Goal: Task Accomplishment & Management: Manage account settings

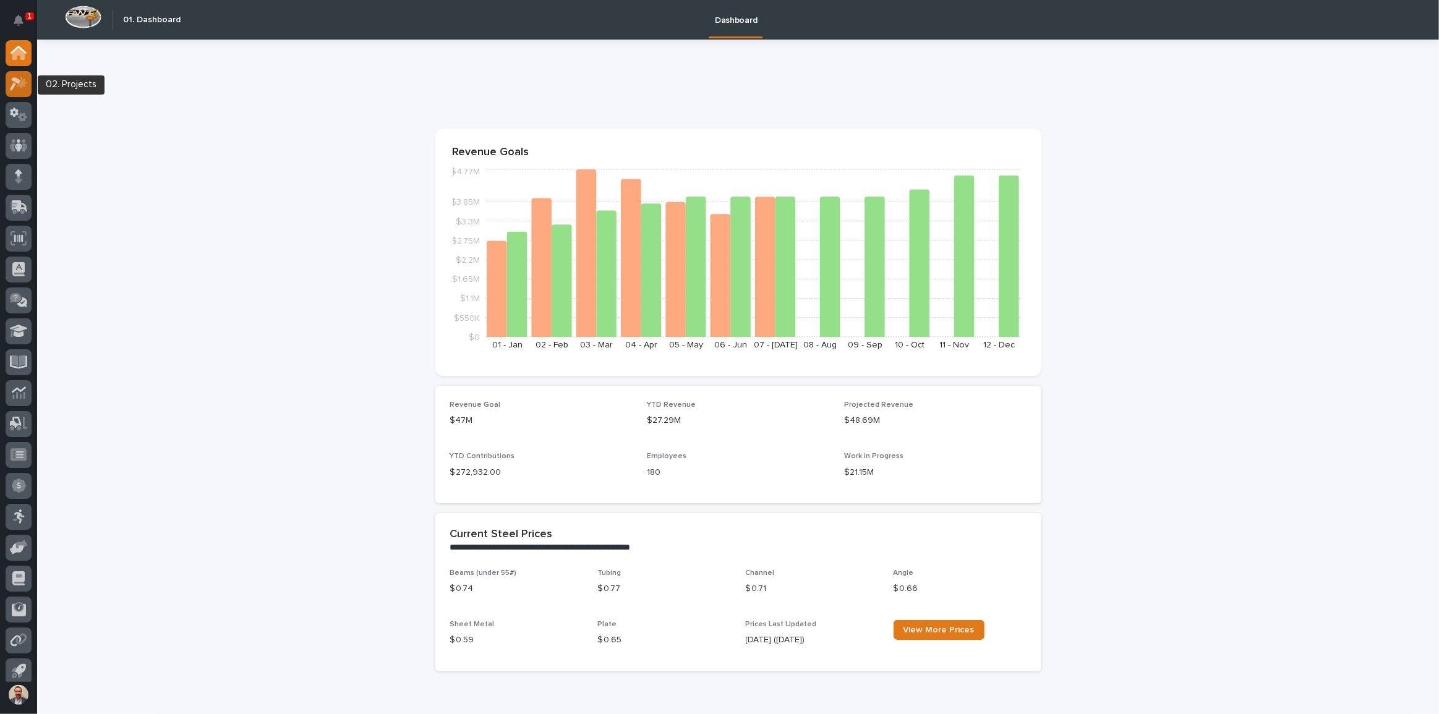
click at [21, 79] on icon at bounding box center [22, 83] width 11 height 12
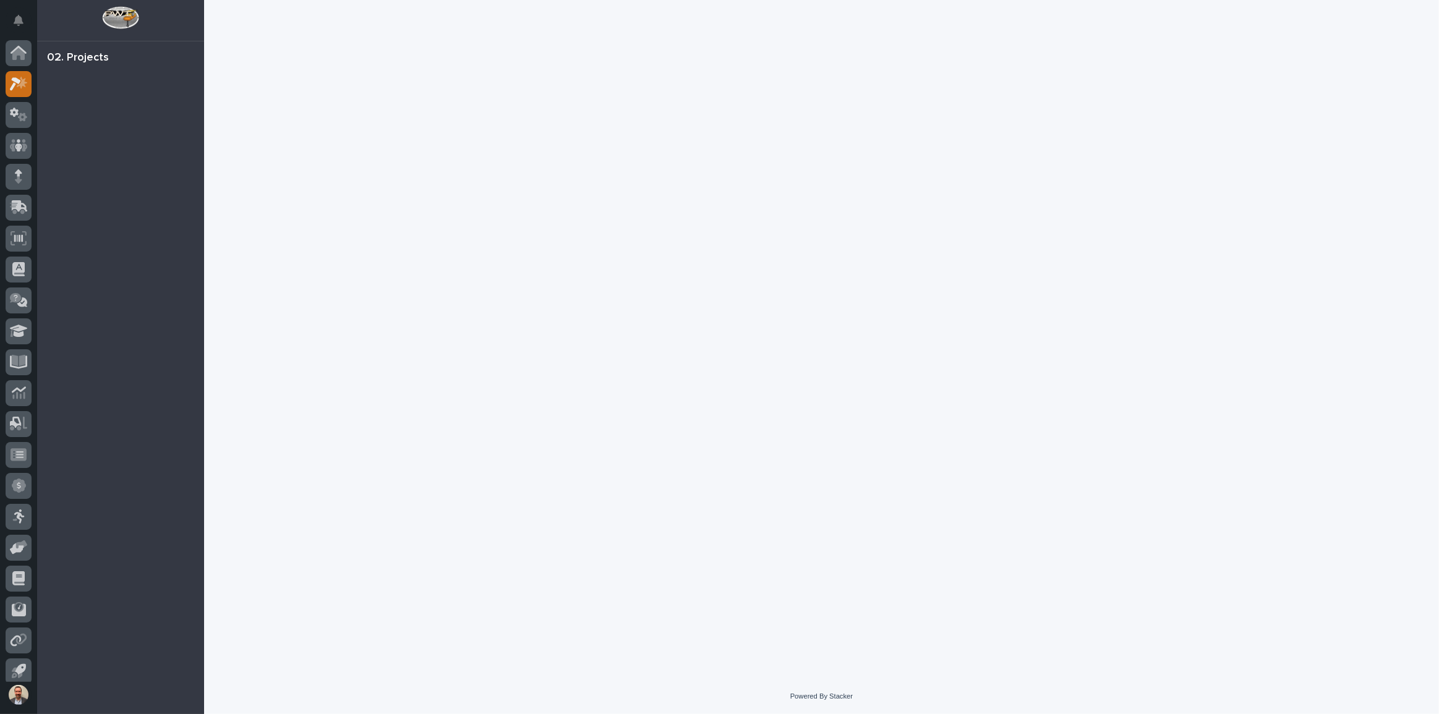
scroll to position [7, 0]
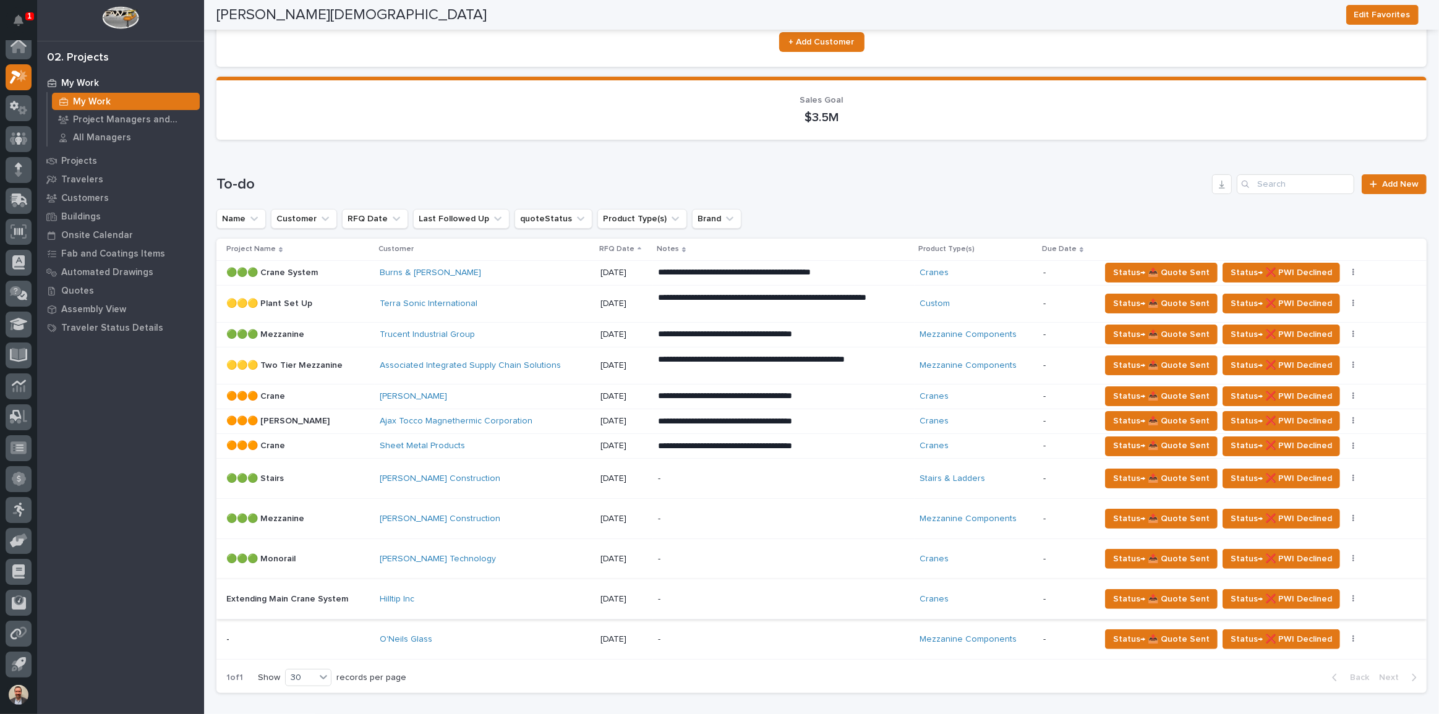
scroll to position [112, 0]
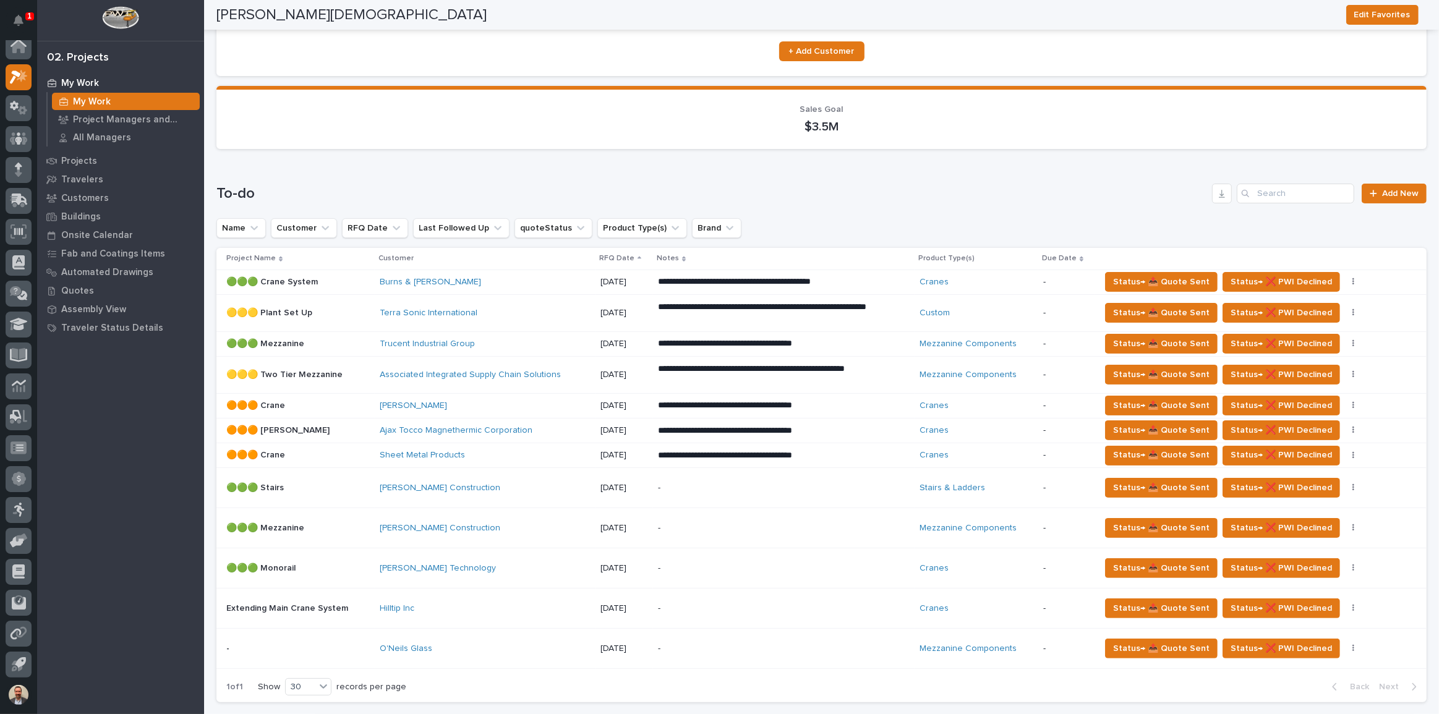
click at [560, 402] on div "[PERSON_NAME]" at bounding box center [485, 406] width 211 height 11
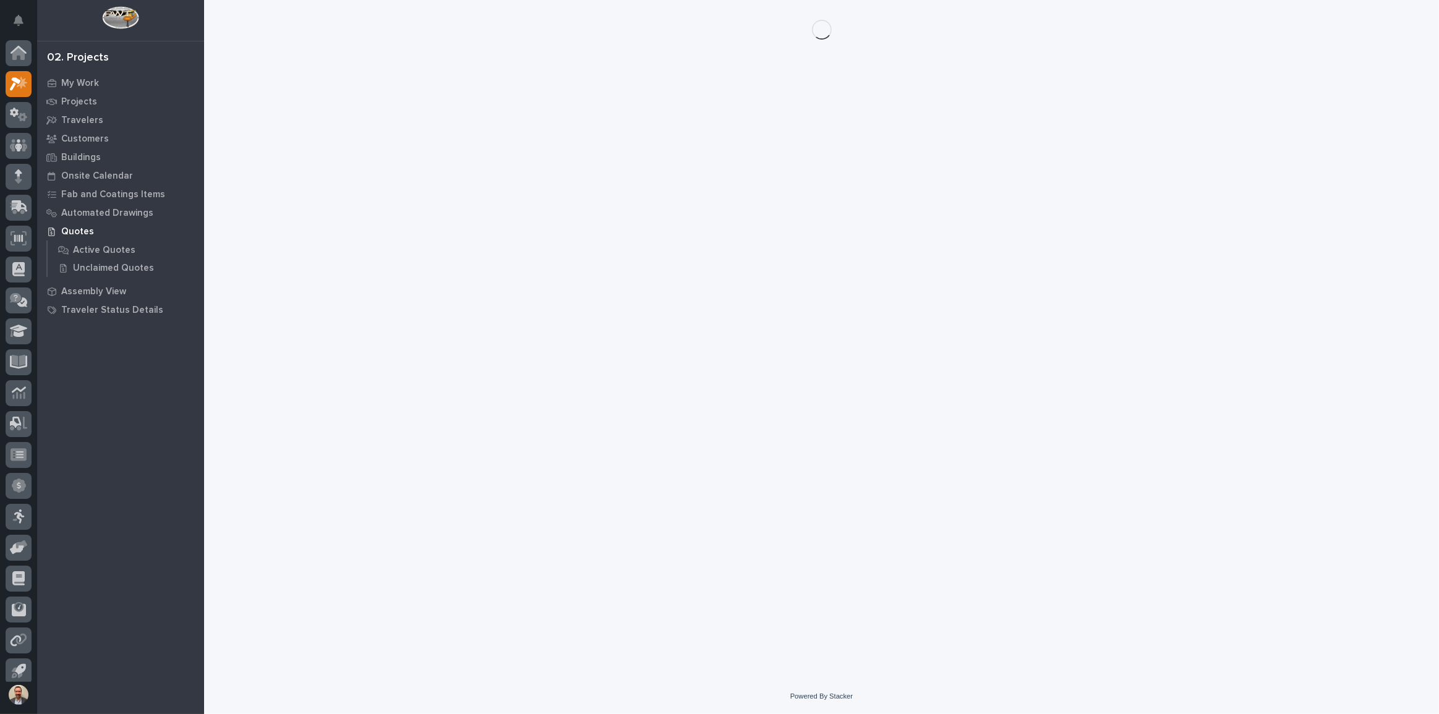
scroll to position [7, 0]
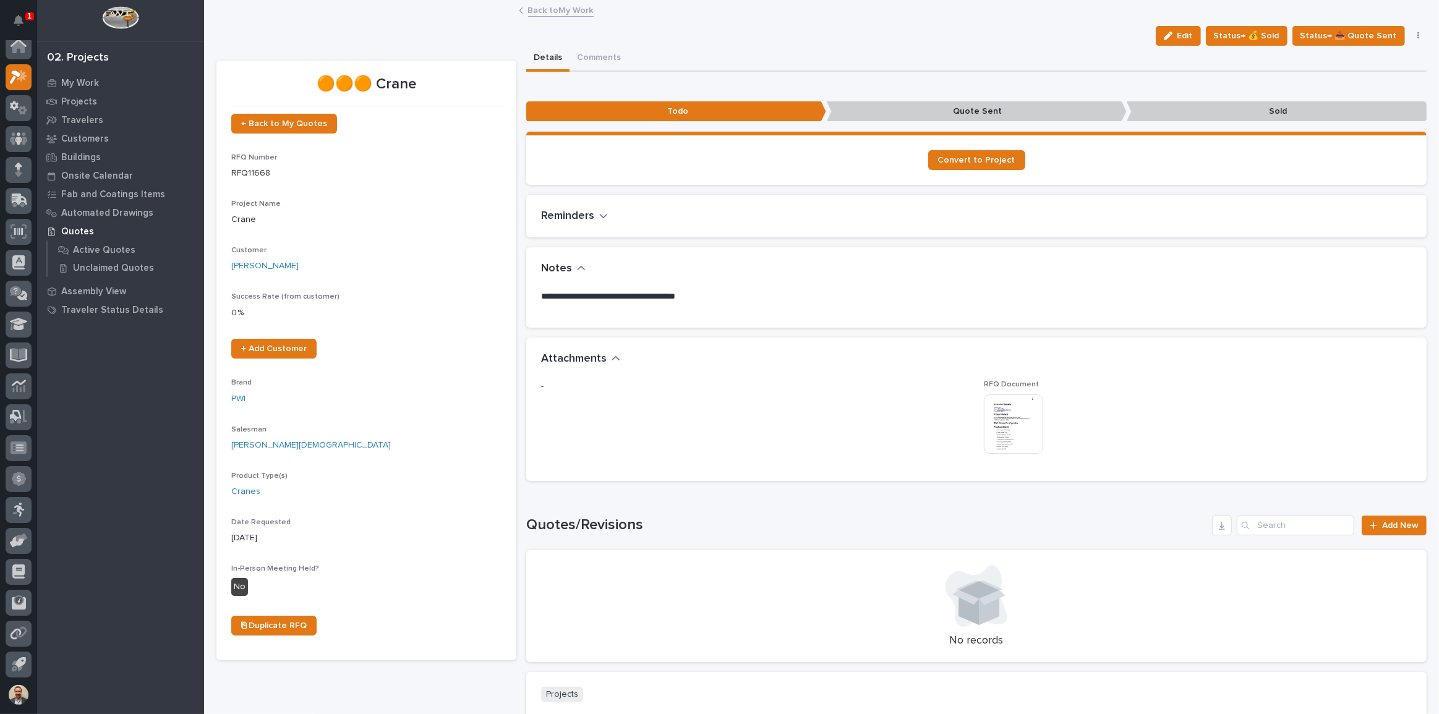
click at [1013, 432] on img at bounding box center [1013, 424] width 59 height 59
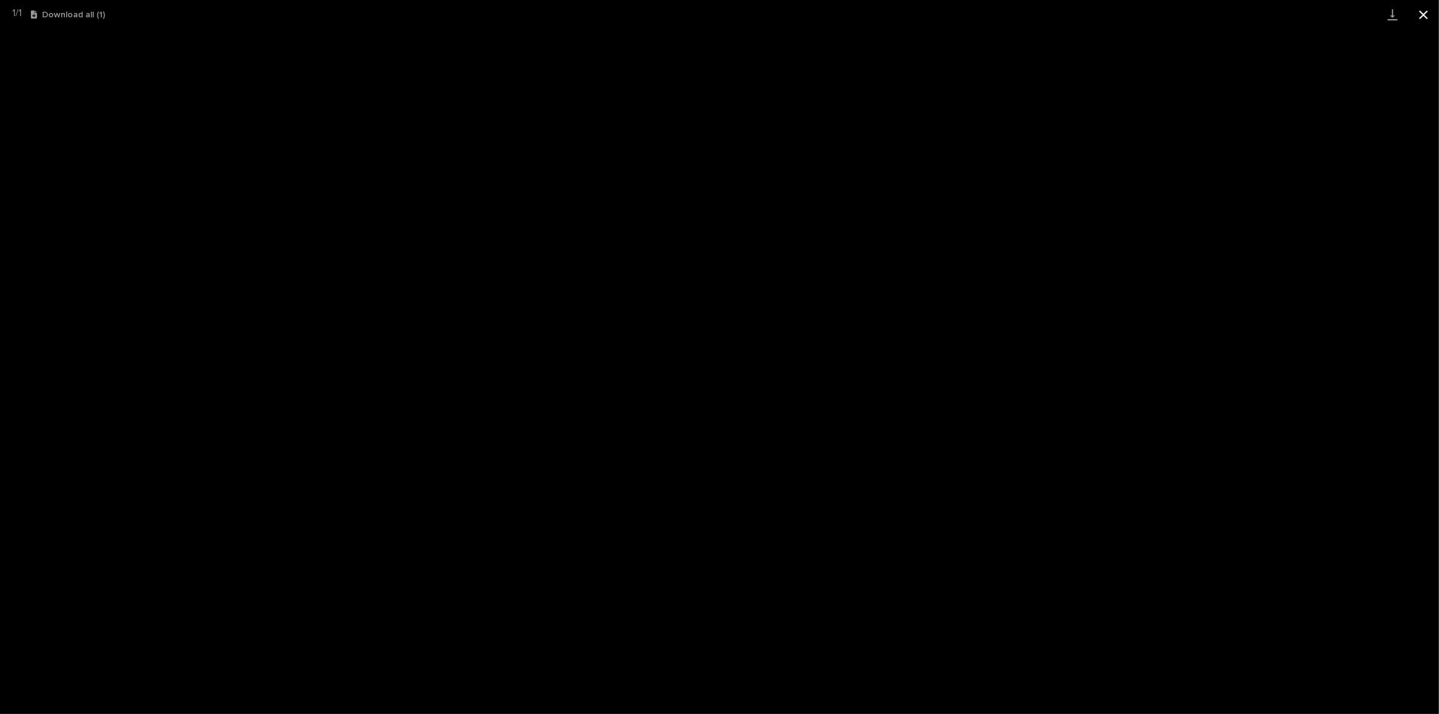
click at [1423, 14] on button "Close gallery" at bounding box center [1424, 14] width 31 height 29
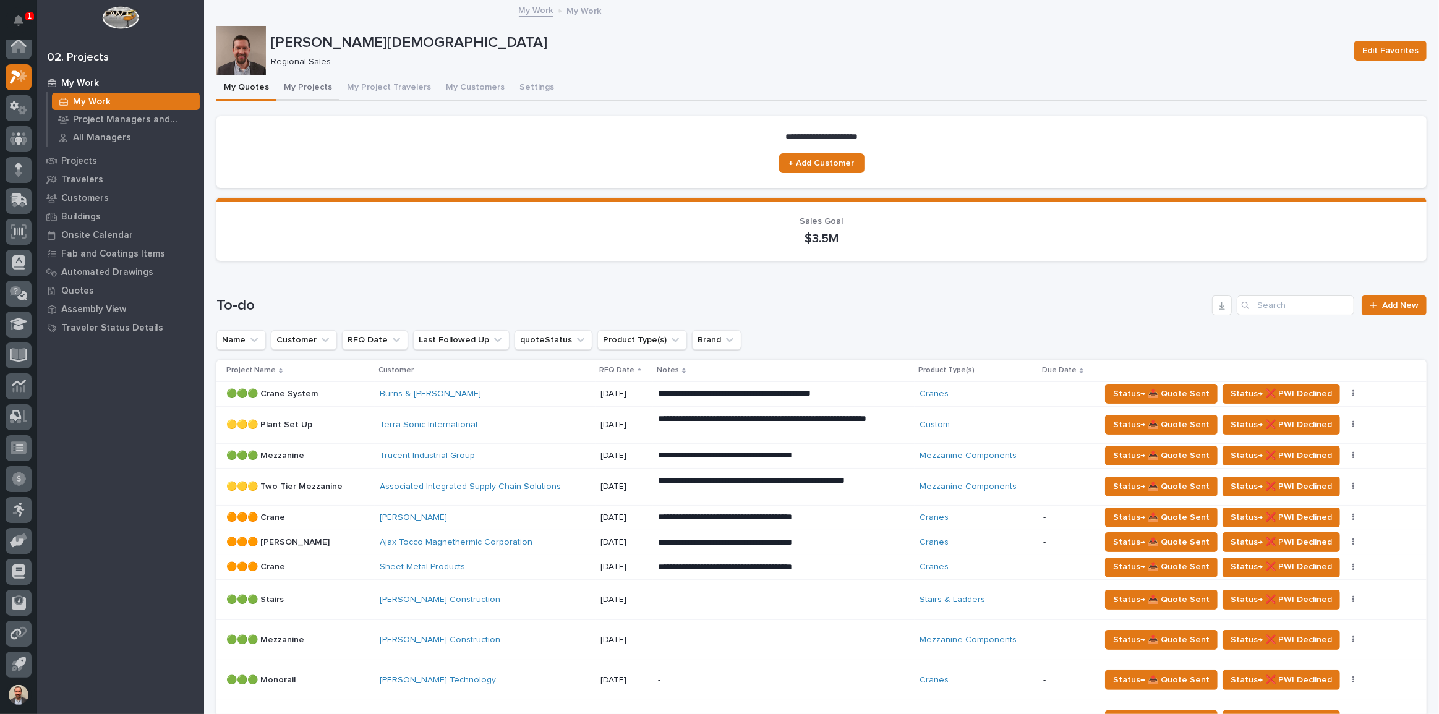
click at [298, 87] on button "My Projects" at bounding box center [308, 88] width 63 height 26
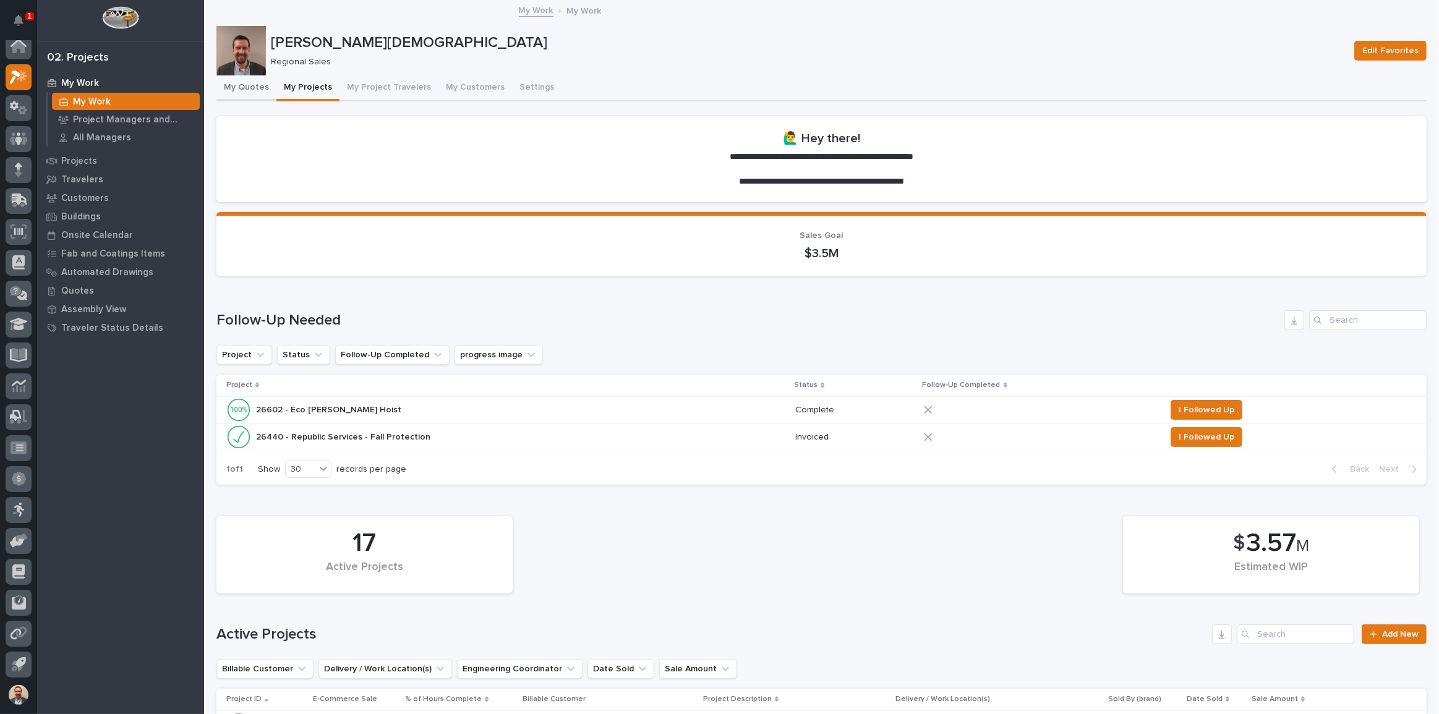
click at [242, 88] on button "My Quotes" at bounding box center [247, 88] width 60 height 26
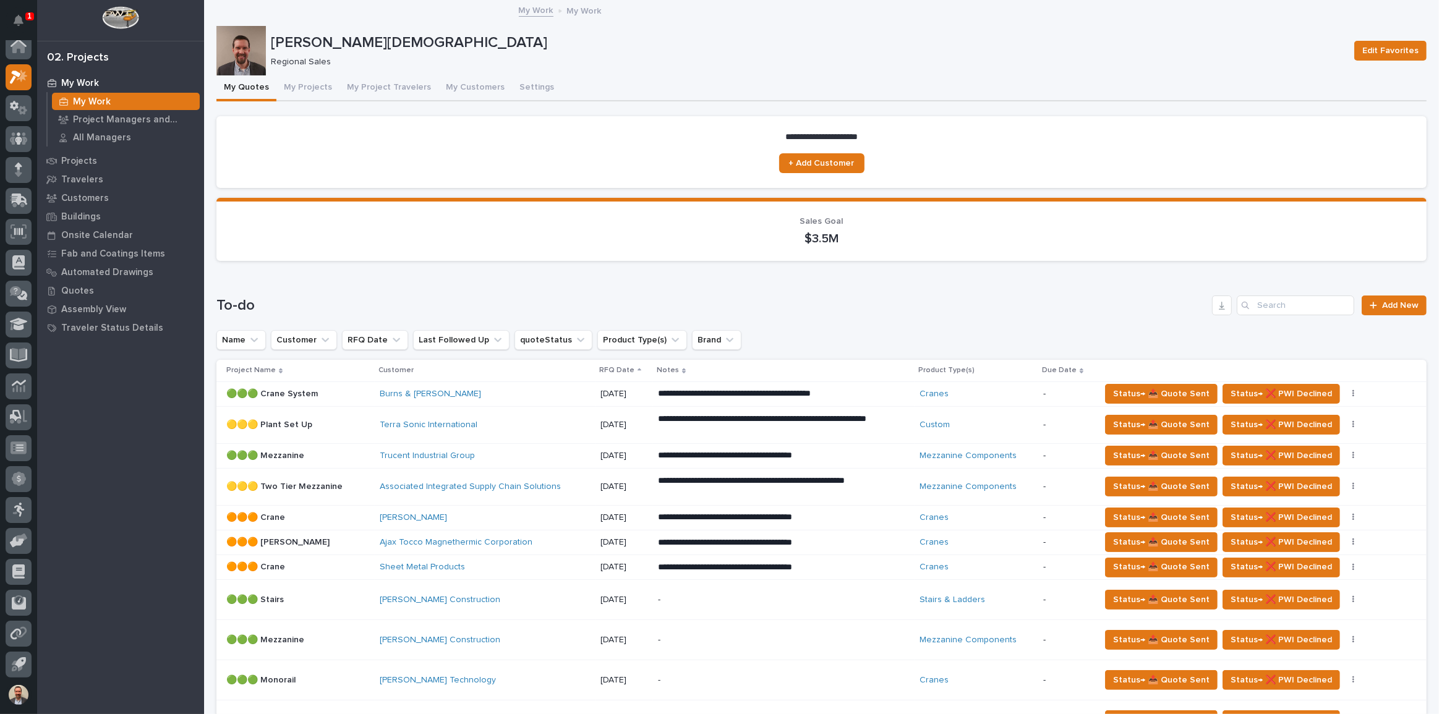
scroll to position [168, 0]
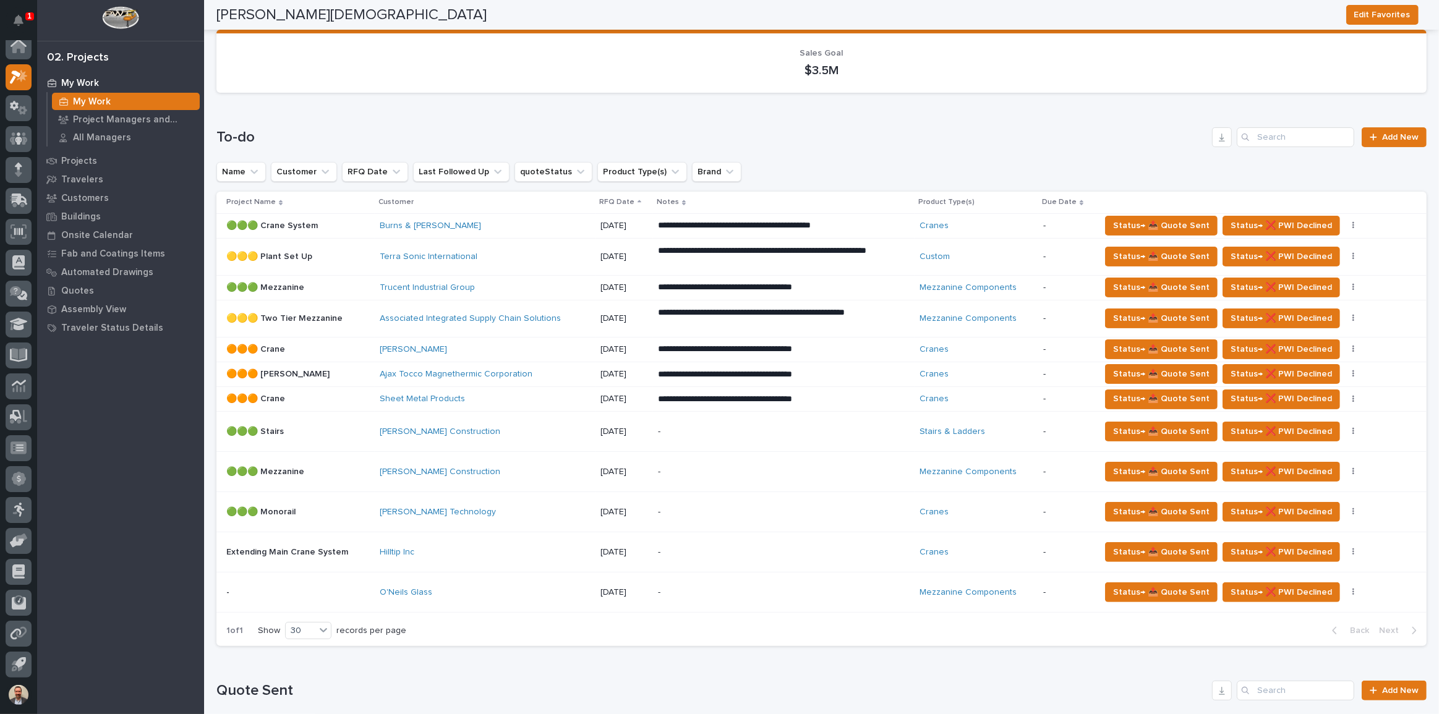
click at [733, 232] on p "**********" at bounding box center [766, 226] width 217 height 12
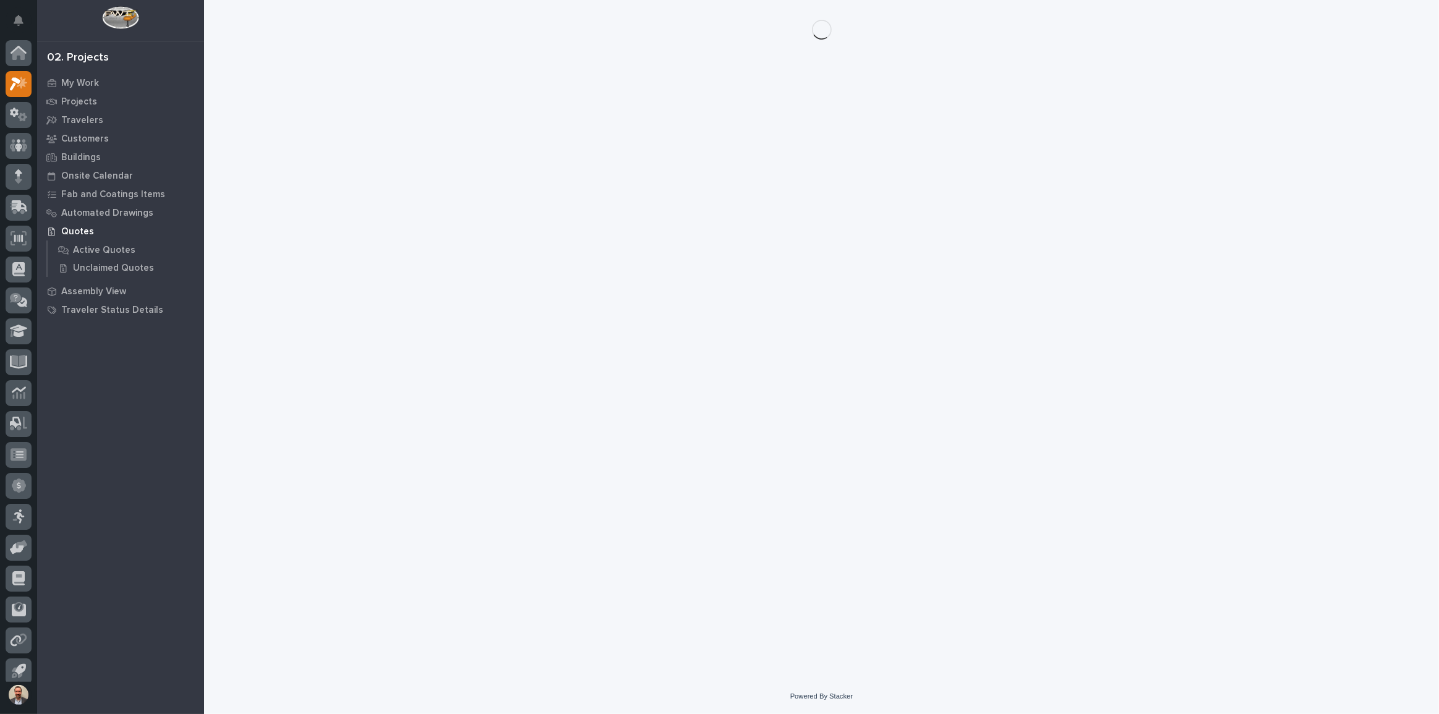
scroll to position [7, 0]
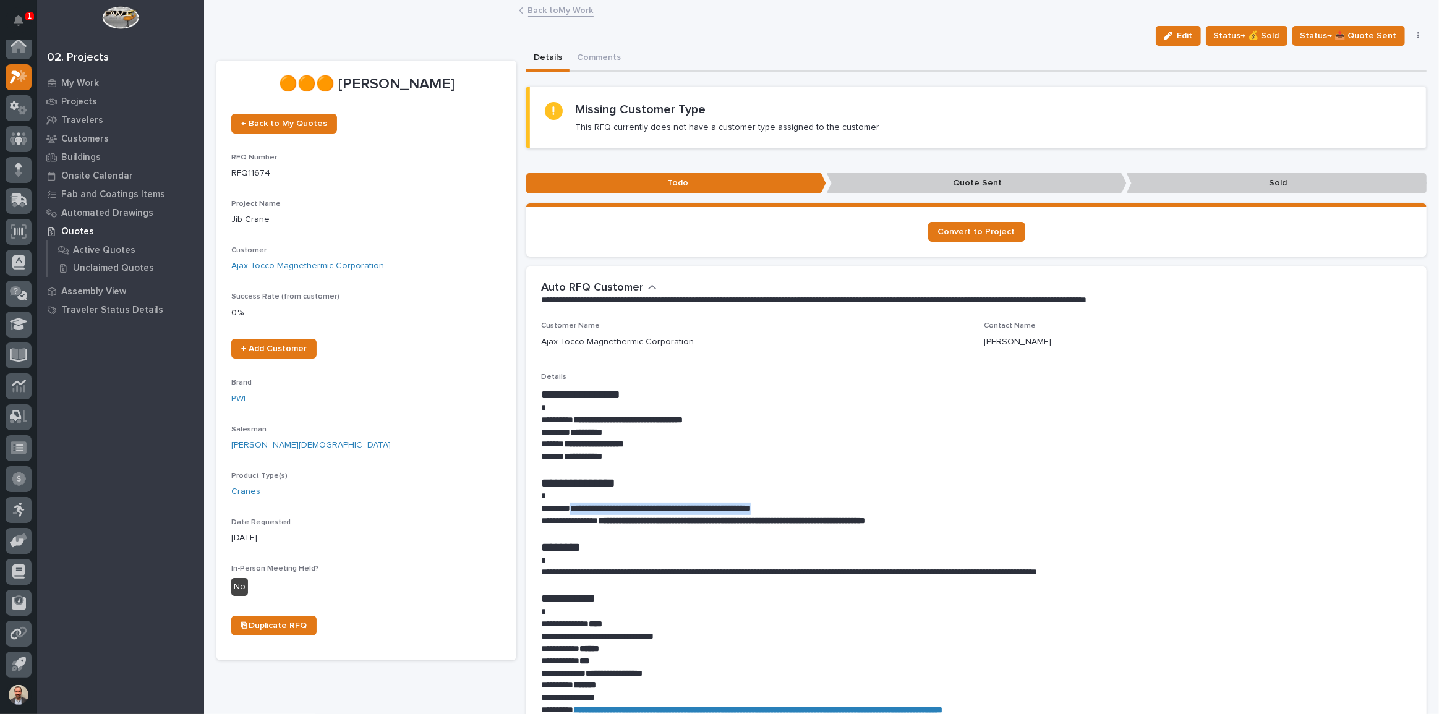
drag, startPoint x: 575, startPoint y: 508, endPoint x: 822, endPoint y: 501, distance: 246.9
click at [822, 503] on p "**********" at bounding box center [973, 509] width 865 height 12
copy strong "**********"
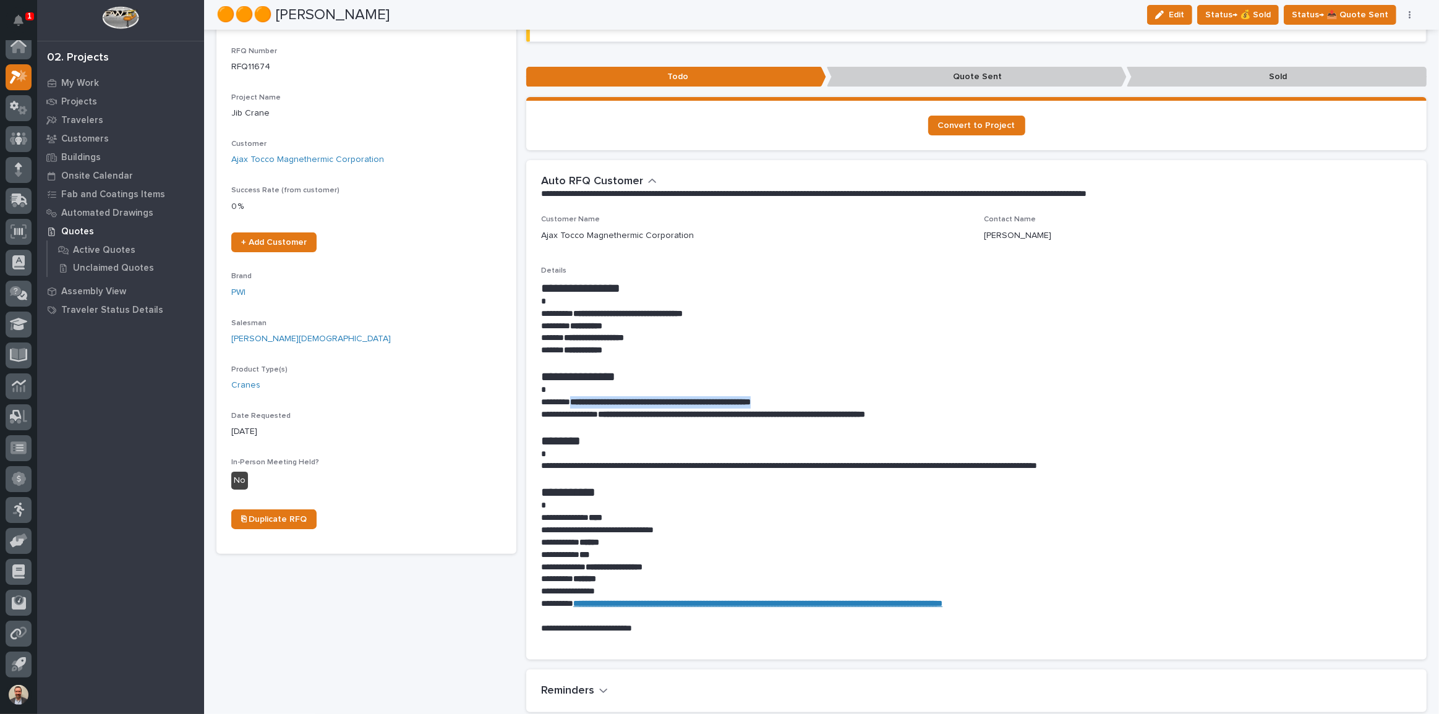
scroll to position [0, 0]
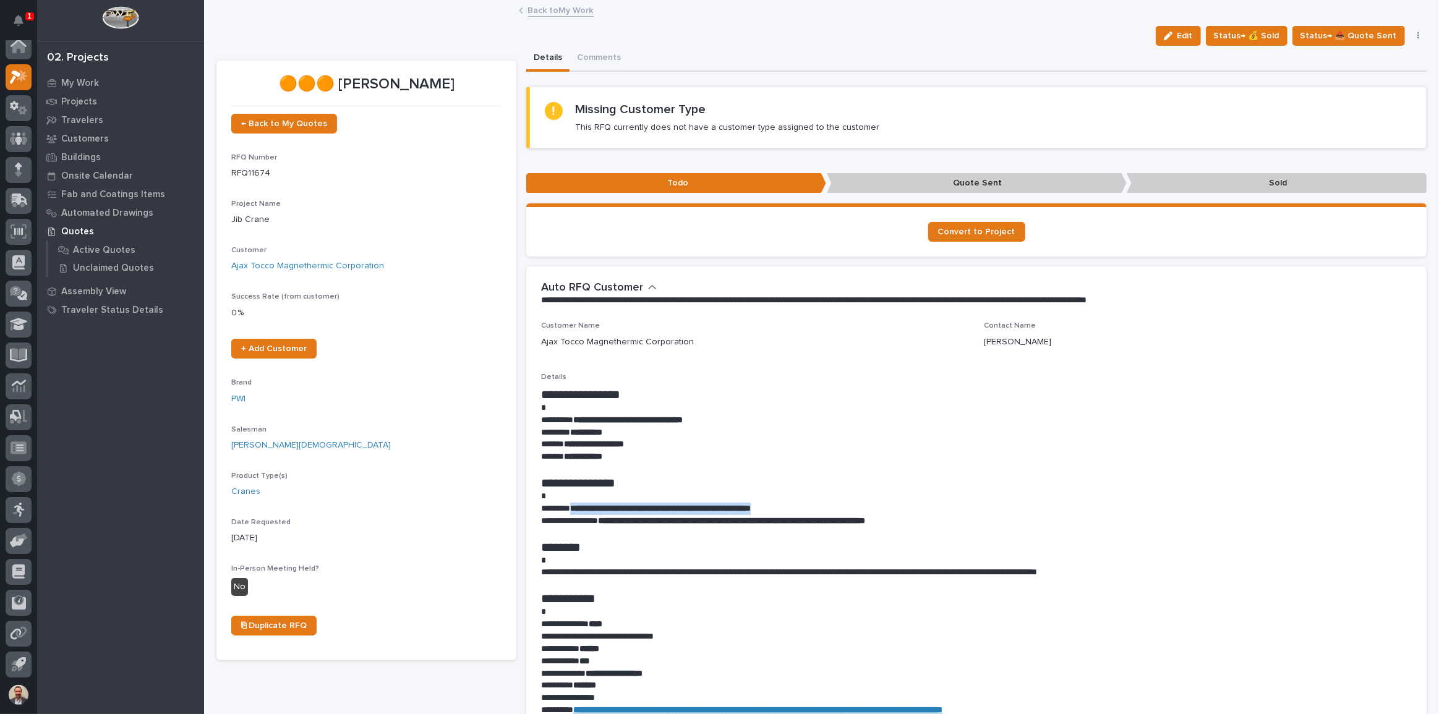
click at [1412, 33] on button "button" at bounding box center [1418, 36] width 17 height 9
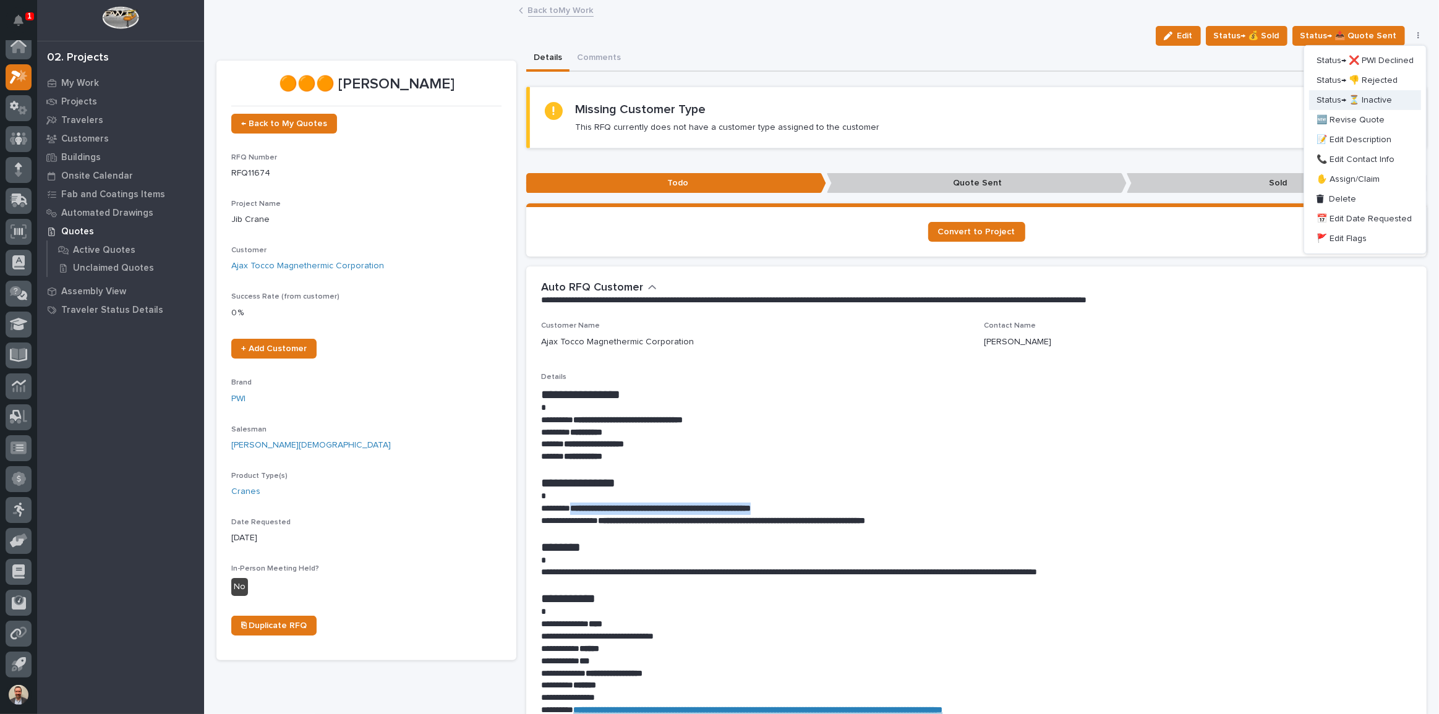
click at [1374, 98] on span "Status→ ⏳ Inactive" at bounding box center [1354, 100] width 75 height 15
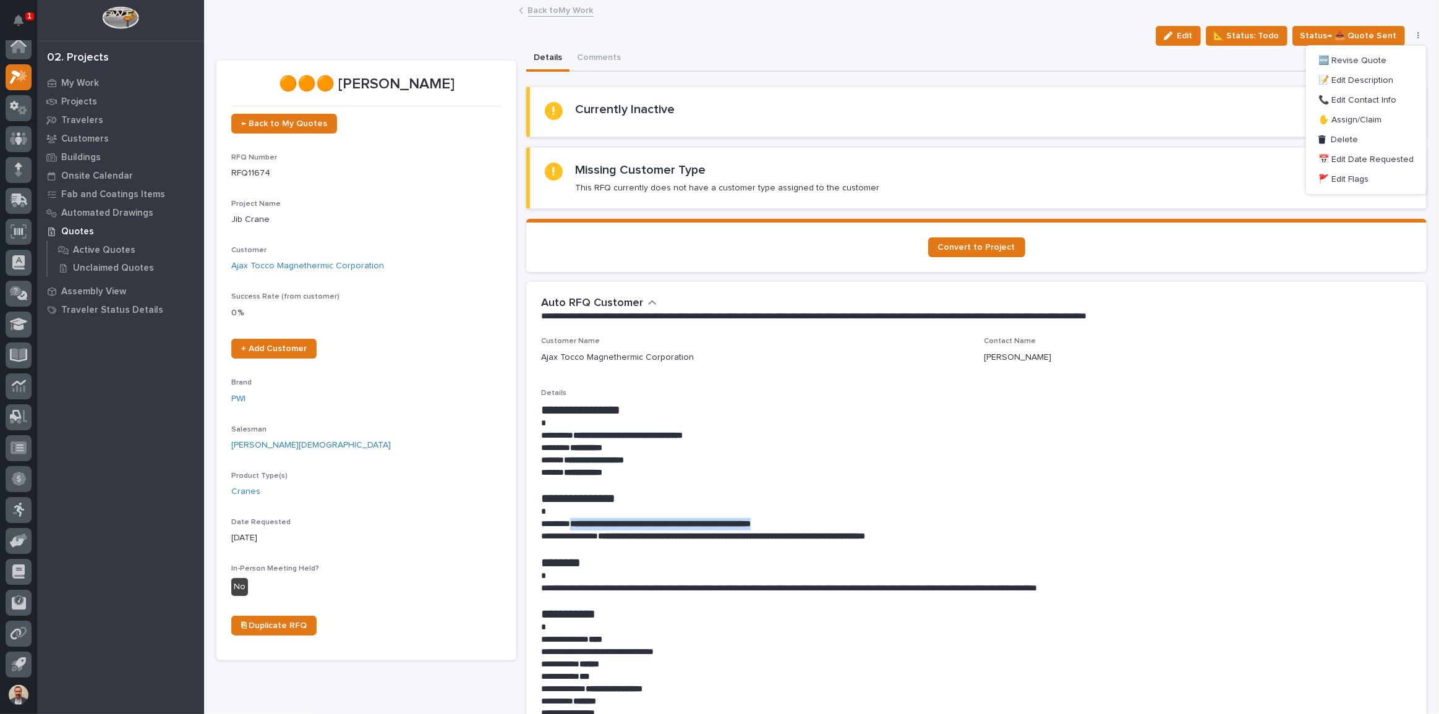
click at [557, 9] on link "Back to My Work" at bounding box center [561, 9] width 66 height 14
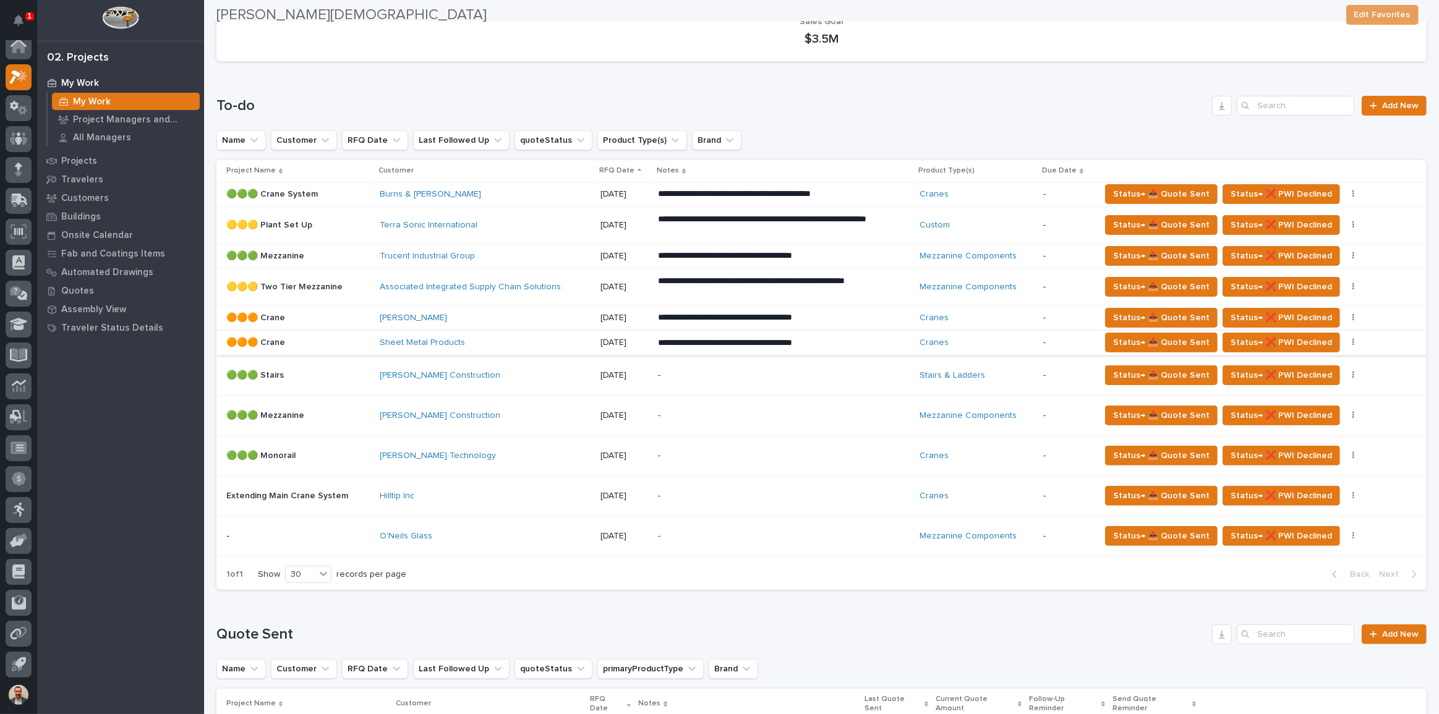
scroll to position [225, 0]
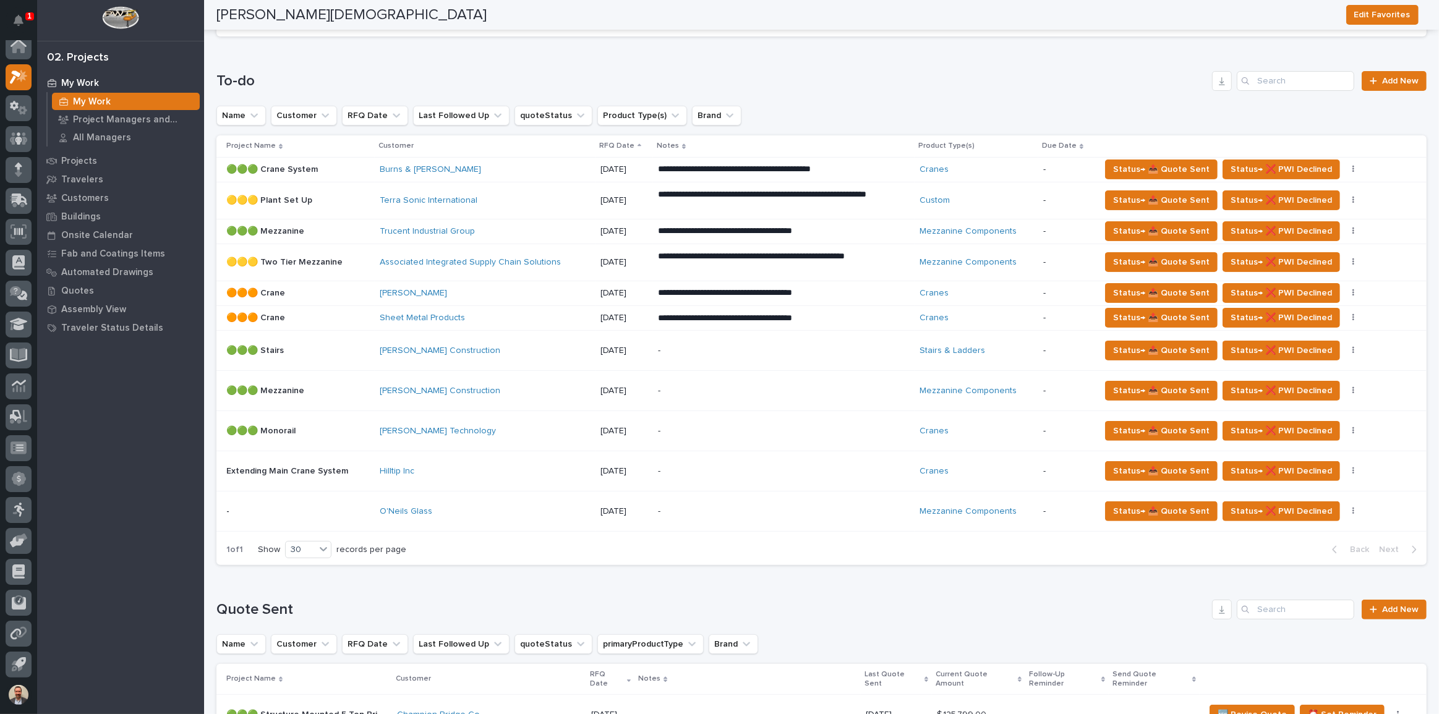
click at [557, 314] on div "Sheet Metal Products" at bounding box center [485, 318] width 211 height 11
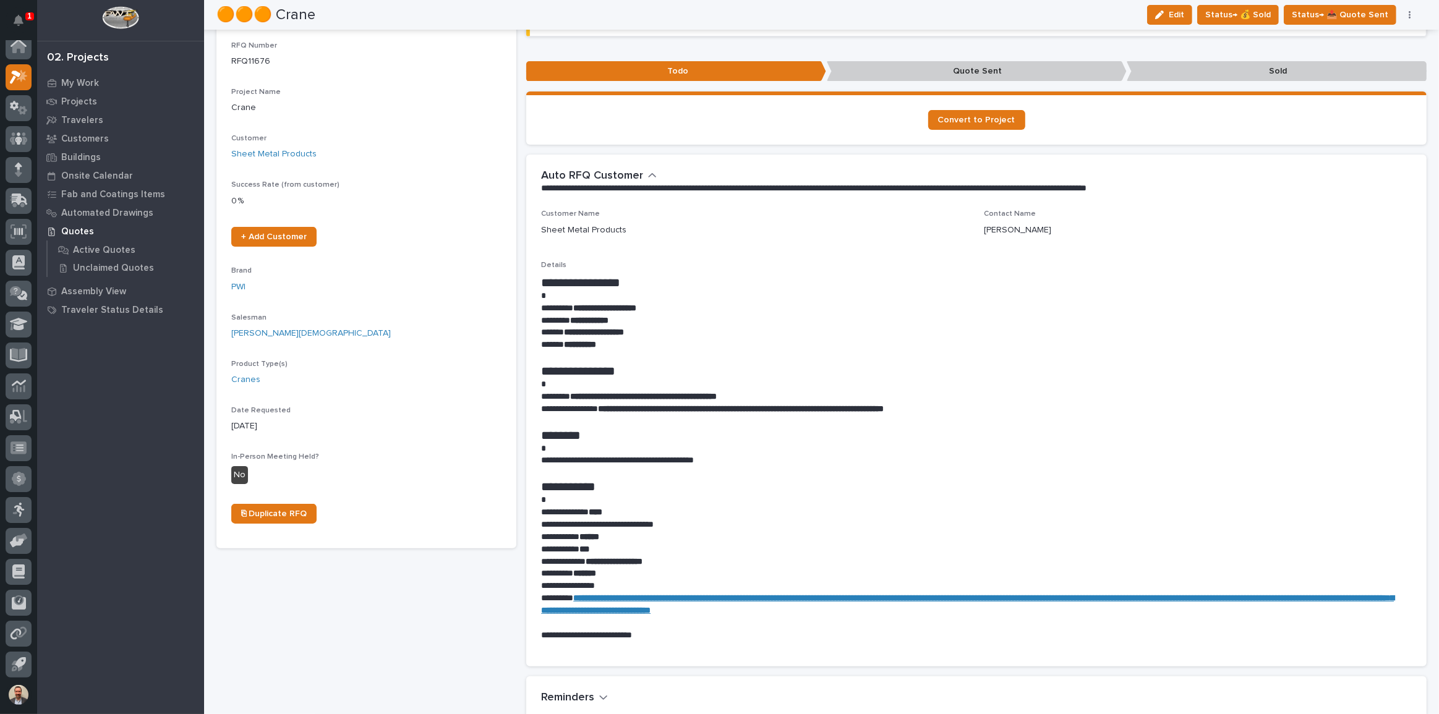
scroll to position [56, 0]
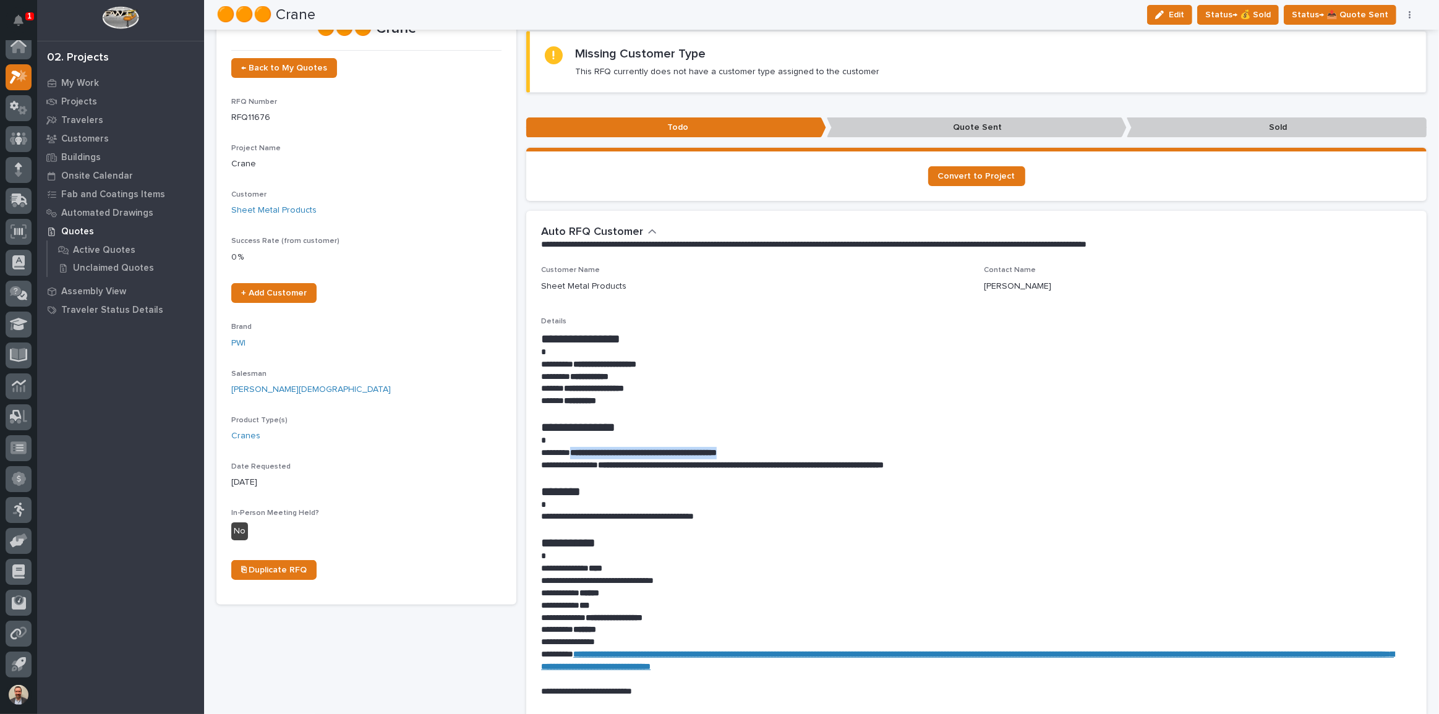
drag, startPoint x: 575, startPoint y: 447, endPoint x: 754, endPoint y: 453, distance: 179.5
click at [717, 453] on strong "**********" at bounding box center [643, 452] width 147 height 9
drag, startPoint x: 750, startPoint y: 453, endPoint x: 781, endPoint y: 426, distance: 41.3
click at [781, 426] on h1 "**********" at bounding box center [973, 427] width 865 height 15
drag, startPoint x: 782, startPoint y: 449, endPoint x: 573, endPoint y: 451, distance: 209.1
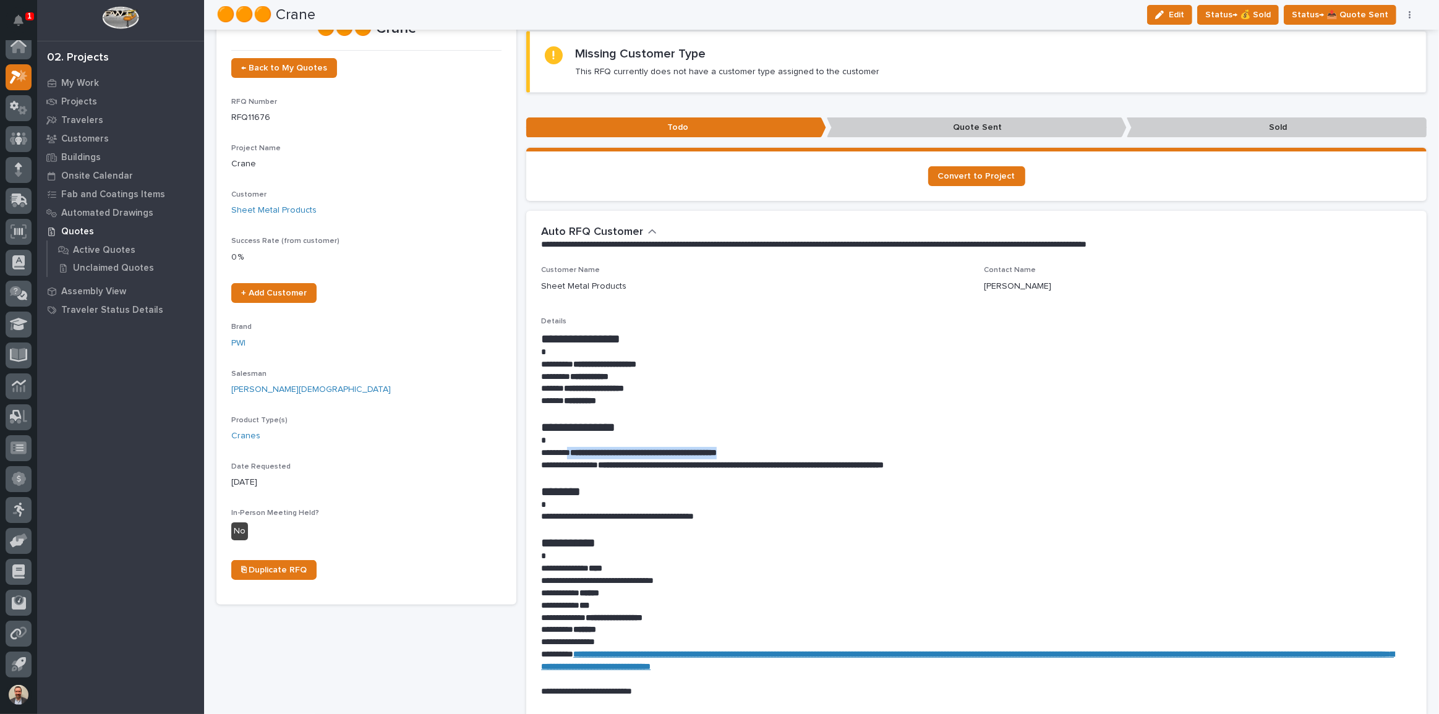
click at [573, 451] on p "**********" at bounding box center [973, 453] width 865 height 12
drag, startPoint x: 590, startPoint y: 444, endPoint x: 577, endPoint y: 450, distance: 14.1
click at [577, 450] on strong "**********" at bounding box center [643, 452] width 147 height 9
click at [591, 453] on strong "**********" at bounding box center [643, 452] width 147 height 9
drag, startPoint x: 575, startPoint y: 453, endPoint x: 776, endPoint y: 455, distance: 201.0
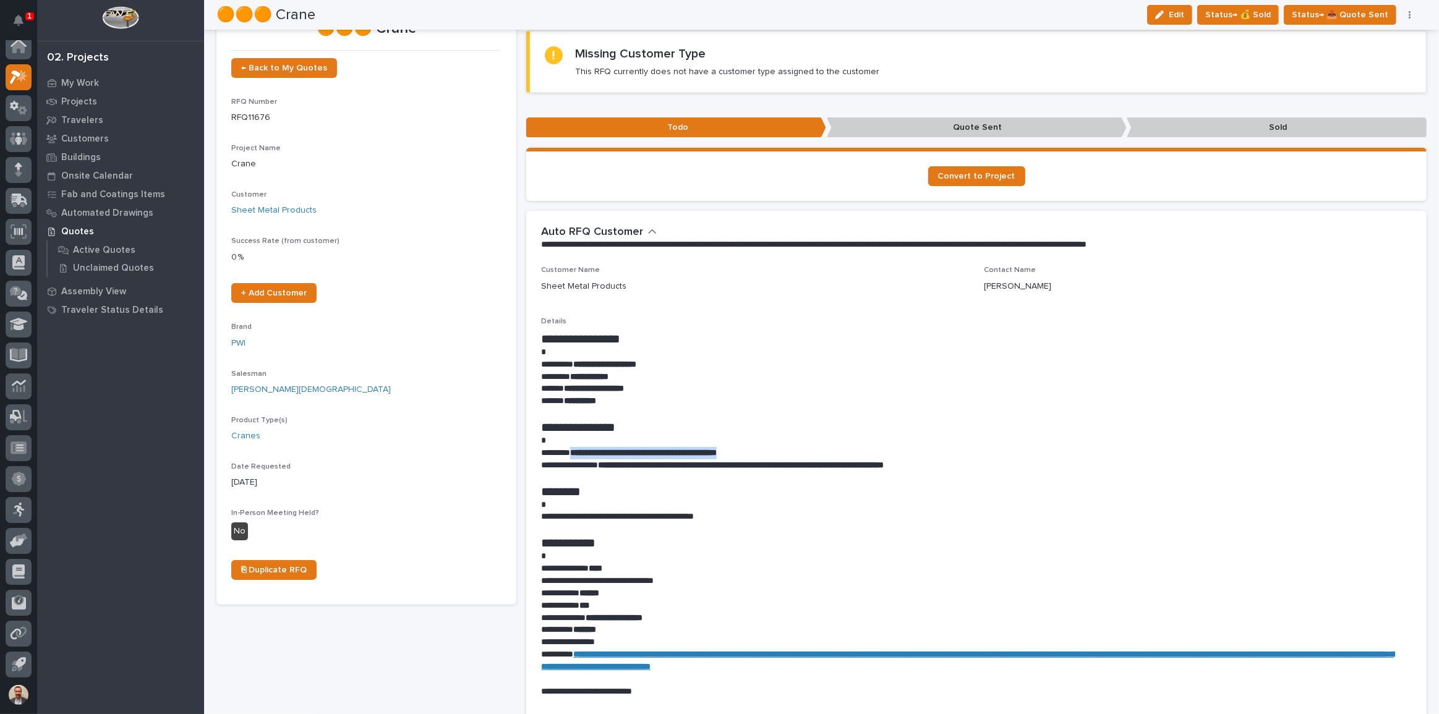
click at [776, 455] on p "**********" at bounding box center [973, 453] width 865 height 12
copy strong "**********"
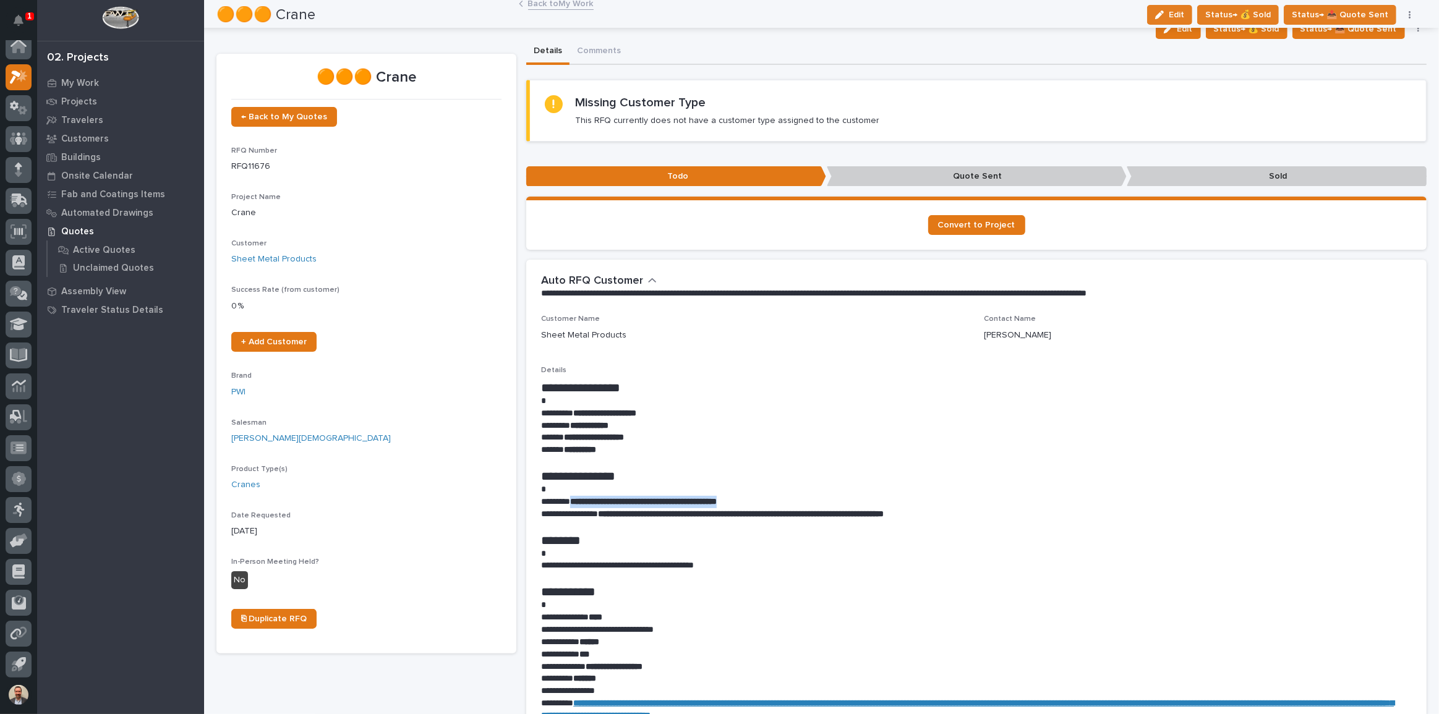
scroll to position [0, 0]
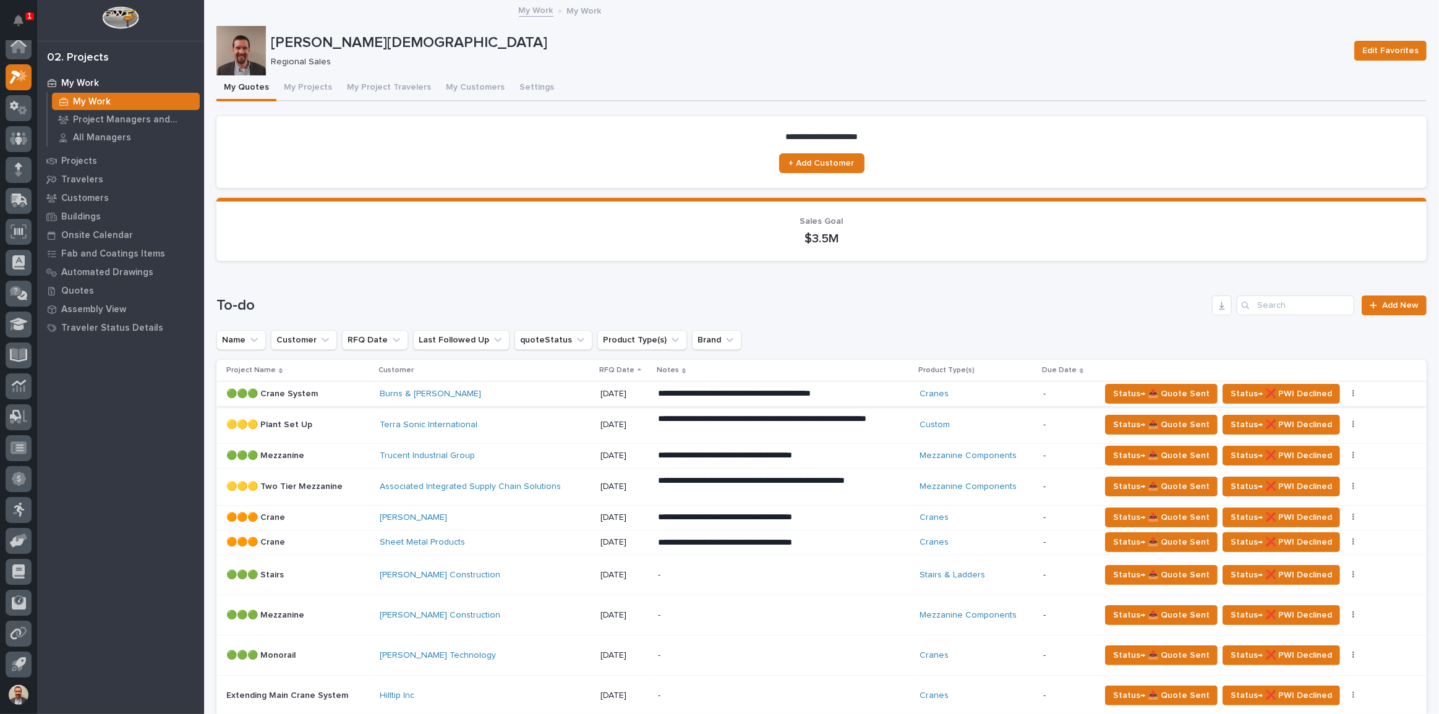
scroll to position [168, 0]
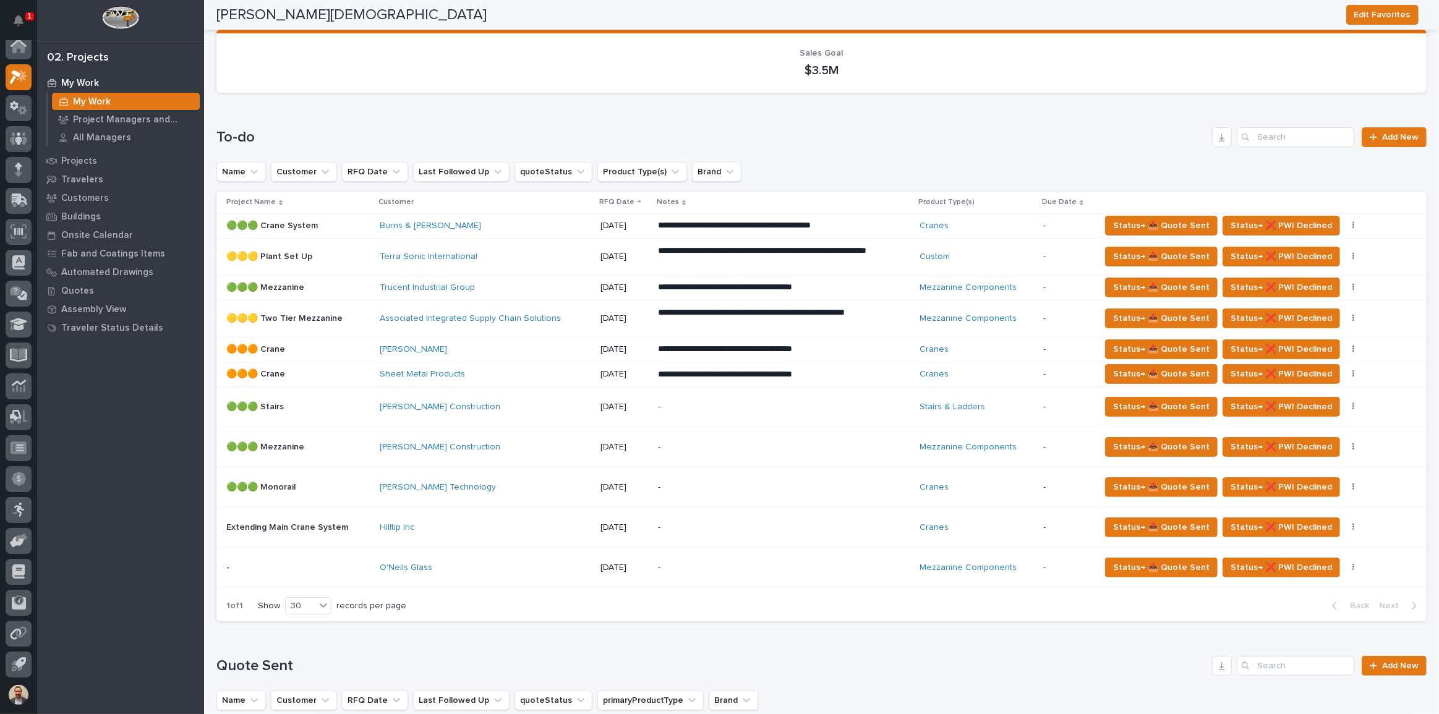
click at [695, 479] on div "-" at bounding box center [766, 488] width 217 height 28
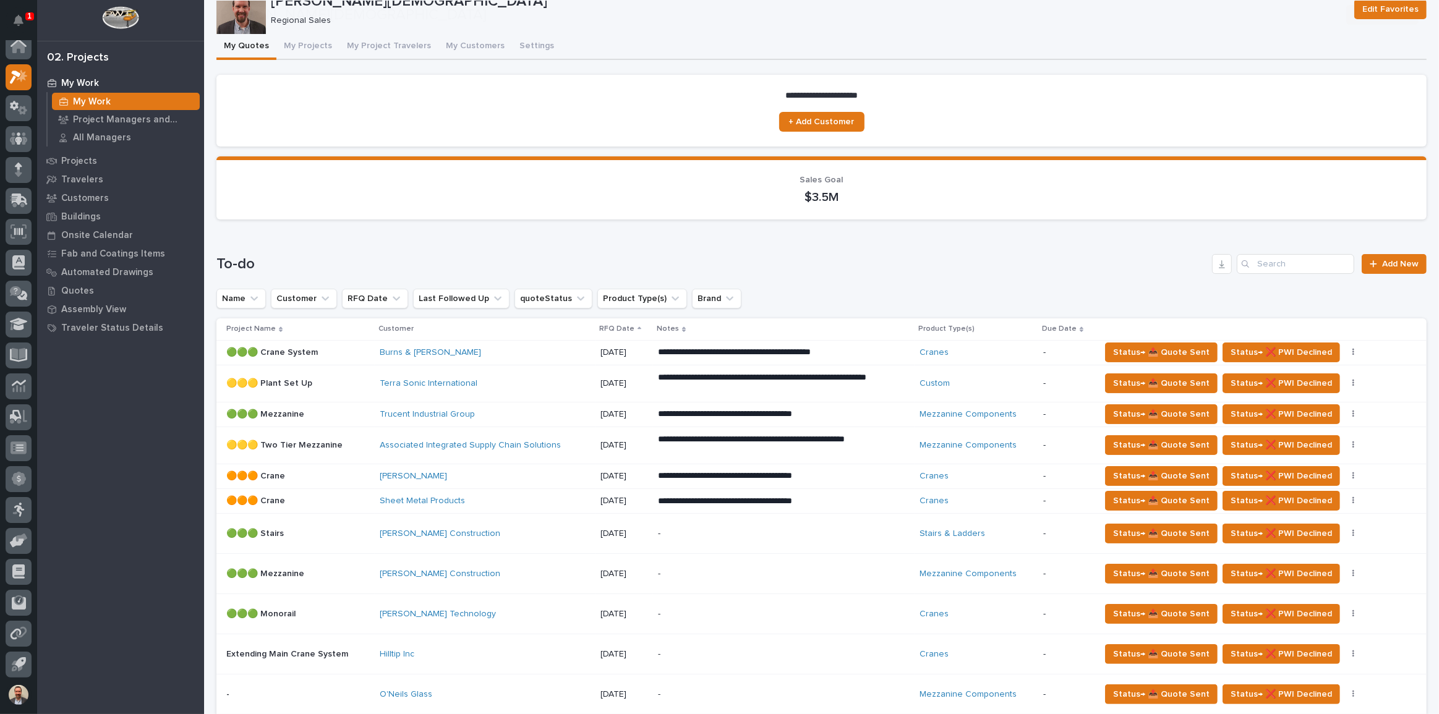
scroll to position [225, 0]
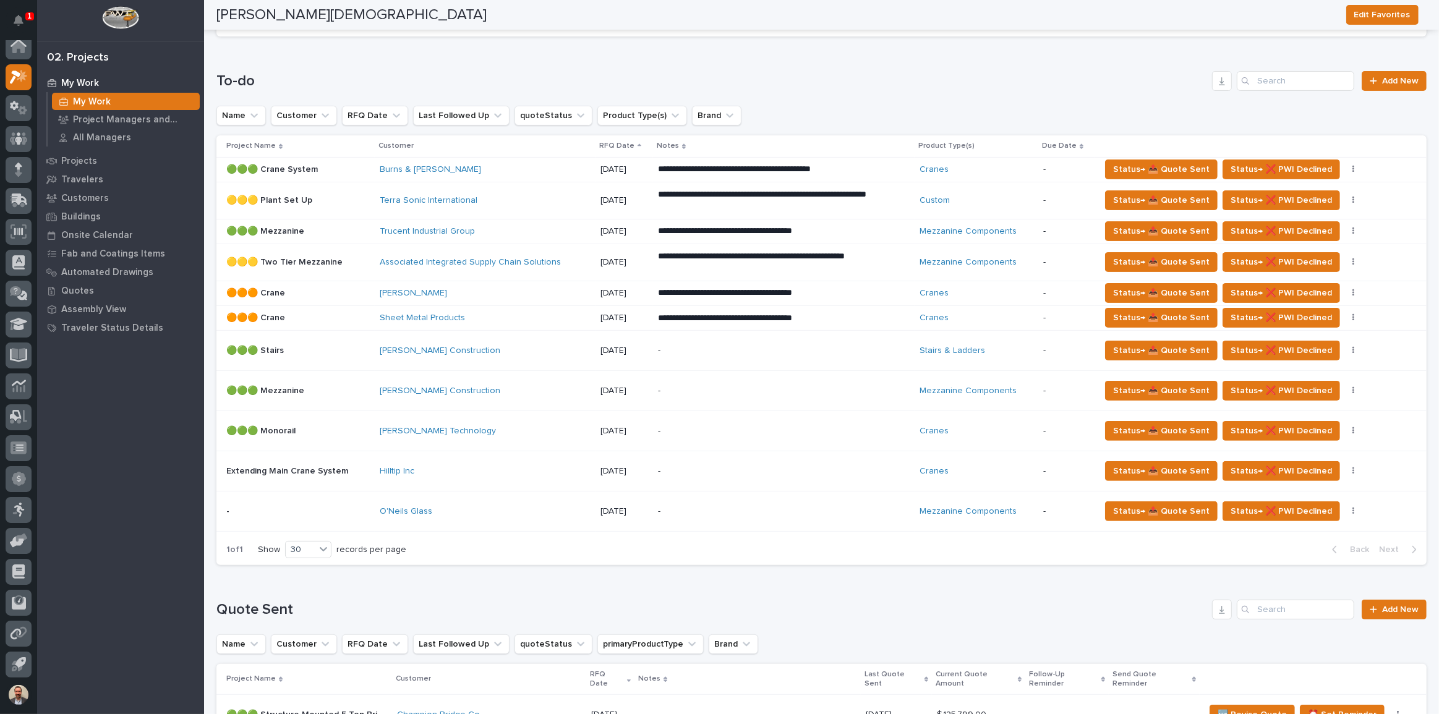
click at [672, 509] on p "-" at bounding box center [766, 512] width 217 height 11
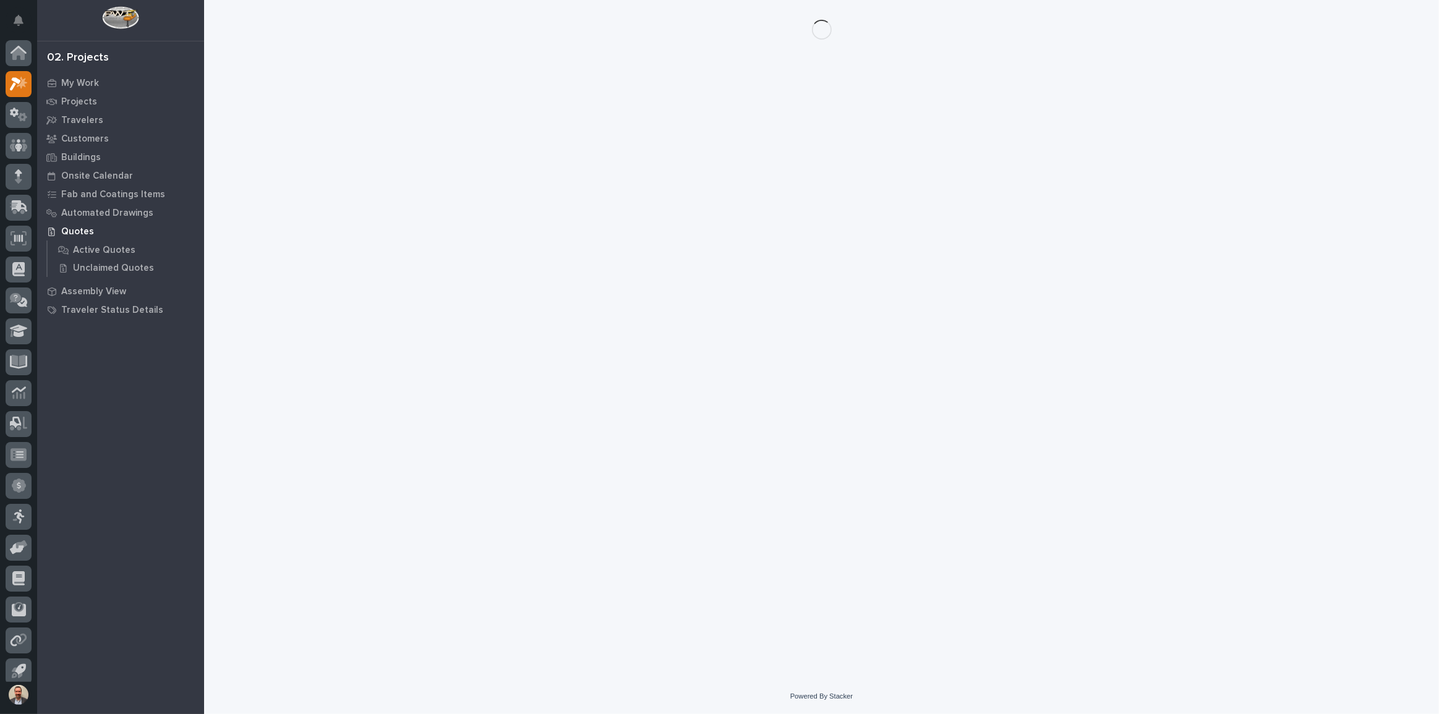
scroll to position [7, 0]
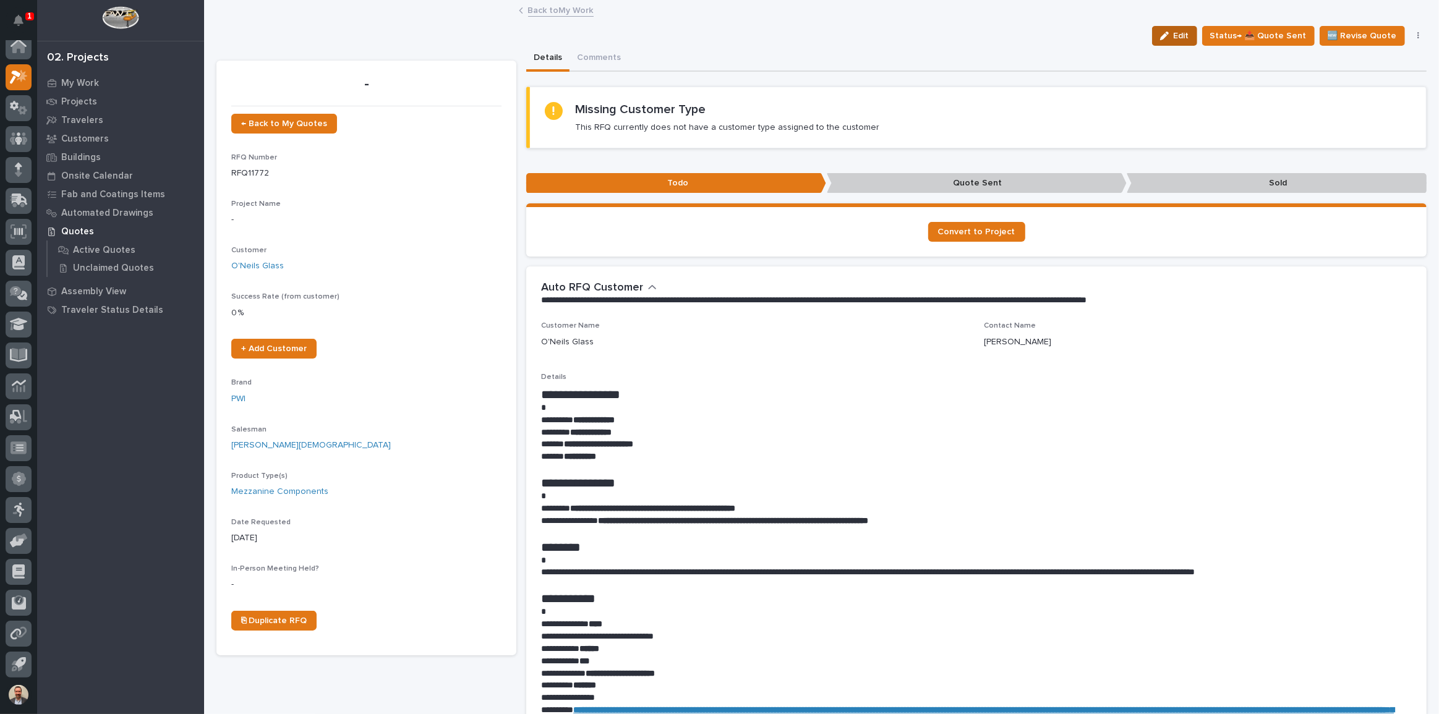
click at [1178, 26] on button "Edit" at bounding box center [1174, 36] width 45 height 20
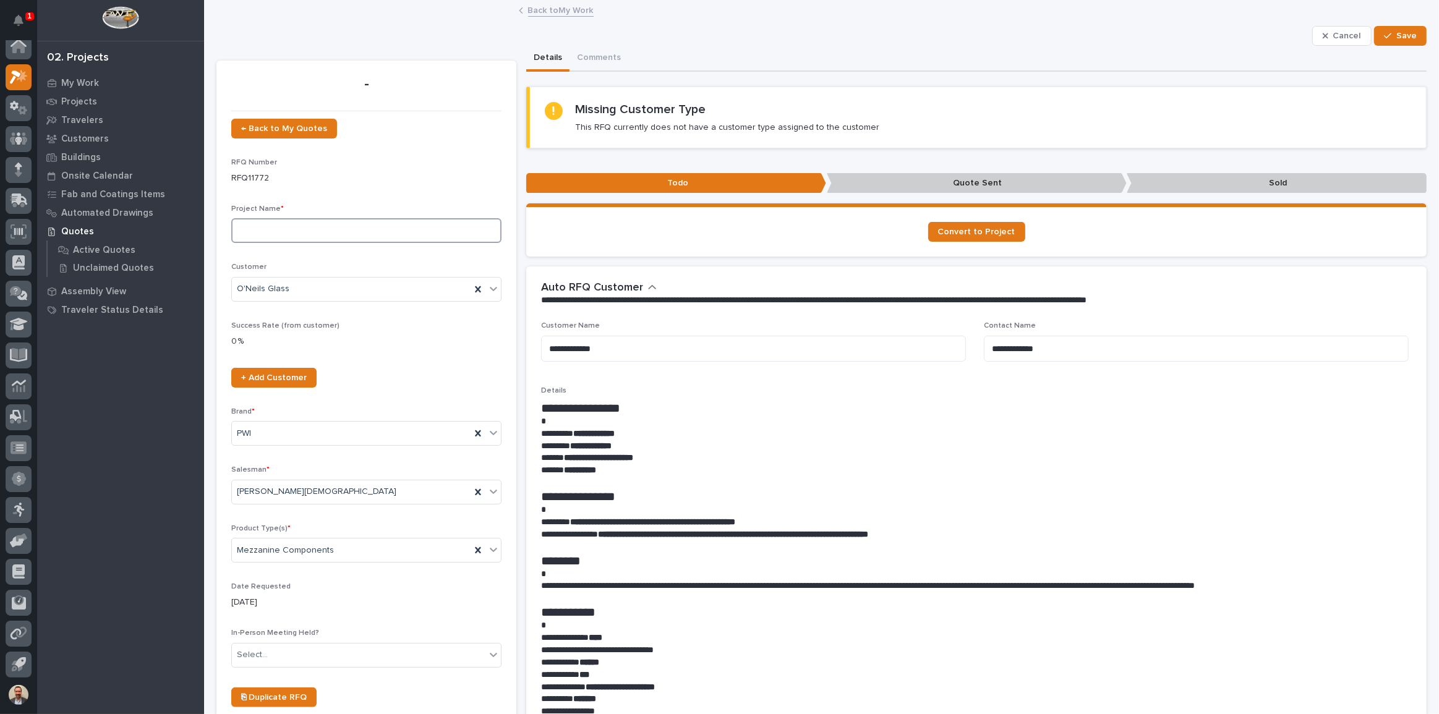
click at [435, 227] on input at bounding box center [366, 230] width 270 height 25
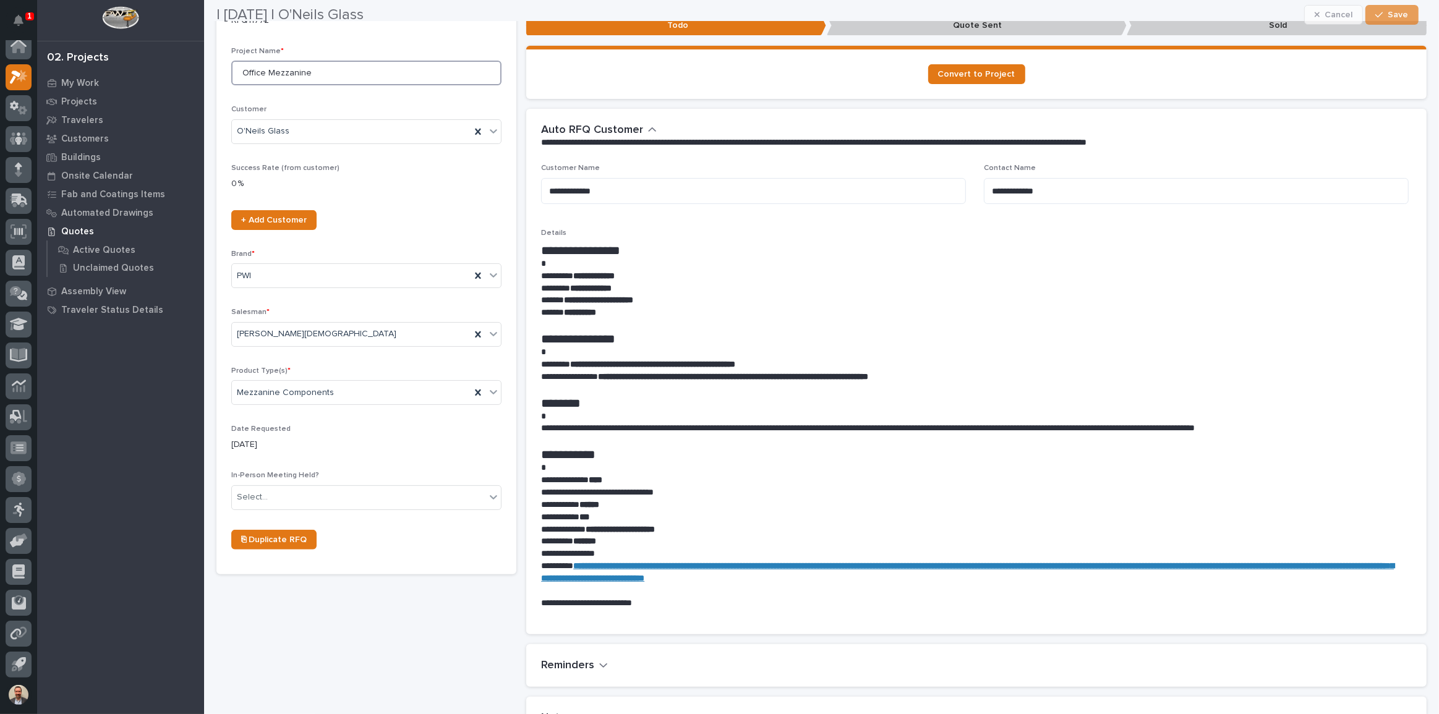
scroll to position [168, 0]
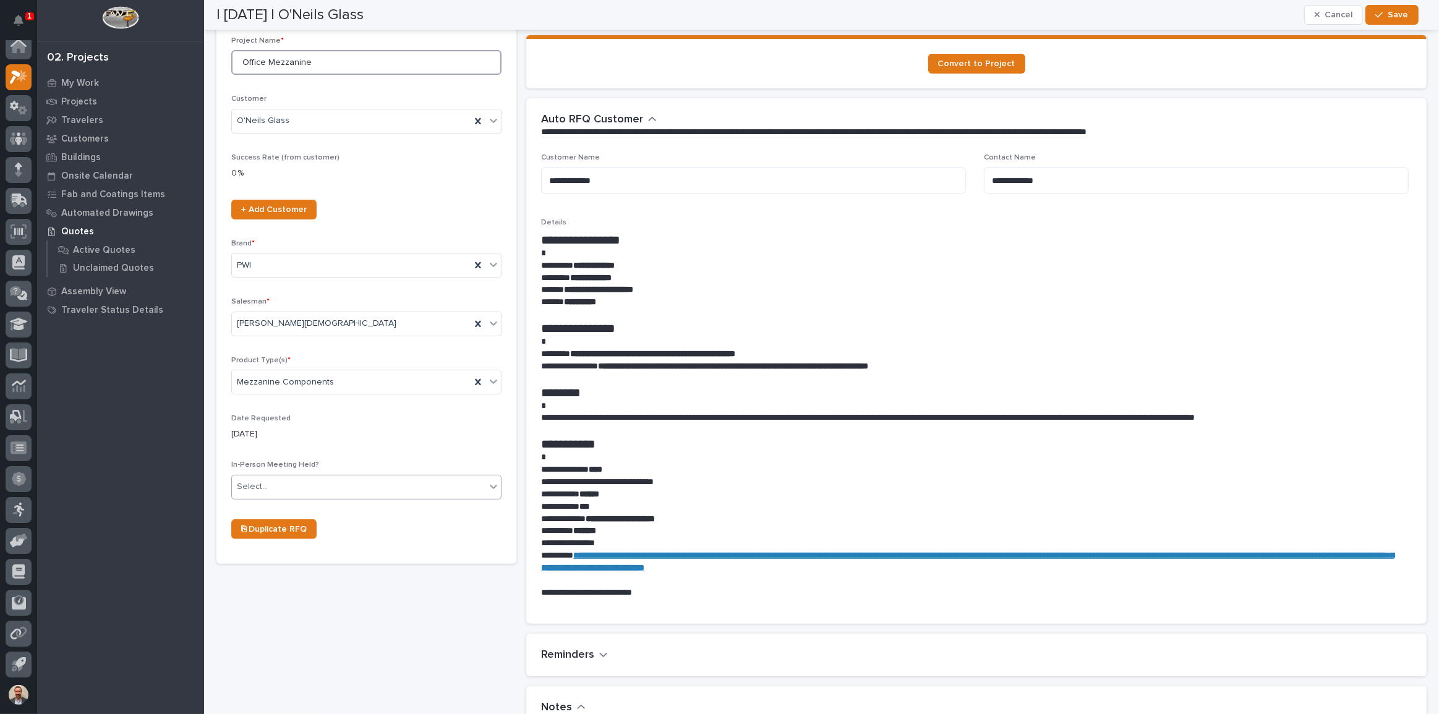
type input "Office Mezzanine"
click at [396, 484] on div "Select..." at bounding box center [359, 487] width 254 height 20
click at [401, 531] on div "No" at bounding box center [365, 532] width 267 height 22
click at [404, 493] on div "No" at bounding box center [351, 487] width 239 height 20
click at [393, 529] on div "No" at bounding box center [365, 532] width 267 height 22
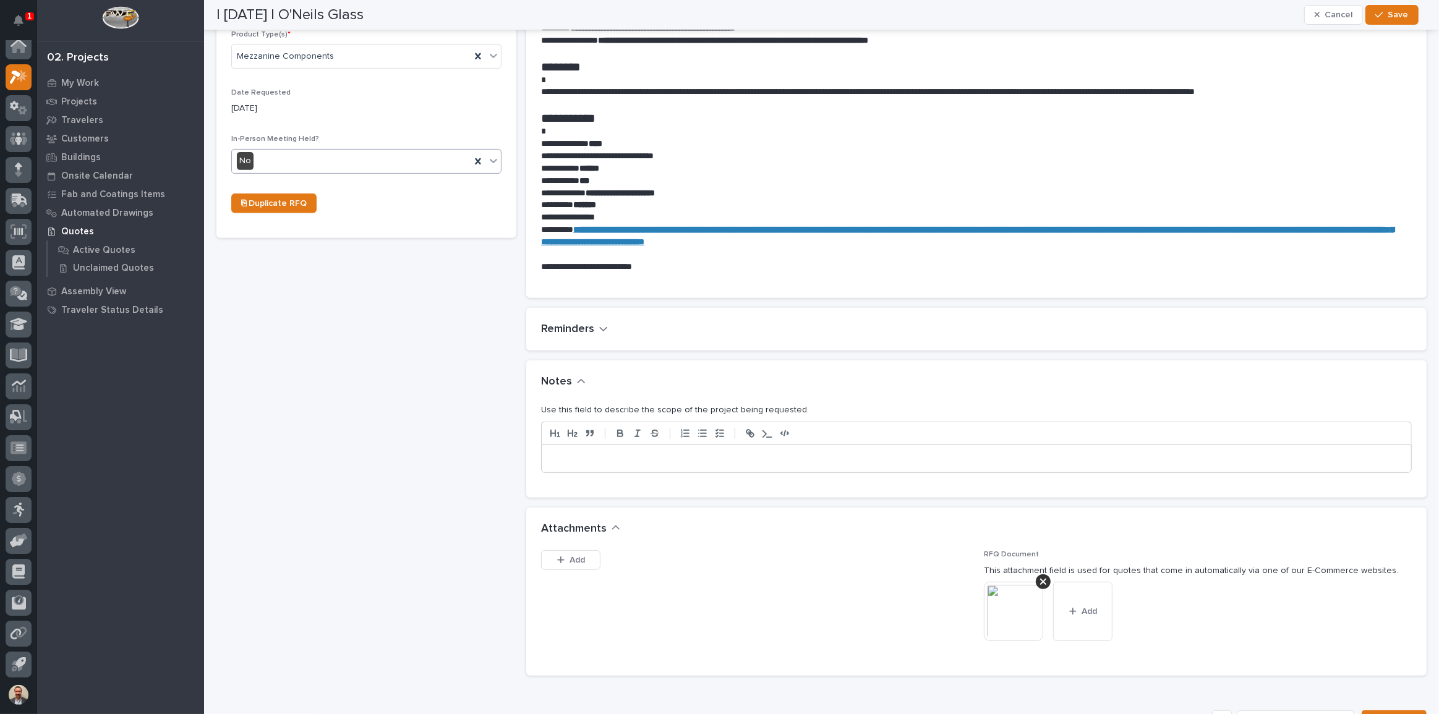
scroll to position [506, 0]
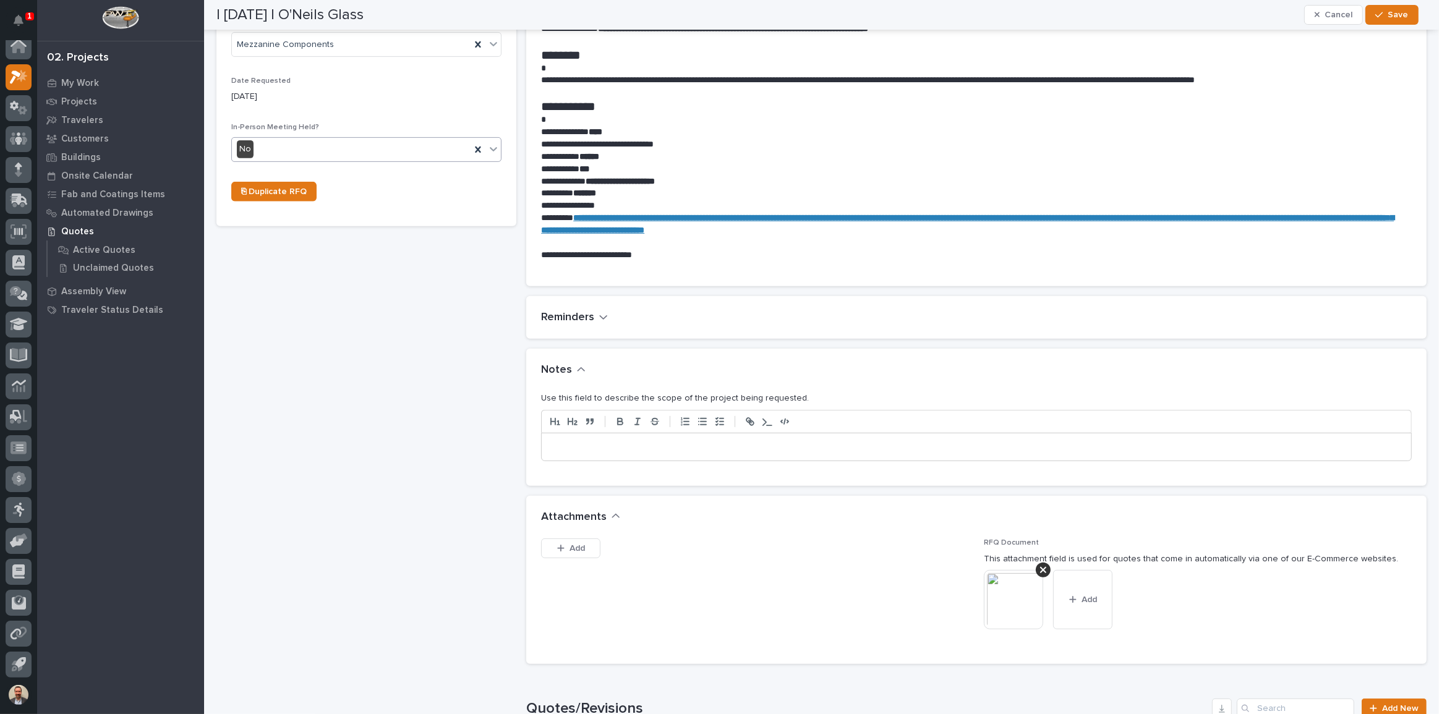
click at [736, 436] on div at bounding box center [977, 447] width 870 height 27
click at [1392, 10] on span "Save" at bounding box center [1399, 14] width 20 height 11
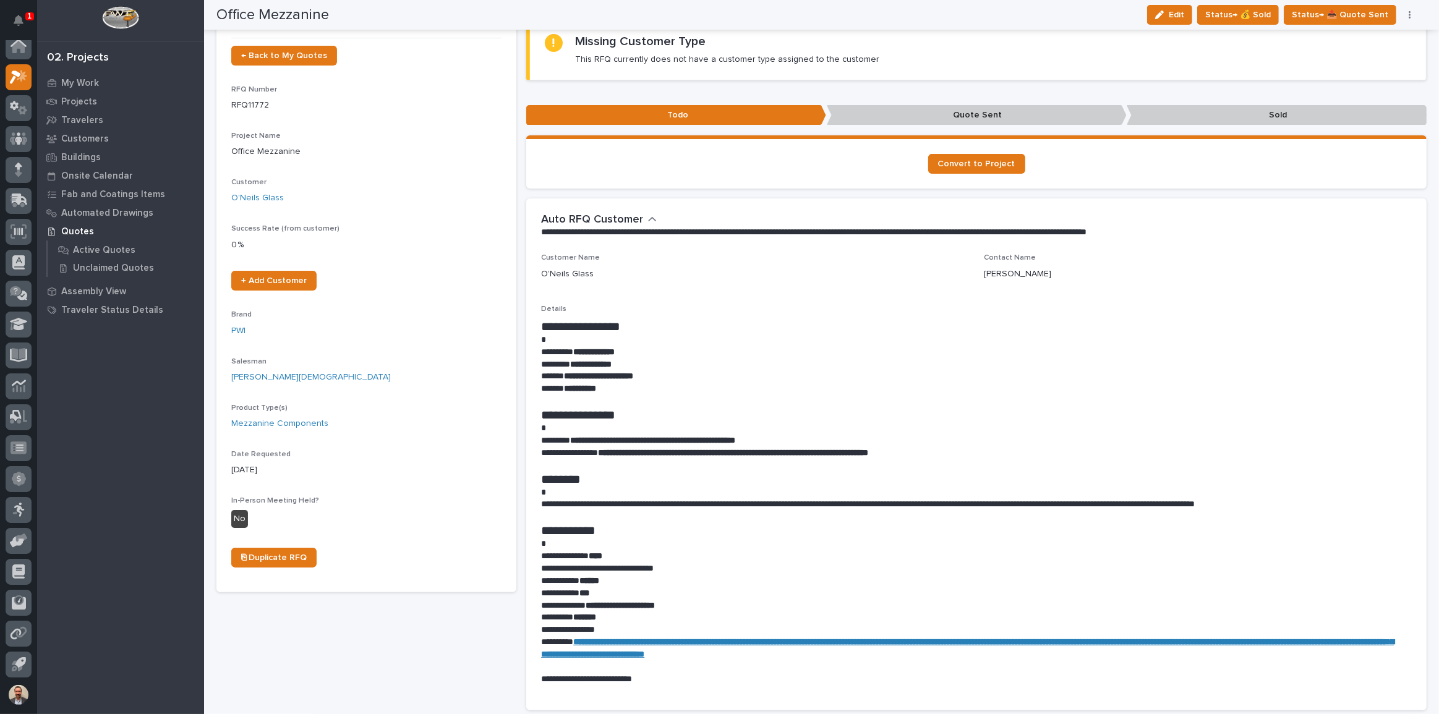
scroll to position [0, 0]
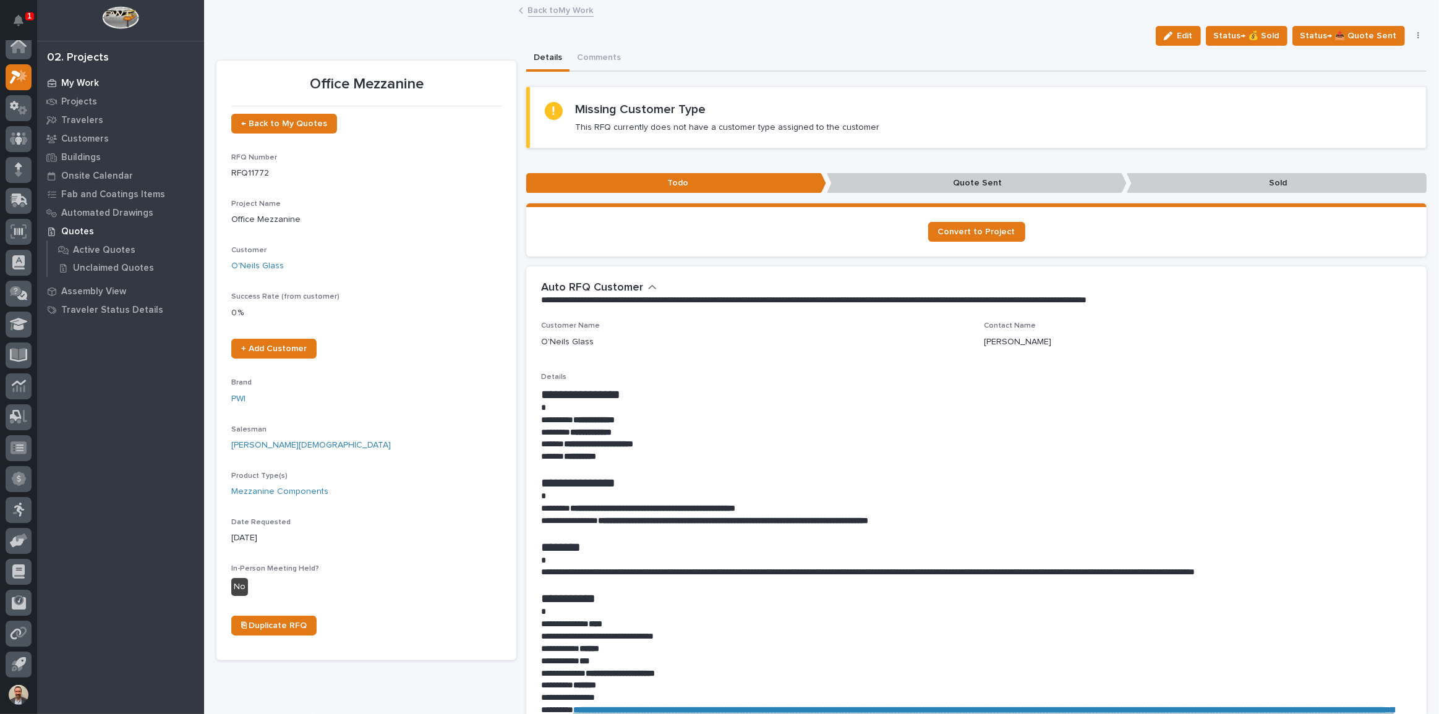
click at [91, 75] on div "My Work" at bounding box center [120, 82] width 161 height 17
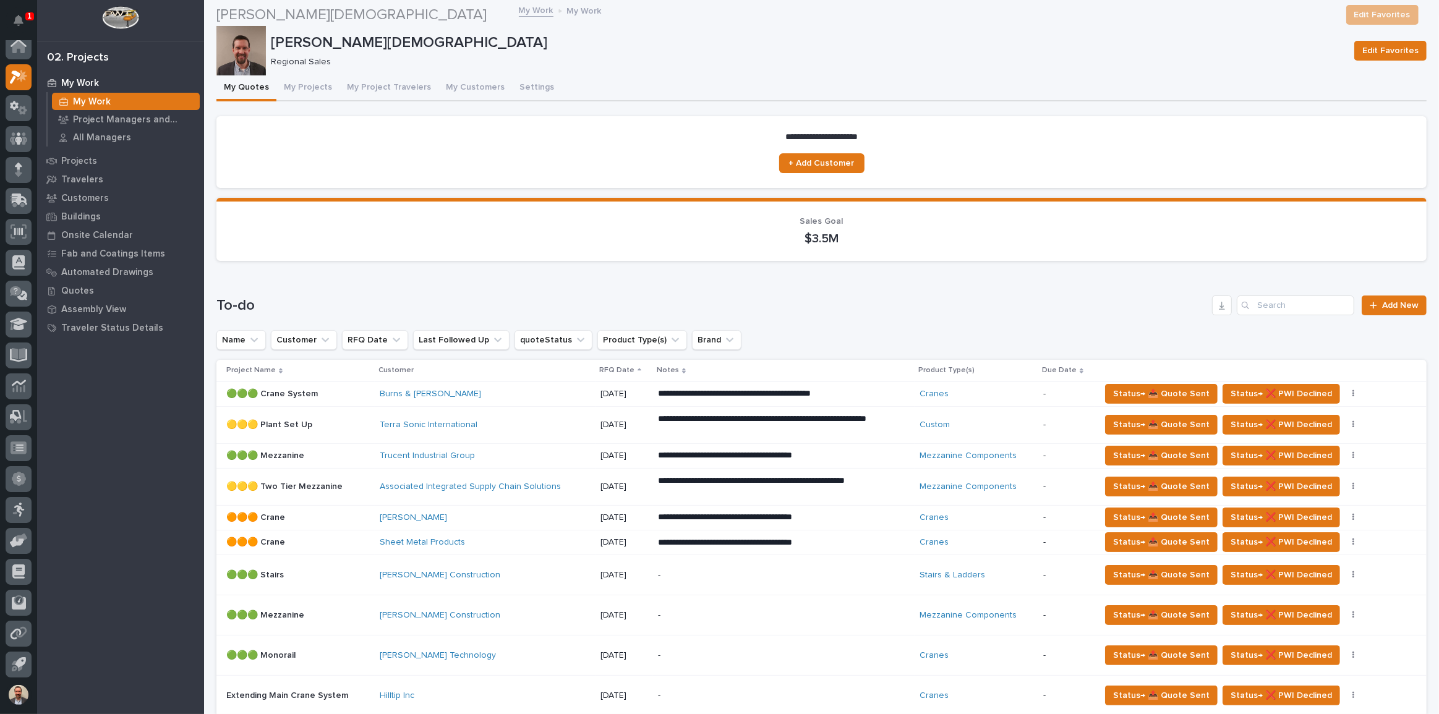
scroll to position [168, 0]
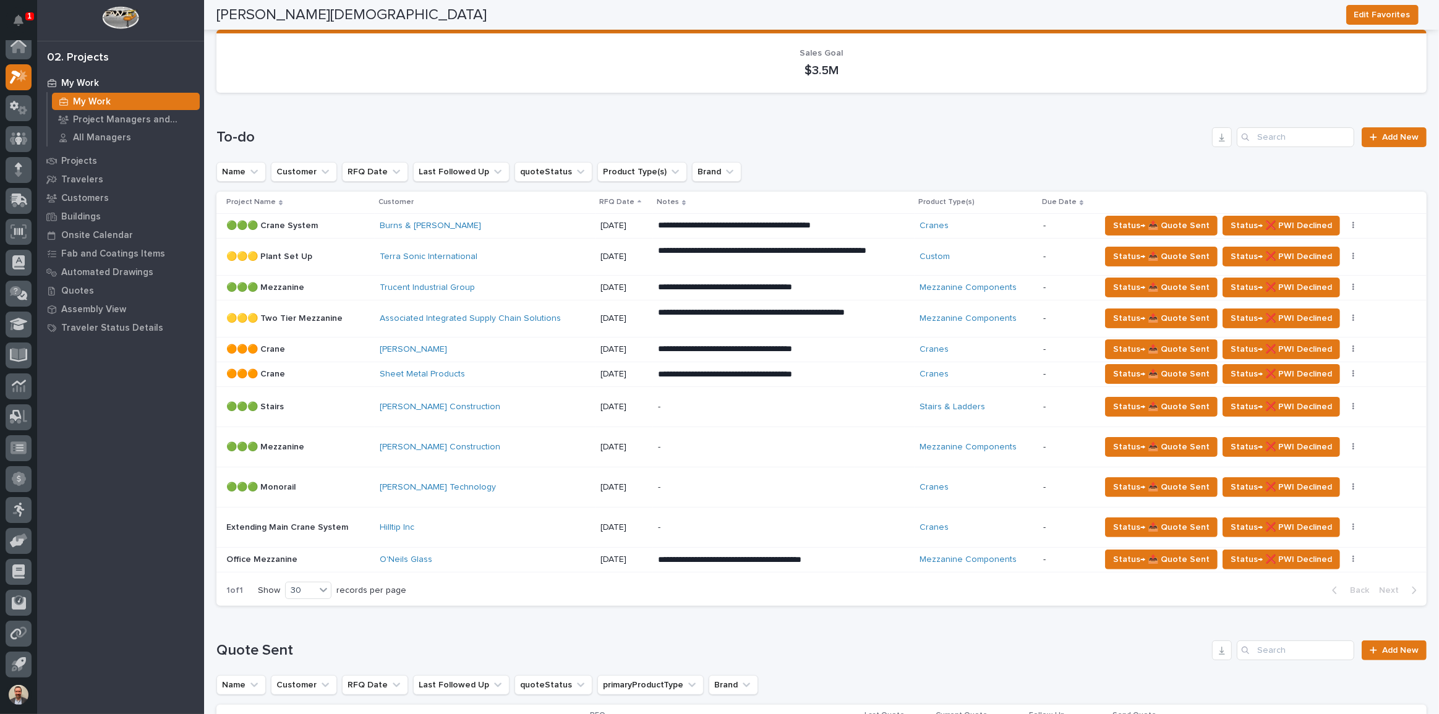
click at [603, 372] on p "[DATE]" at bounding box center [625, 374] width 48 height 11
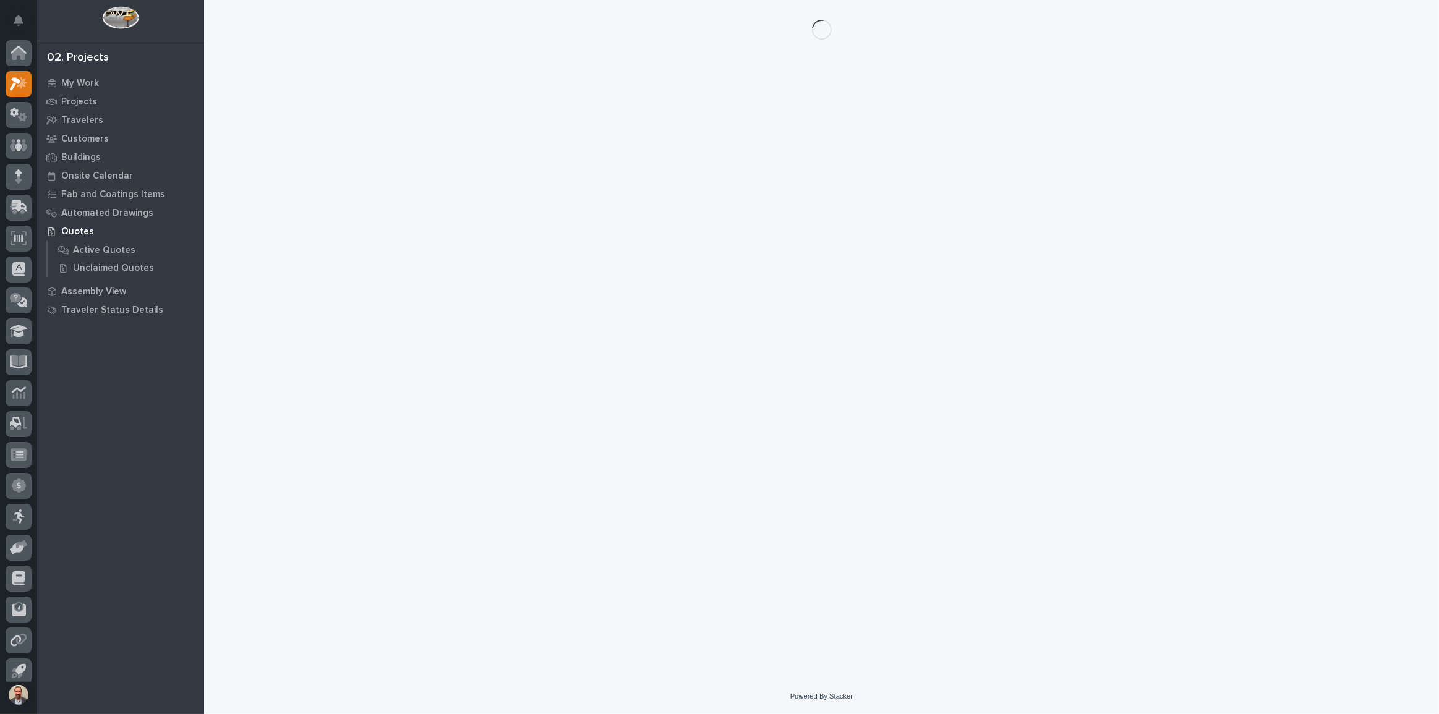
scroll to position [7, 0]
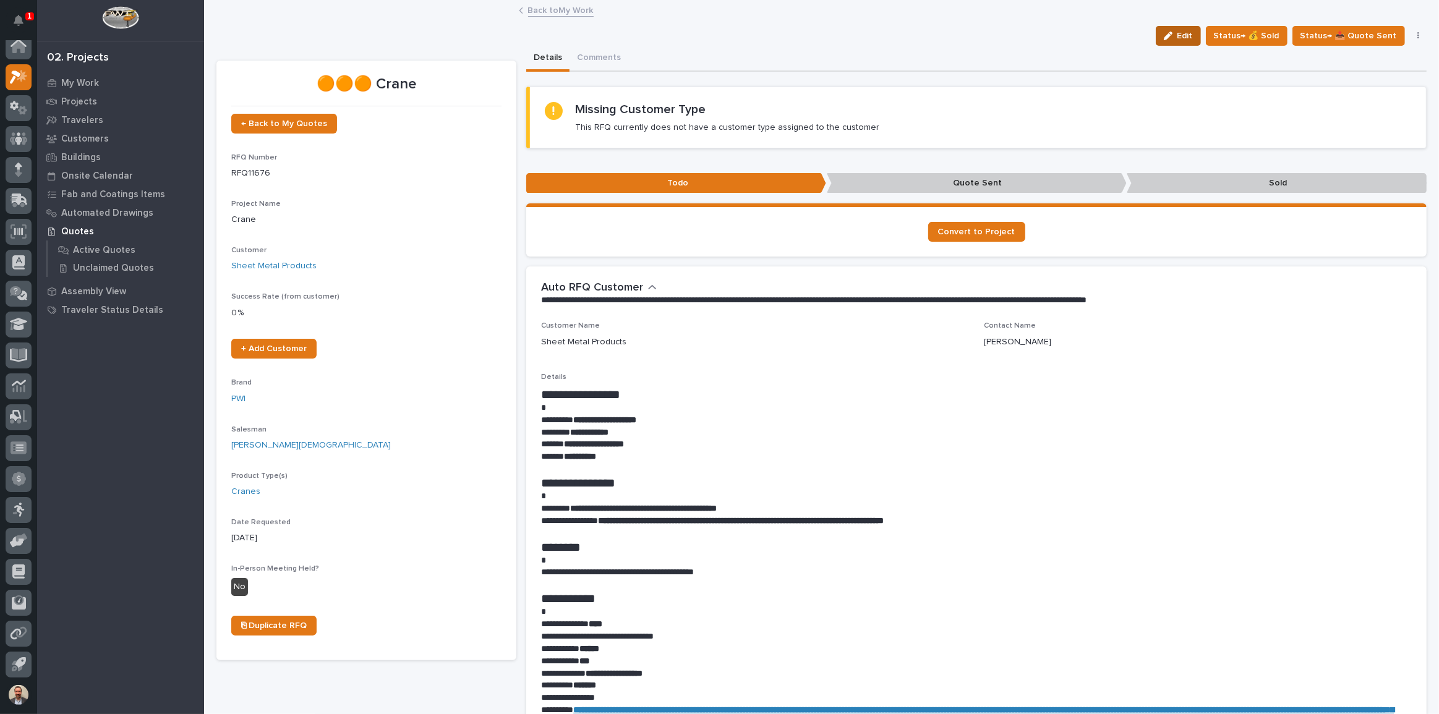
click at [1186, 39] on span "Edit" at bounding box center [1185, 35] width 15 height 11
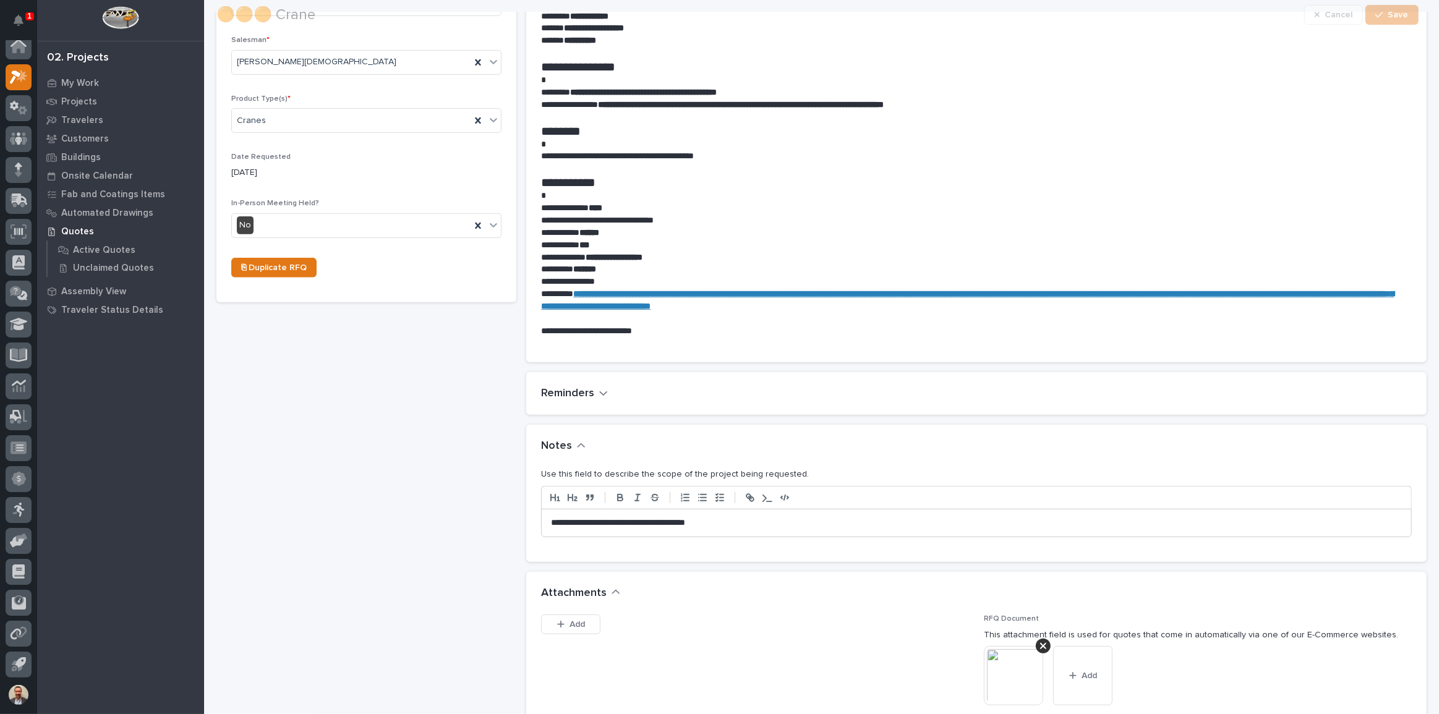
scroll to position [450, 0]
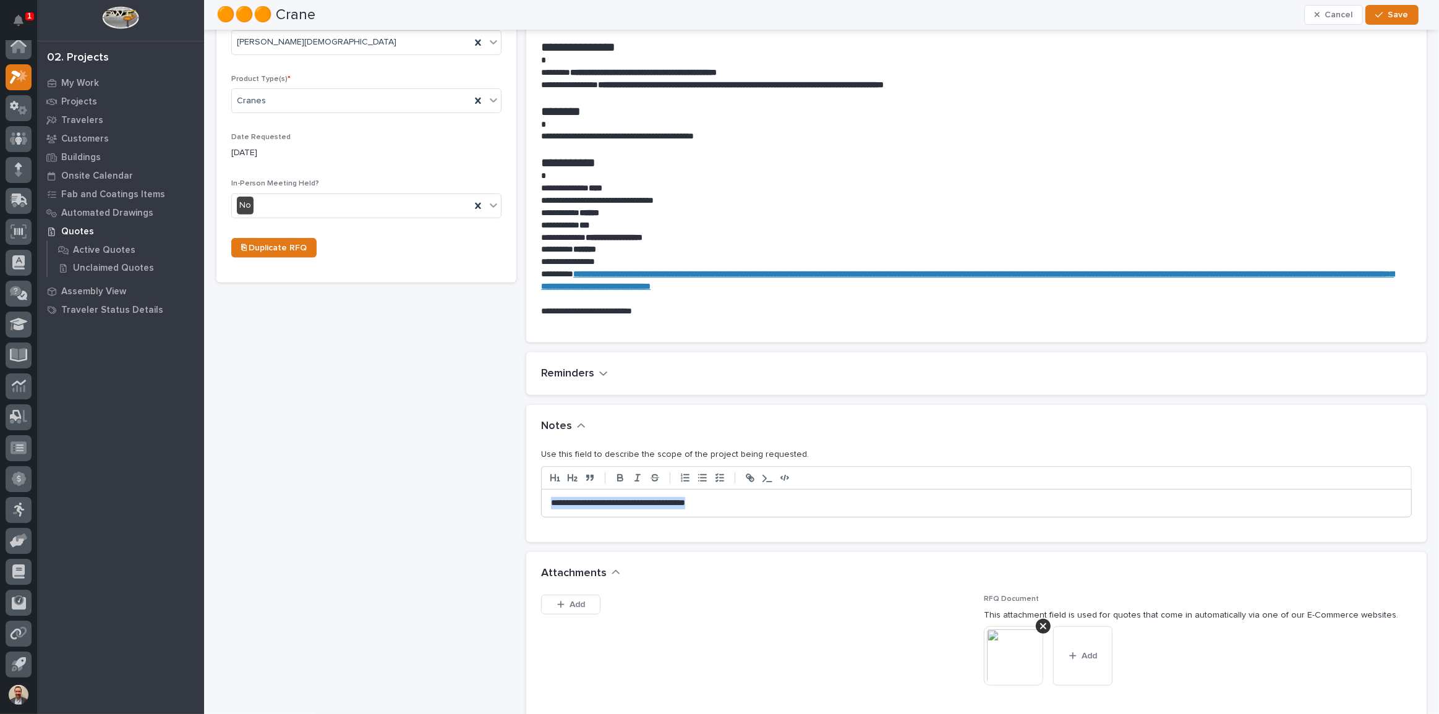
drag, startPoint x: 764, startPoint y: 508, endPoint x: 522, endPoint y: 507, distance: 241.9
click at [522, 507] on div "🟠🟠🟠 Crane ← Back to My Quotes RFQ Number RFQ11676 Project Name * Crane Customer…" at bounding box center [822, 371] width 1211 height 1551
click at [1393, 9] on span "Save" at bounding box center [1399, 14] width 20 height 11
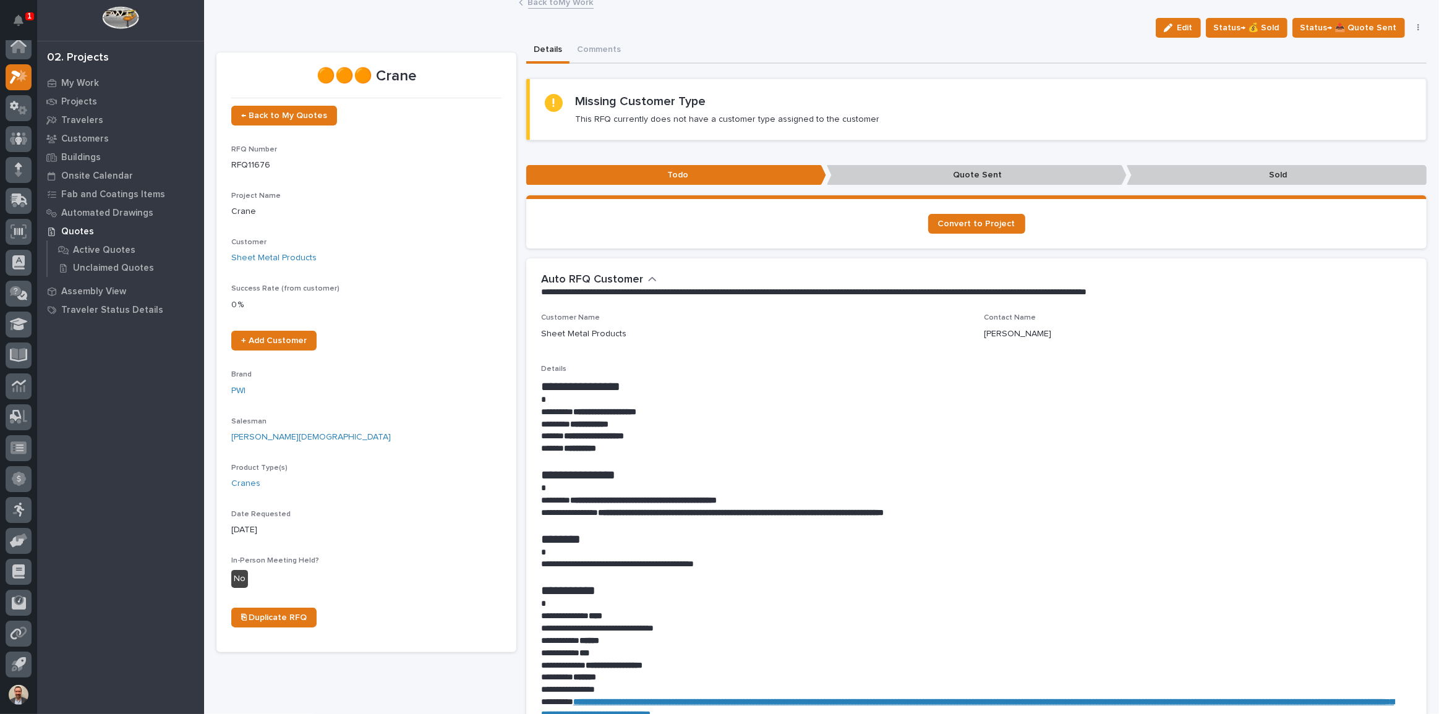
scroll to position [0, 0]
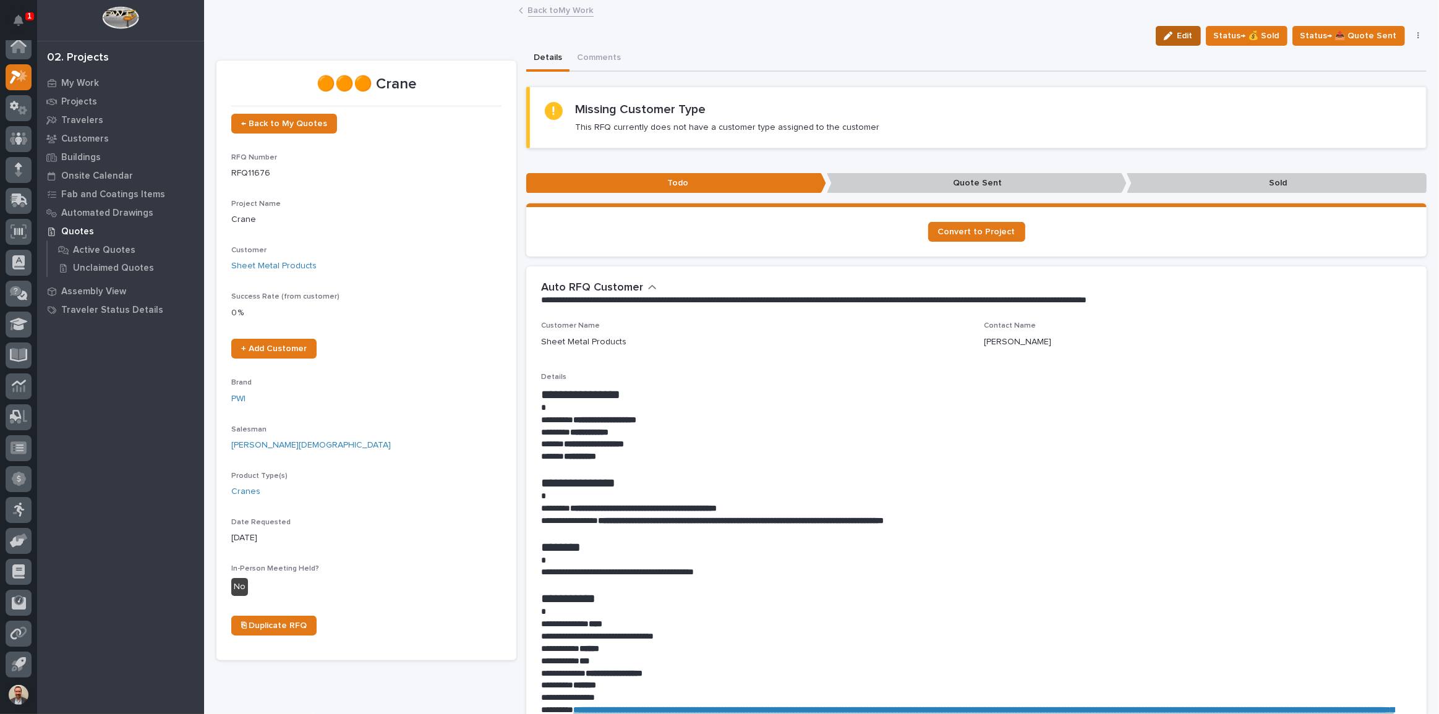
click at [1175, 30] on button "Edit" at bounding box center [1178, 36] width 45 height 20
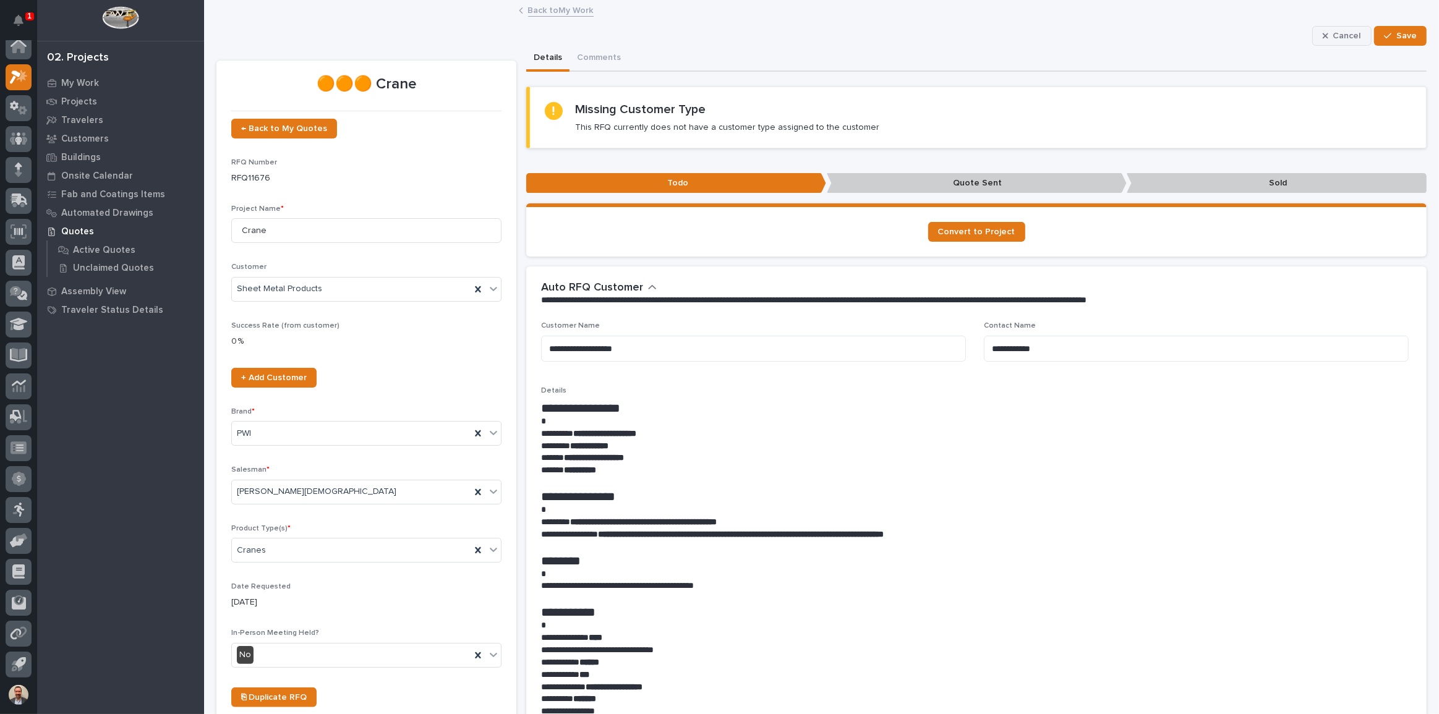
click at [1323, 32] on icon "button" at bounding box center [1326, 36] width 6 height 9
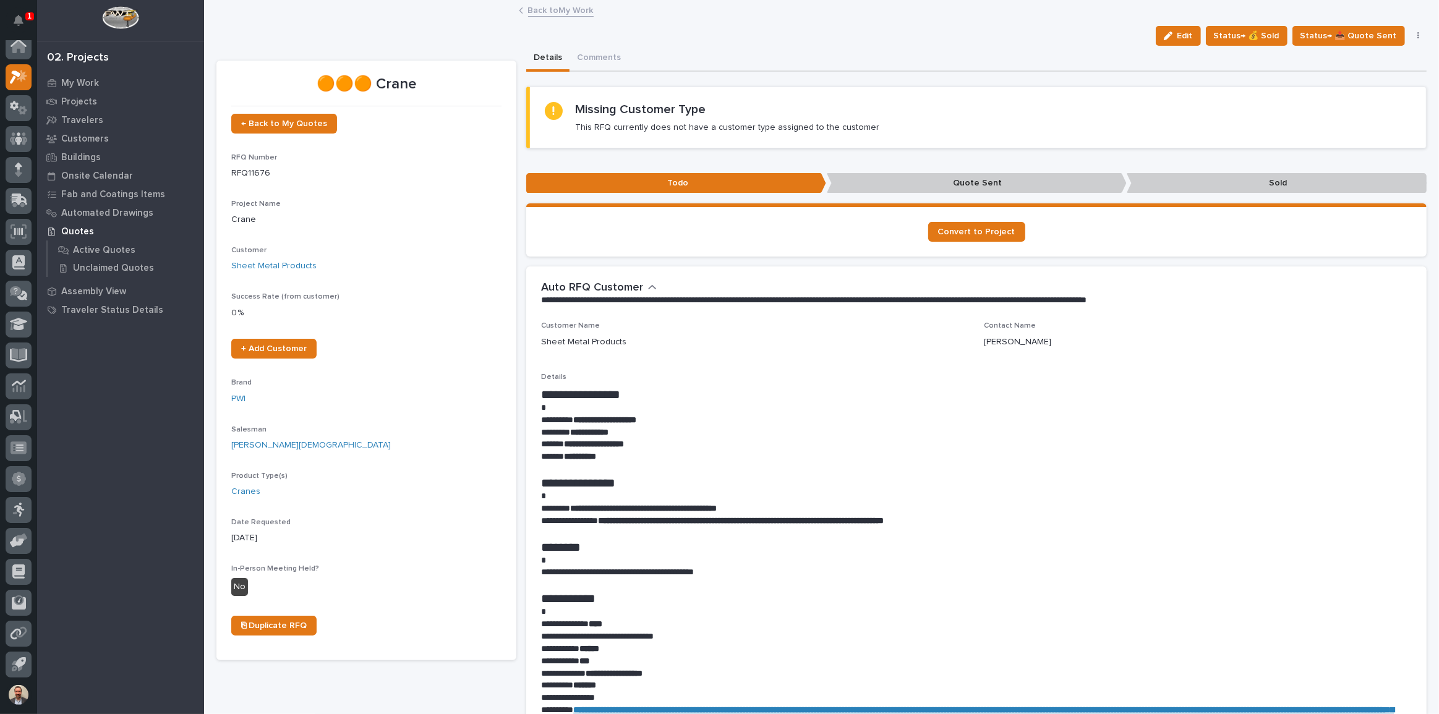
click at [539, 11] on link "Back to My Work" at bounding box center [561, 9] width 66 height 14
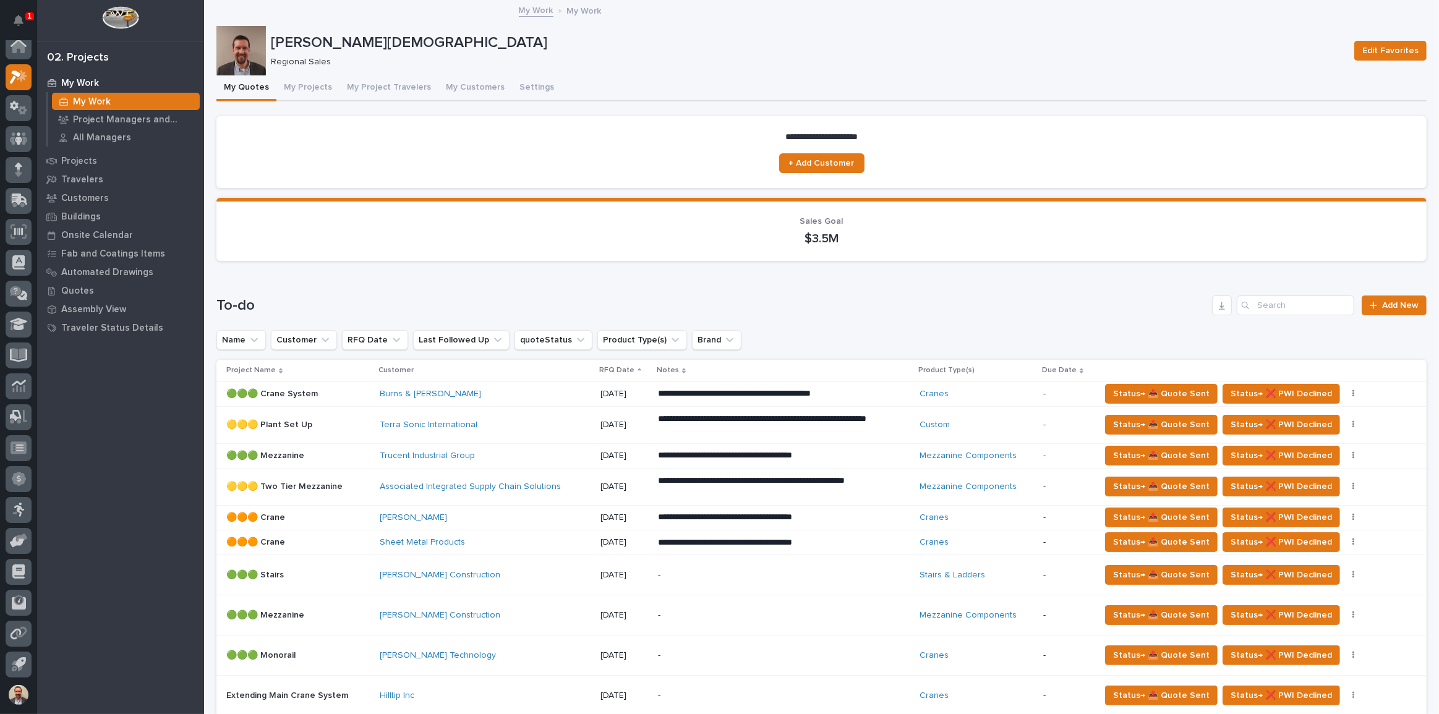
scroll to position [337, 0]
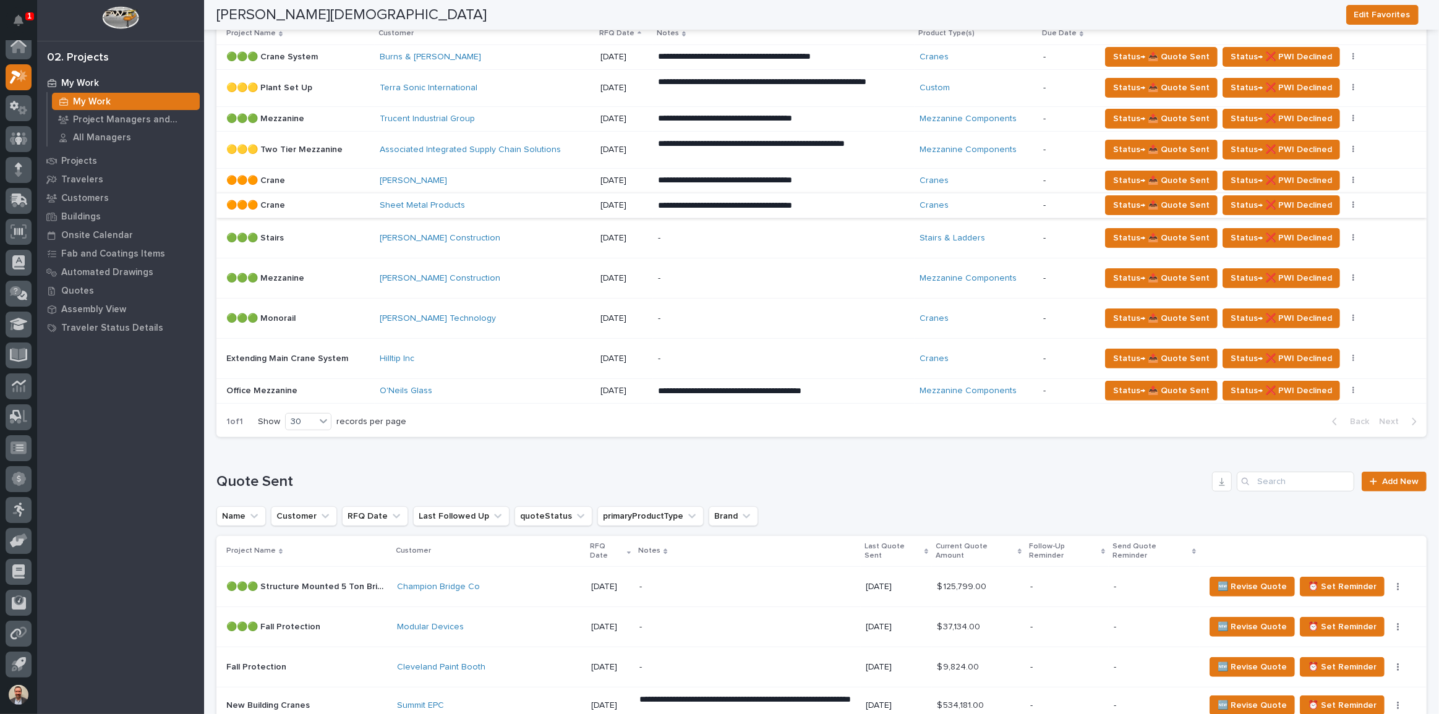
click at [1353, 202] on icon "button" at bounding box center [1354, 205] width 2 height 7
click at [1311, 252] on span "🚩 Edit Flags" at bounding box center [1294, 249] width 50 height 15
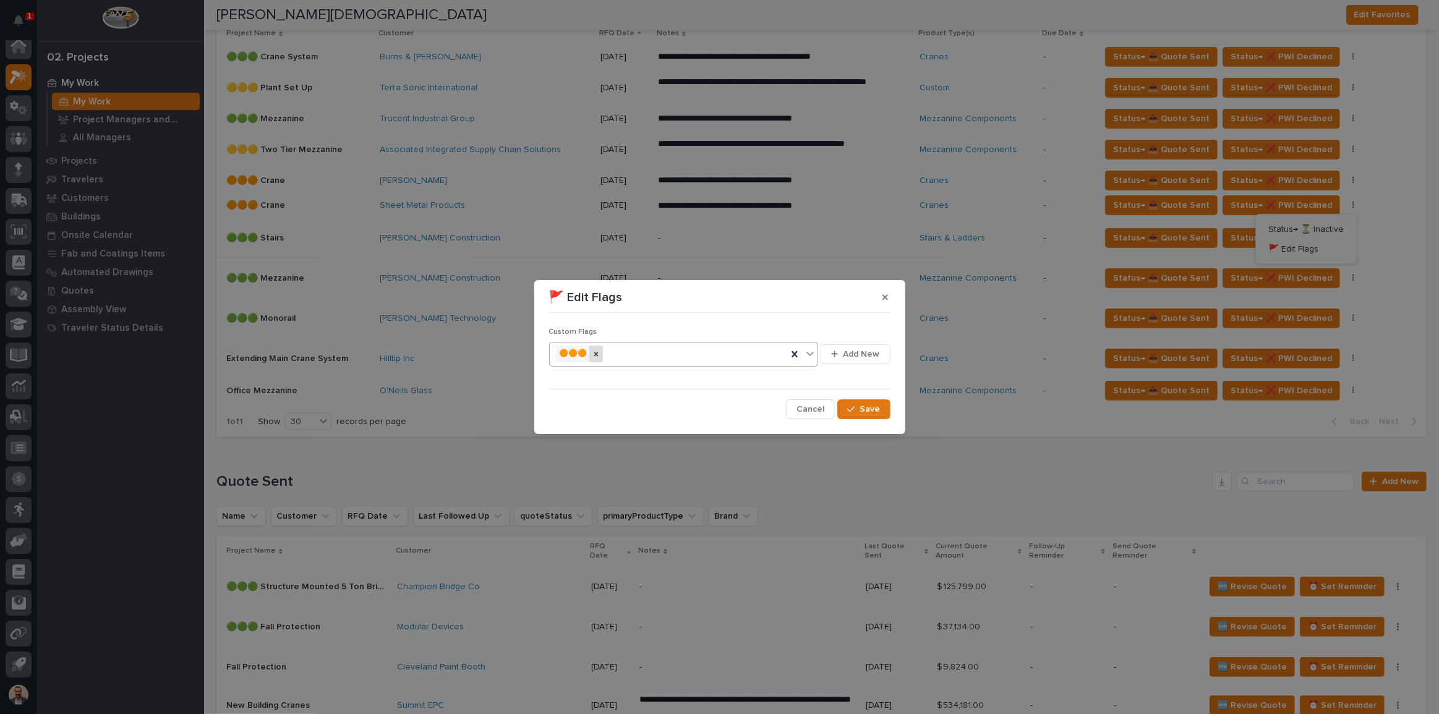
click at [603, 354] on div at bounding box center [597, 354] width 14 height 17
click at [812, 354] on icon at bounding box center [810, 354] width 7 height 4
click at [700, 414] on div "🟢🟢🟢" at bounding box center [684, 422] width 269 height 22
click at [865, 410] on span "Save" at bounding box center [870, 409] width 20 height 11
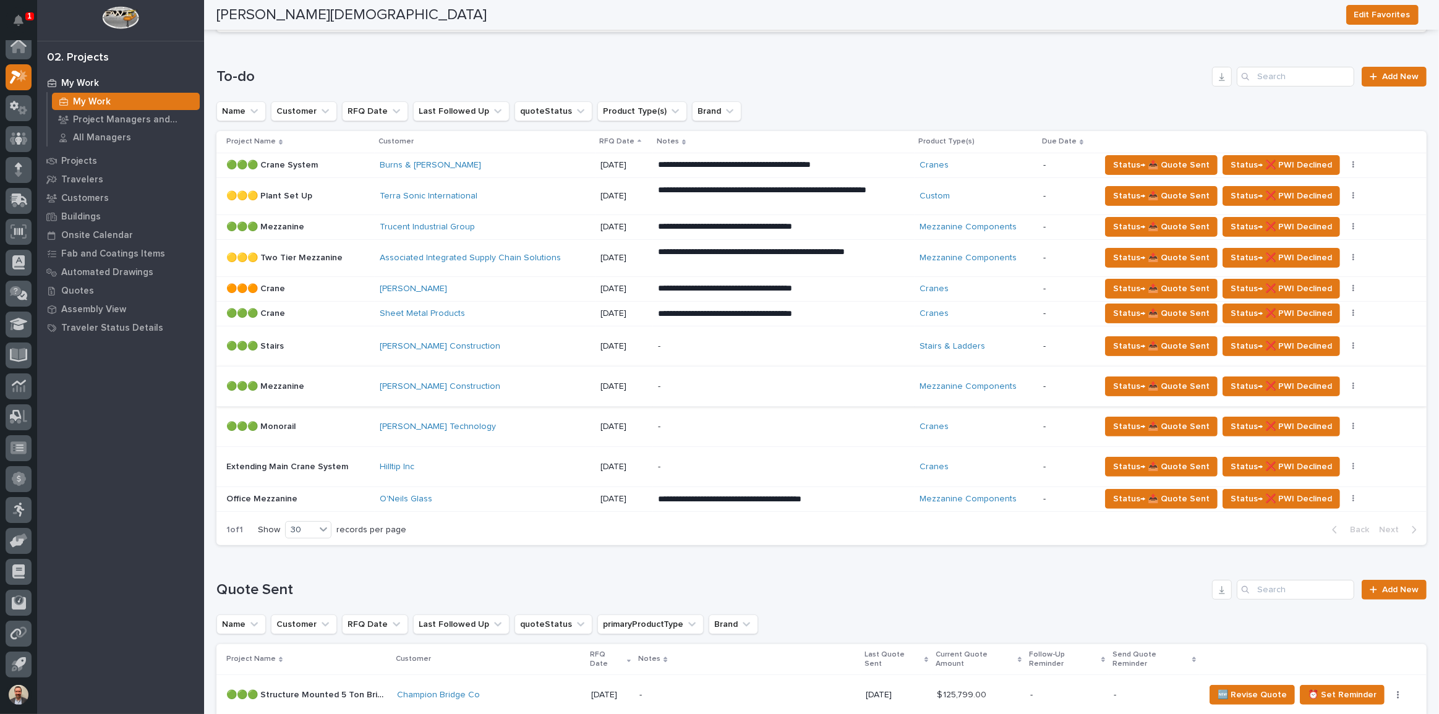
scroll to position [225, 0]
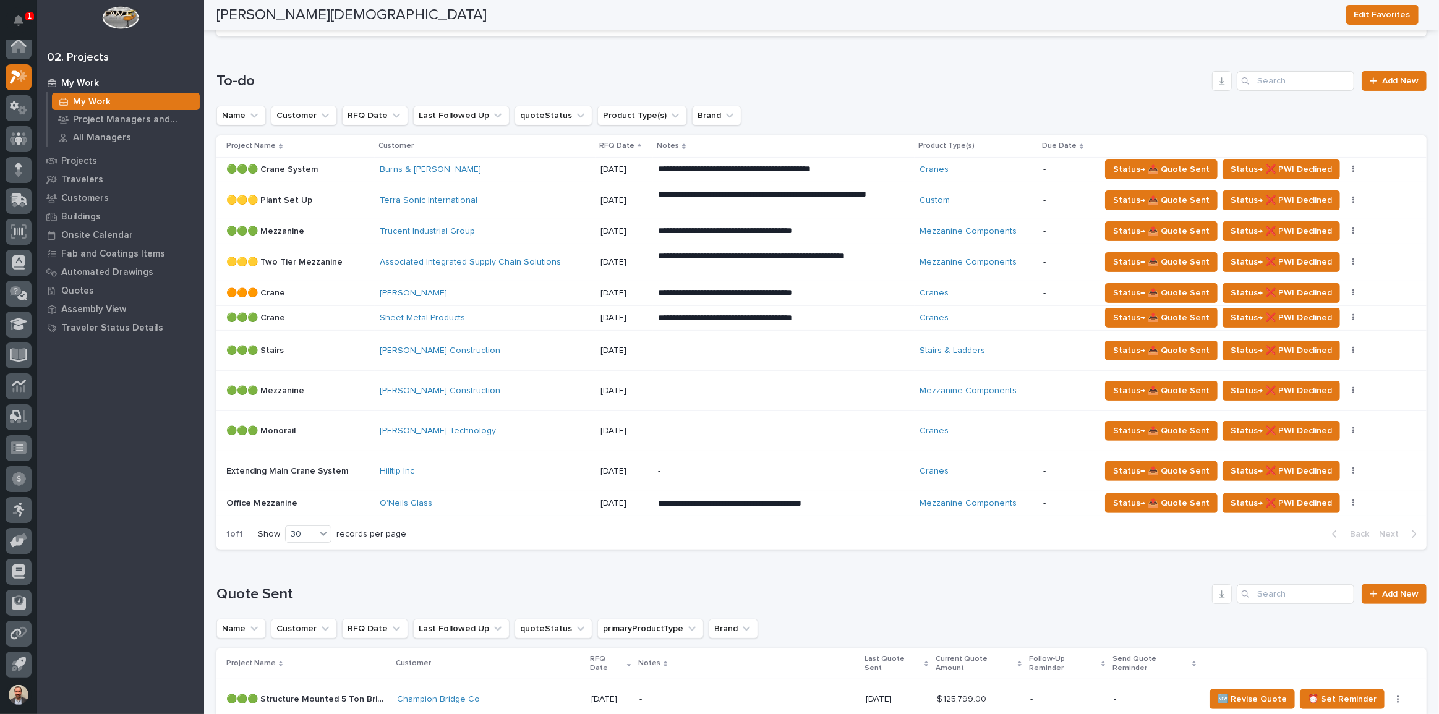
click at [612, 293] on p "[DATE]" at bounding box center [625, 293] width 48 height 11
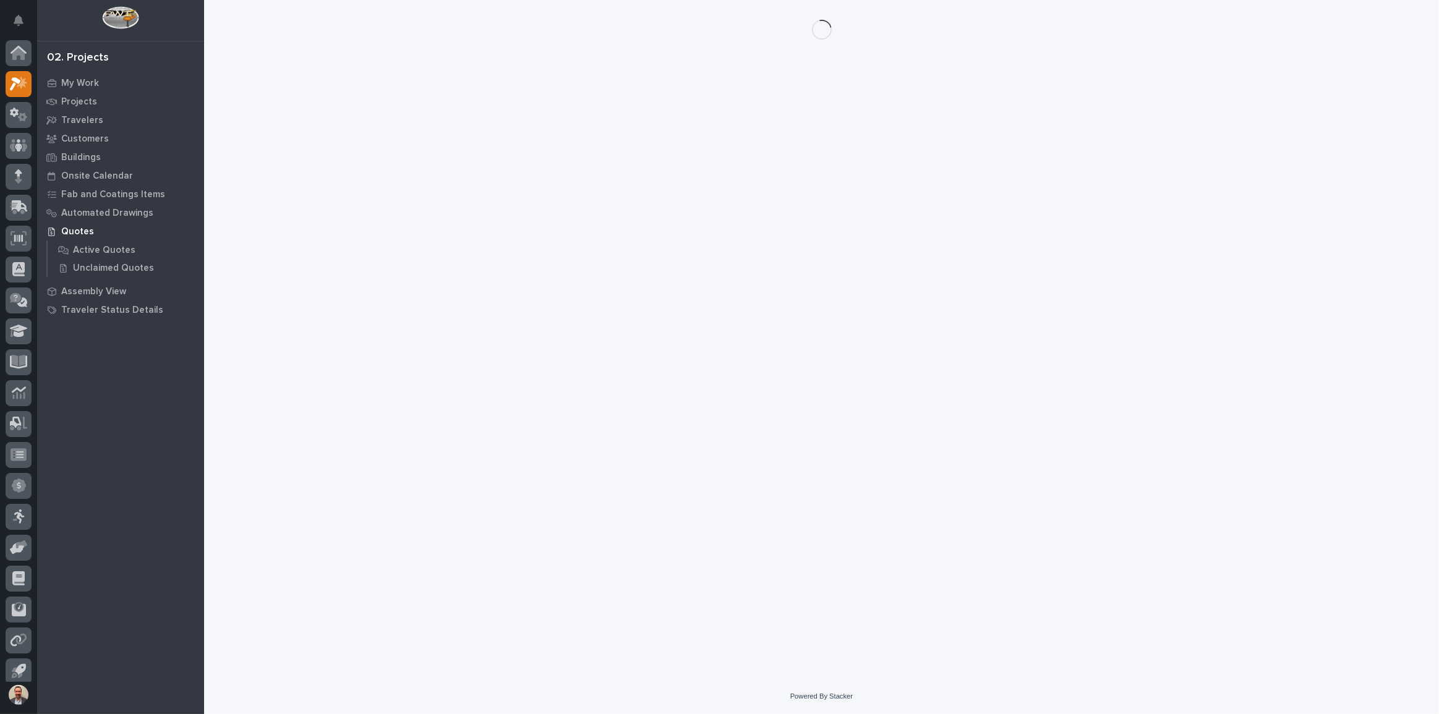
scroll to position [7, 0]
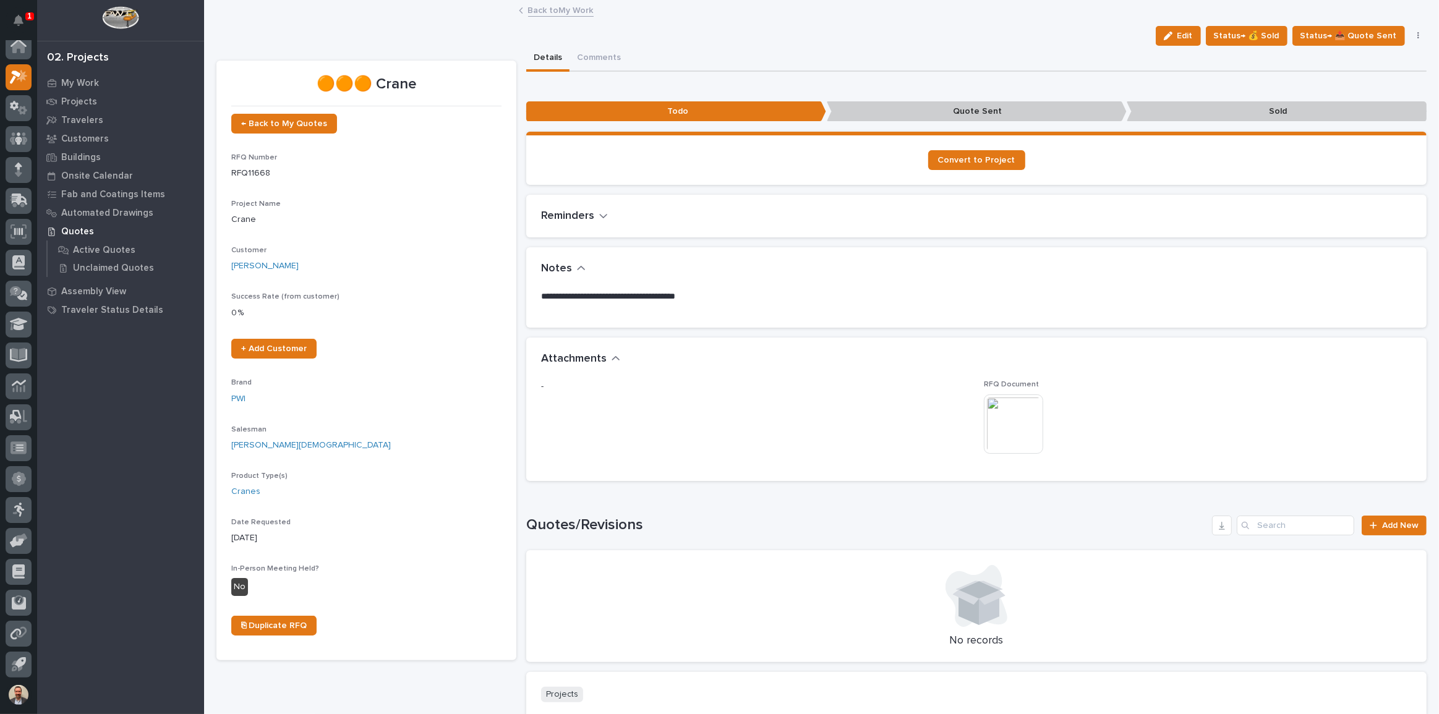
click at [1025, 408] on img at bounding box center [1013, 424] width 59 height 59
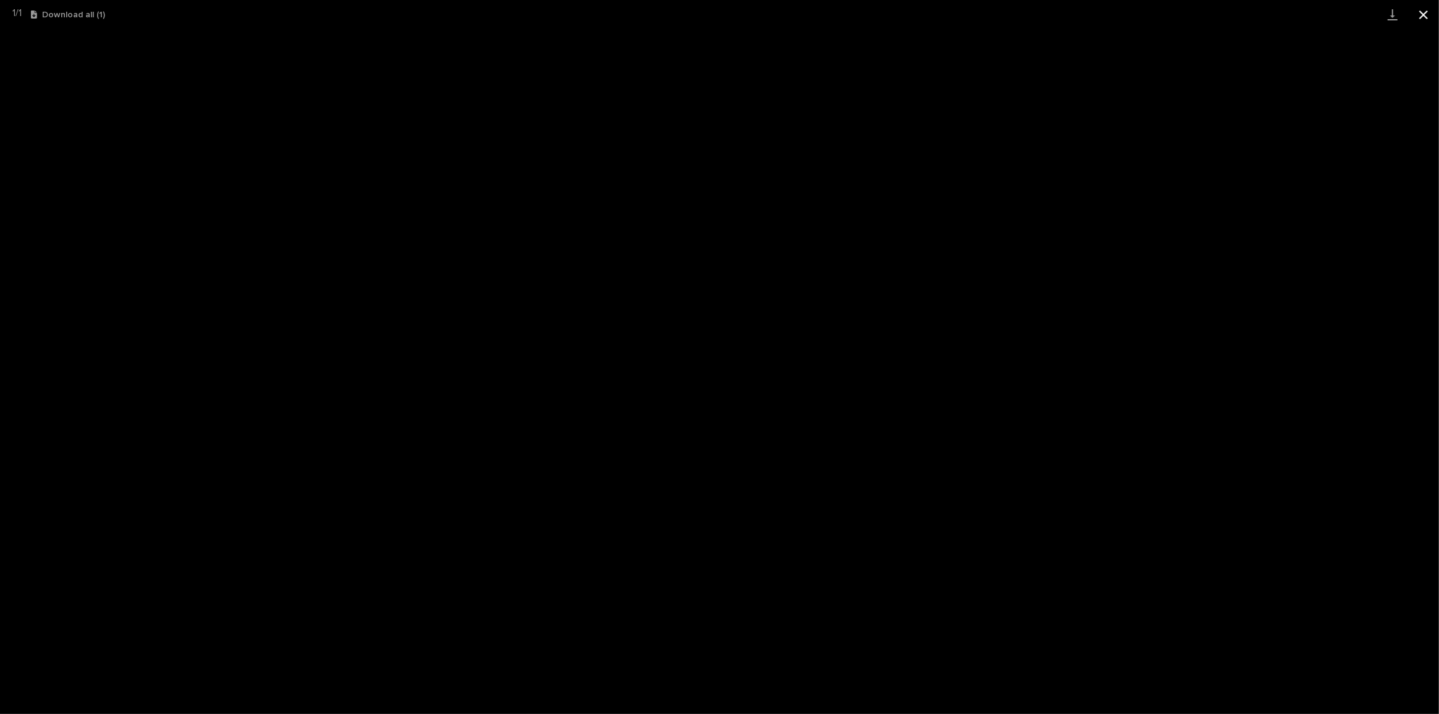
click at [1429, 11] on button "Close gallery" at bounding box center [1424, 14] width 31 height 29
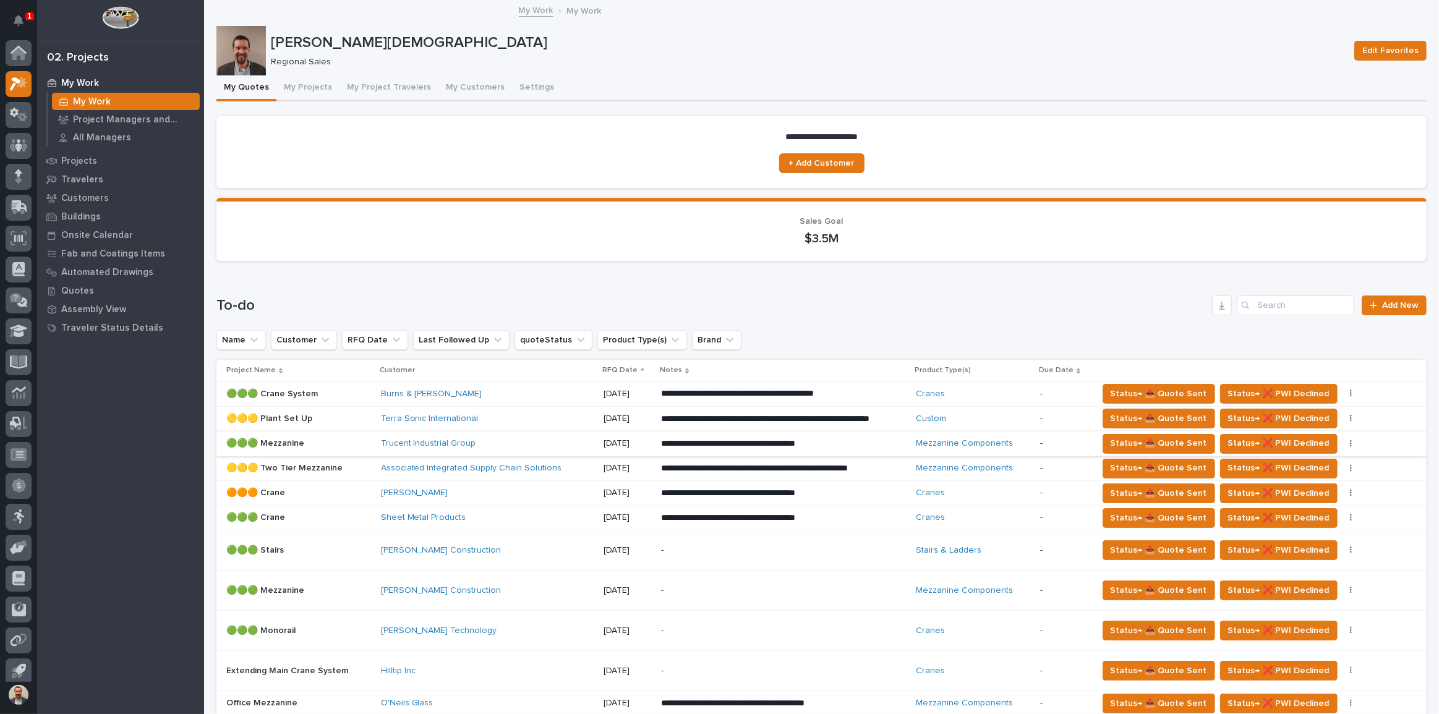
scroll to position [7, 0]
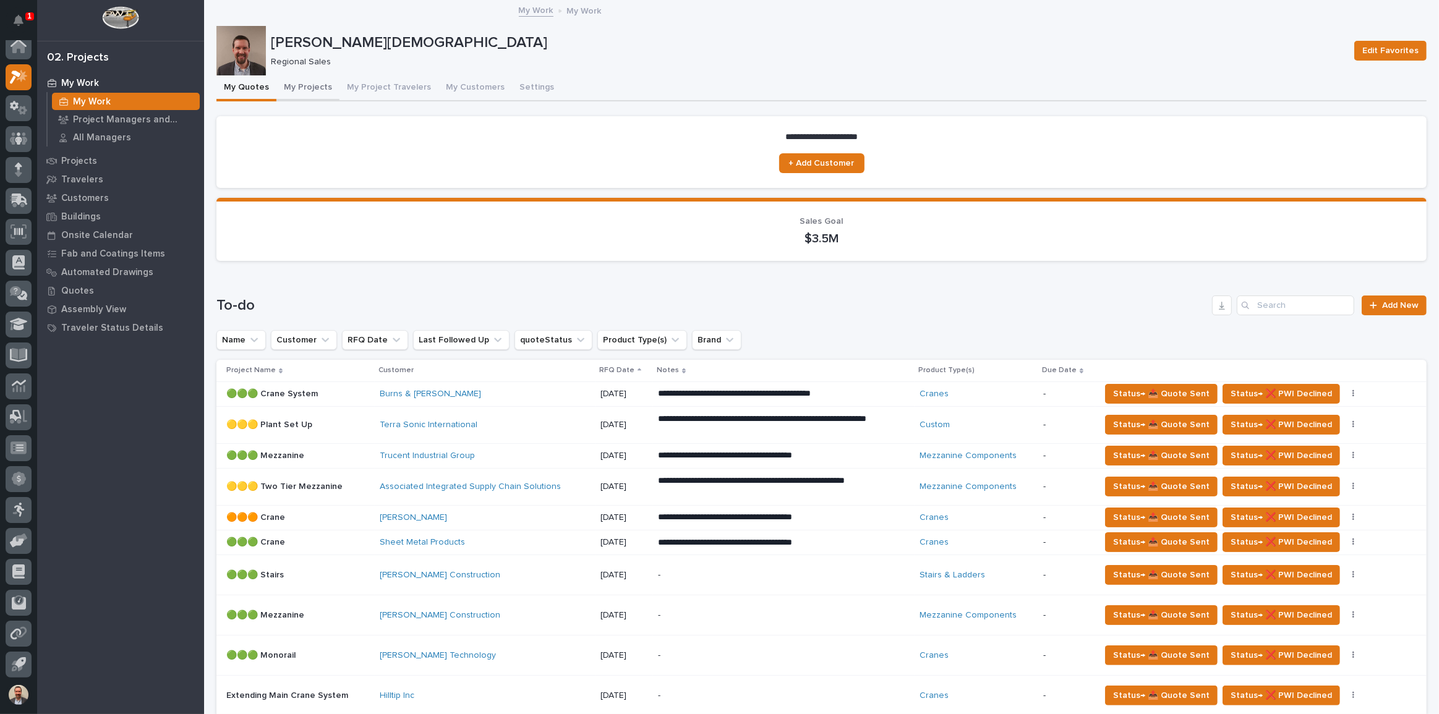
click at [313, 84] on button "My Projects" at bounding box center [308, 88] width 63 height 26
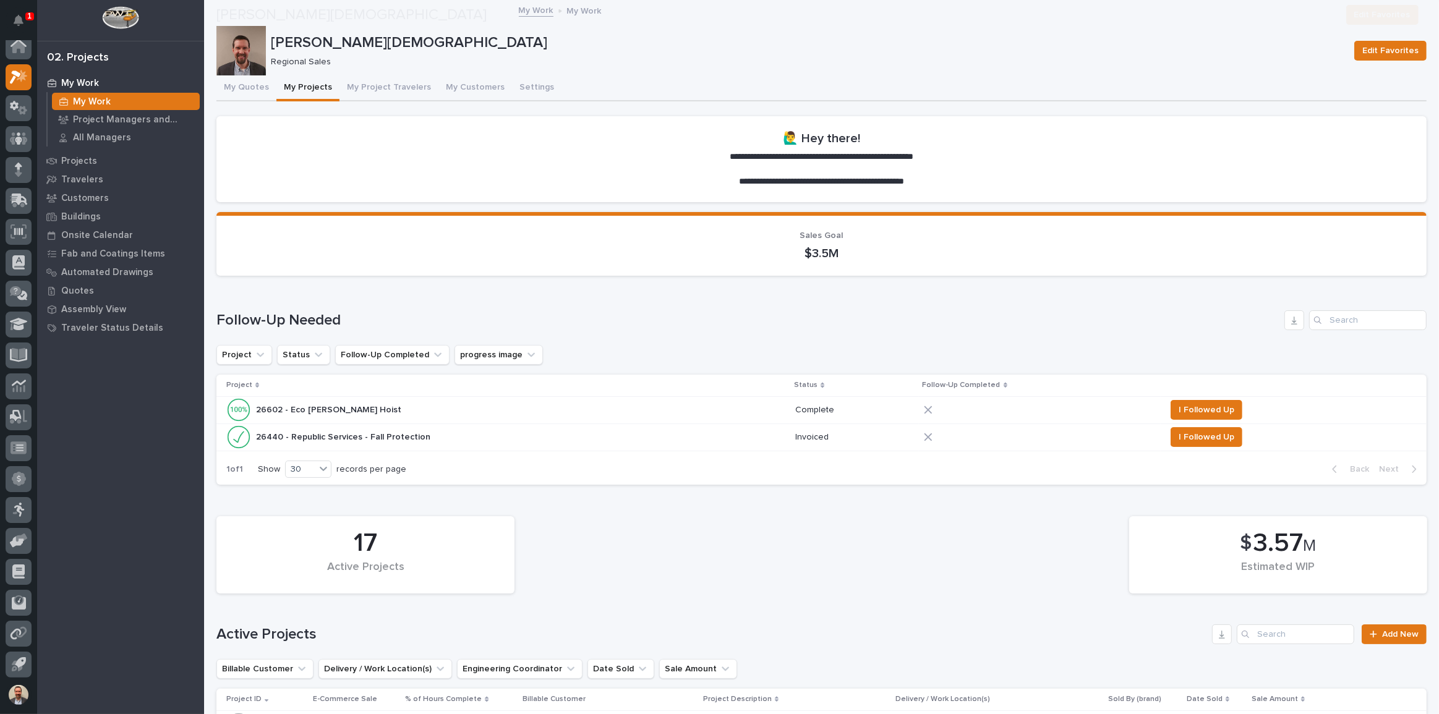
scroll to position [1001, 0]
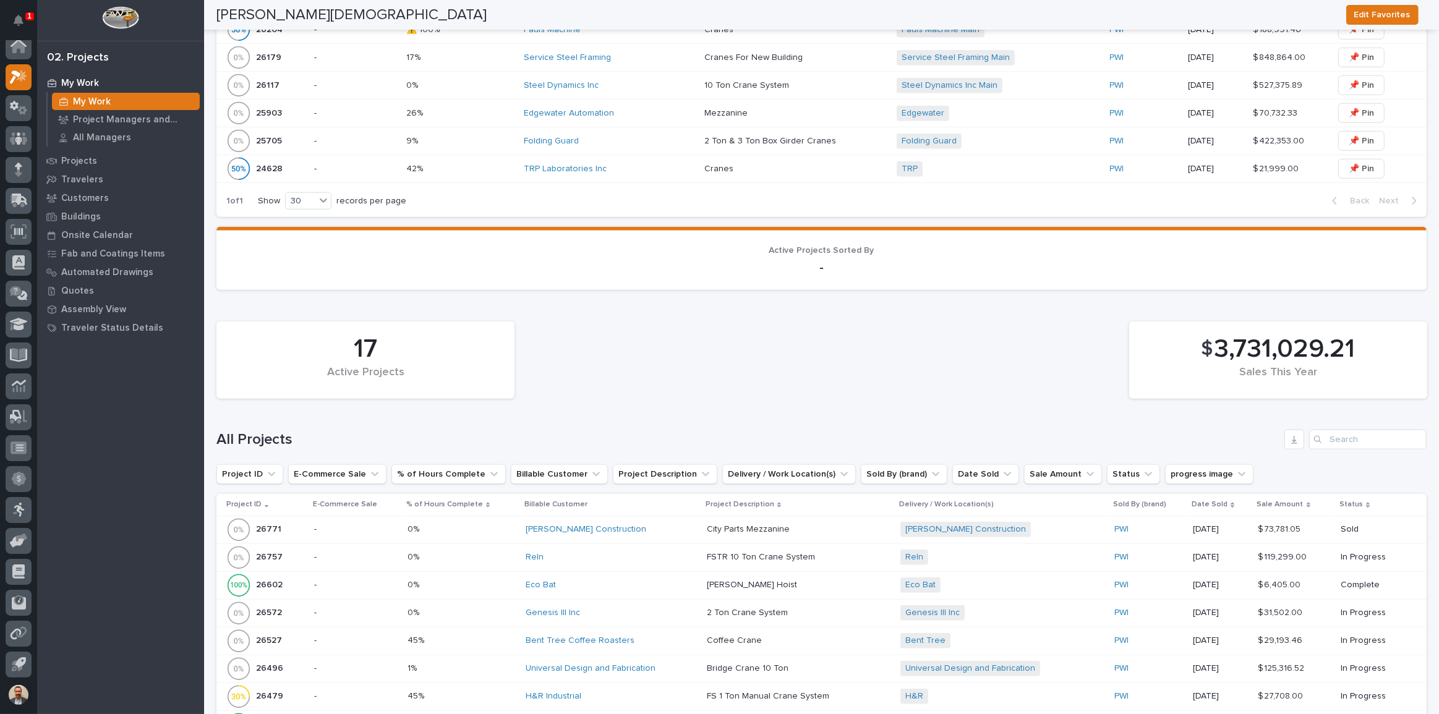
click at [727, 550] on p "FSTR 10 Ton Crane System" at bounding box center [762, 556] width 111 height 13
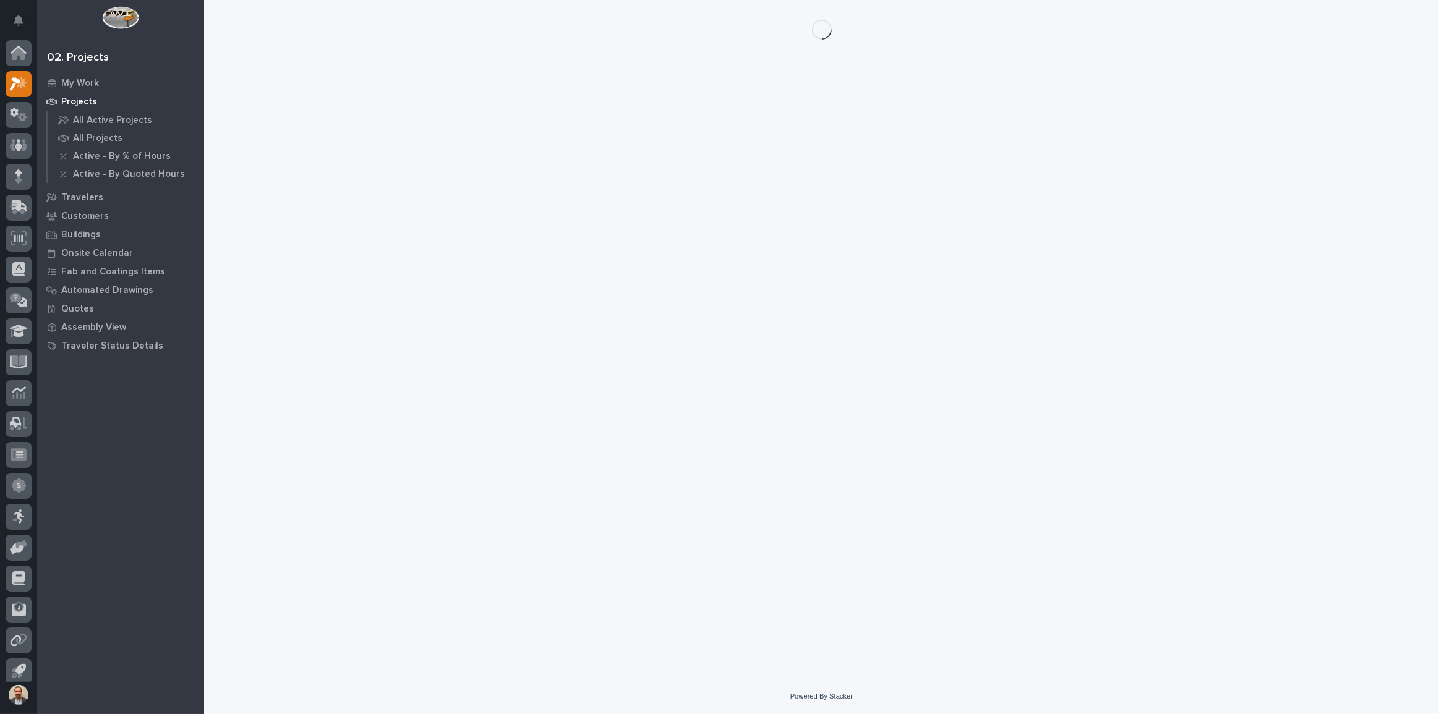
scroll to position [7, 0]
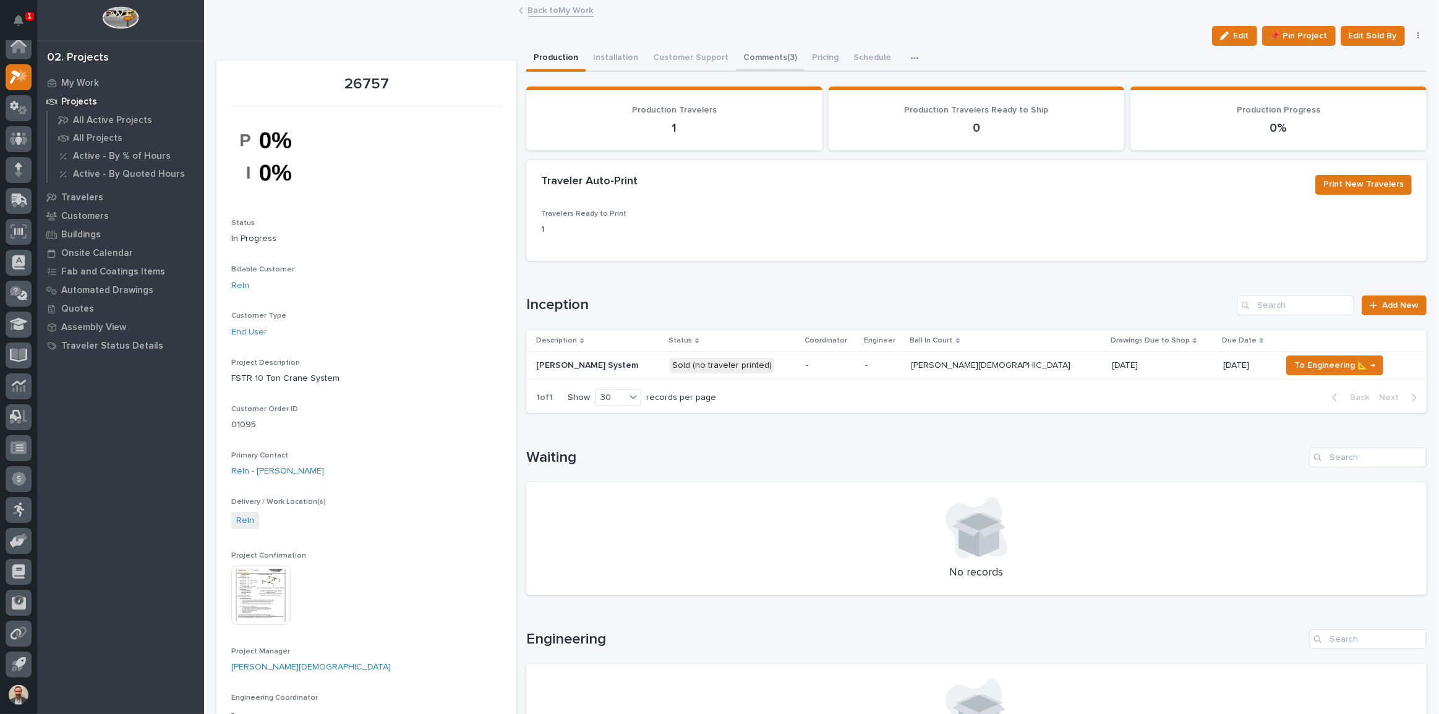
click at [753, 54] on button "Comments (3)" at bounding box center [770, 59] width 69 height 26
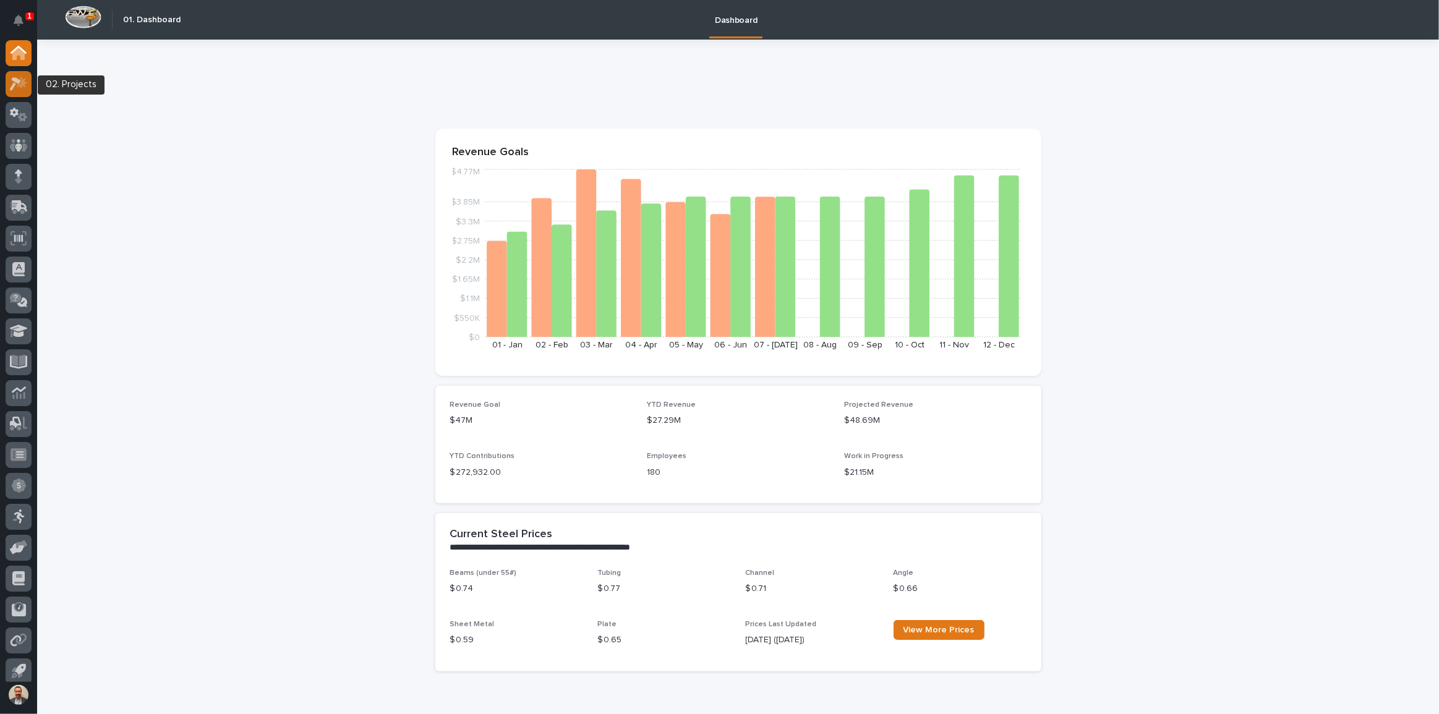
click at [27, 77] on icon at bounding box center [19, 84] width 18 height 14
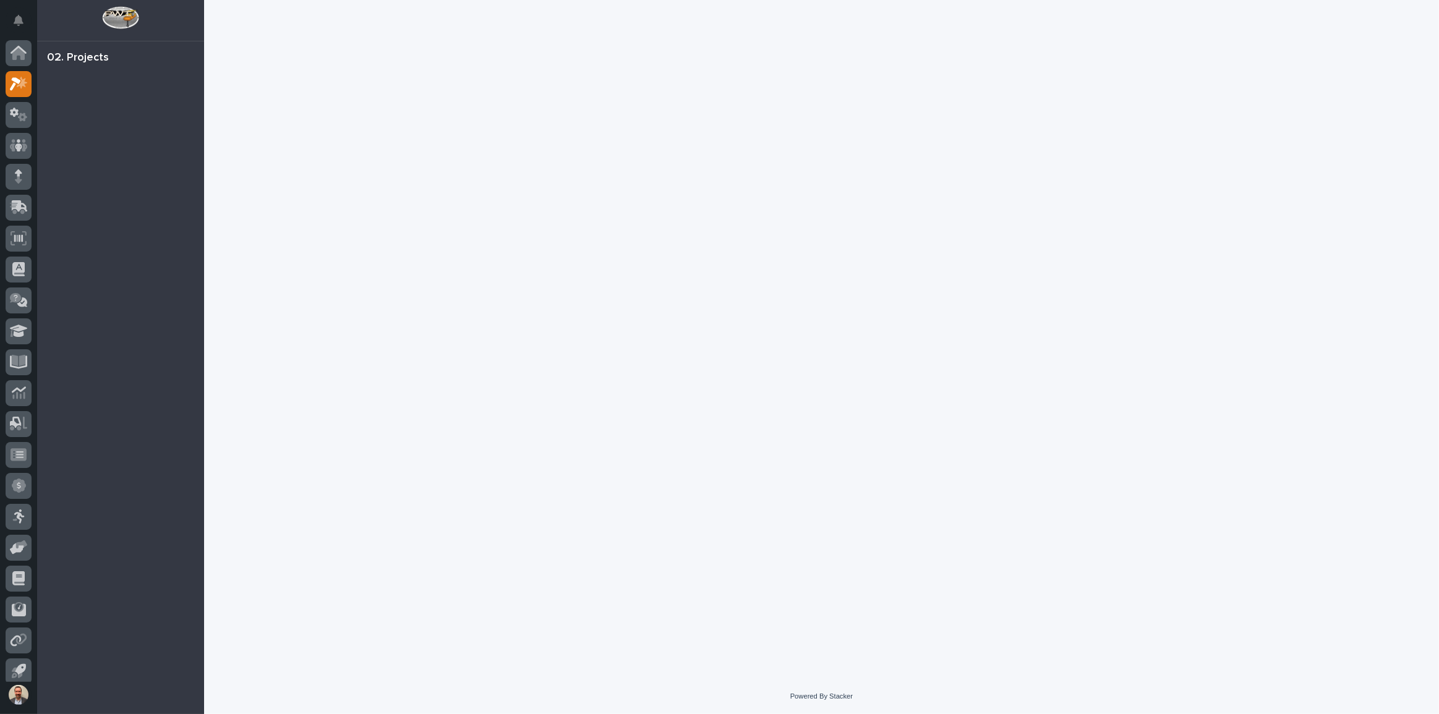
scroll to position [7, 0]
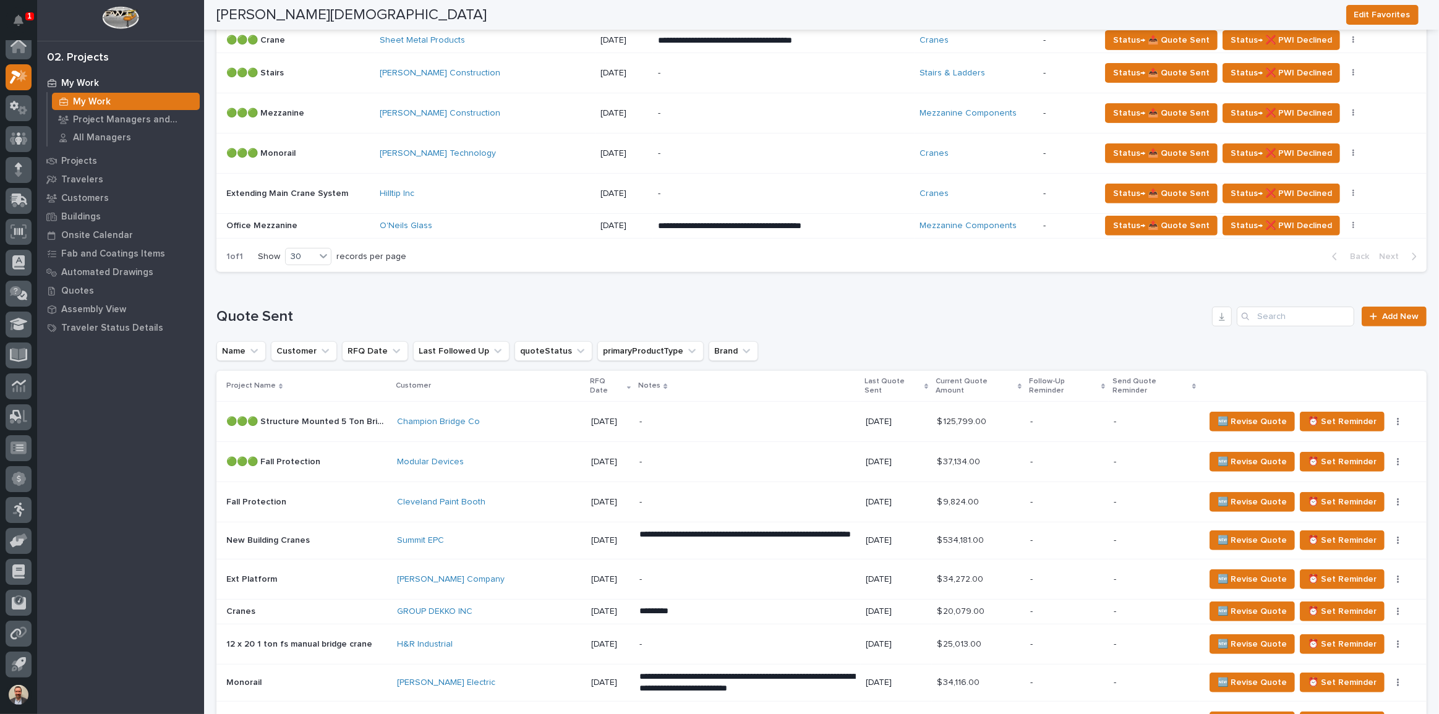
scroll to position [390, 0]
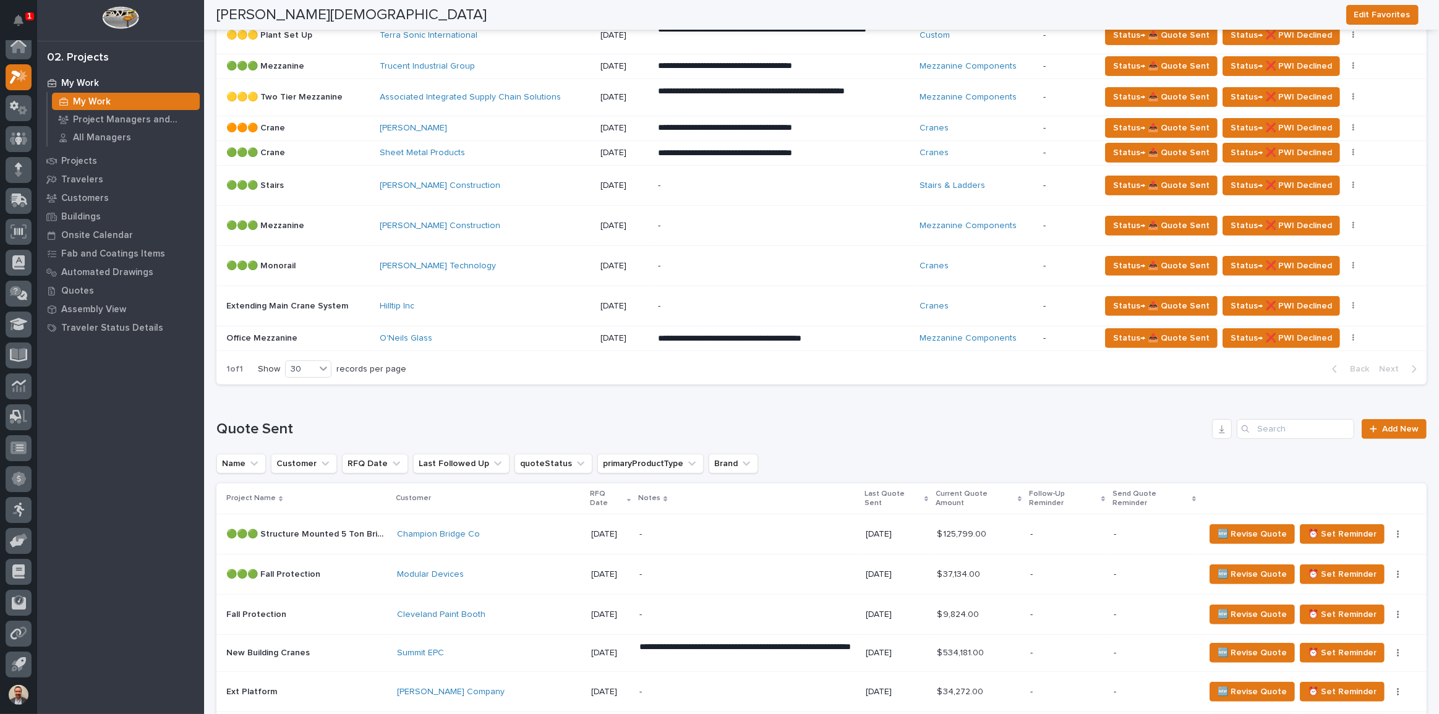
click at [734, 11] on p "**********" at bounding box center [766, 4] width 217 height 12
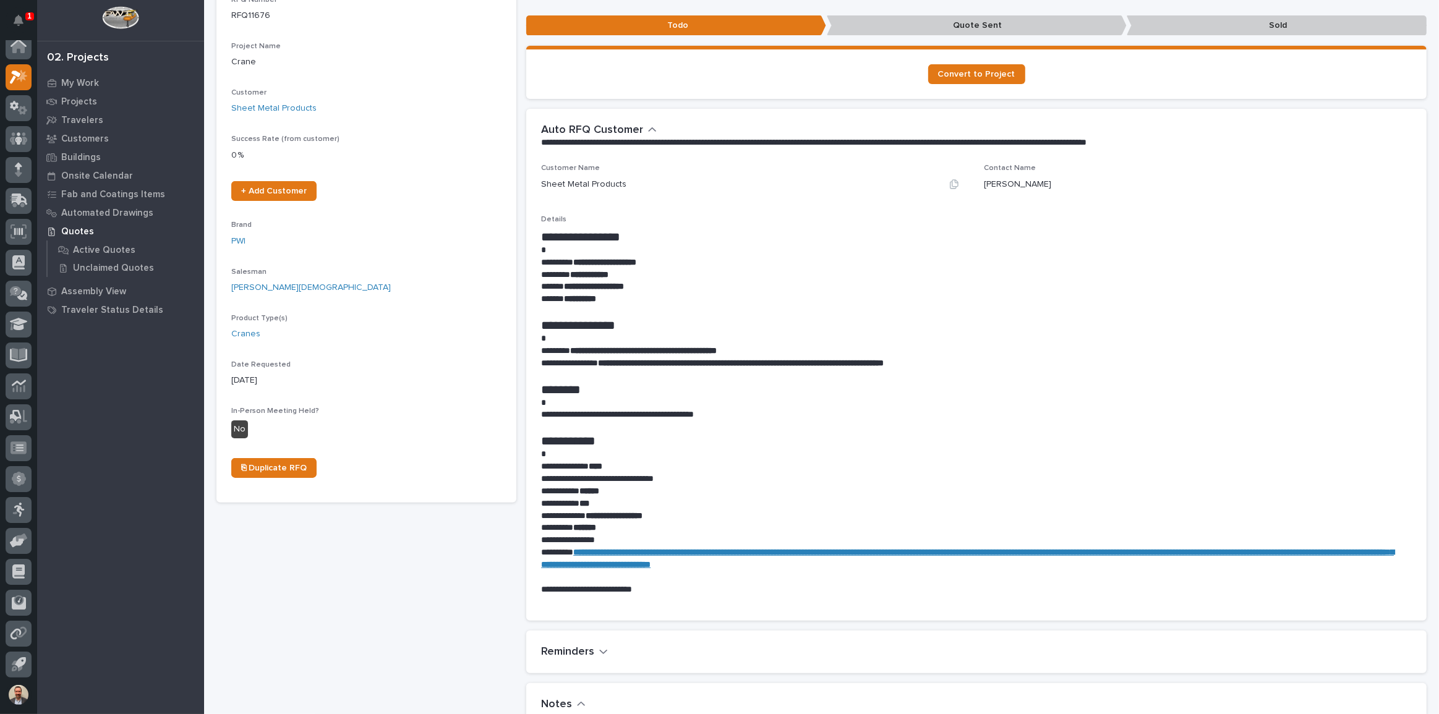
scroll to position [168, 0]
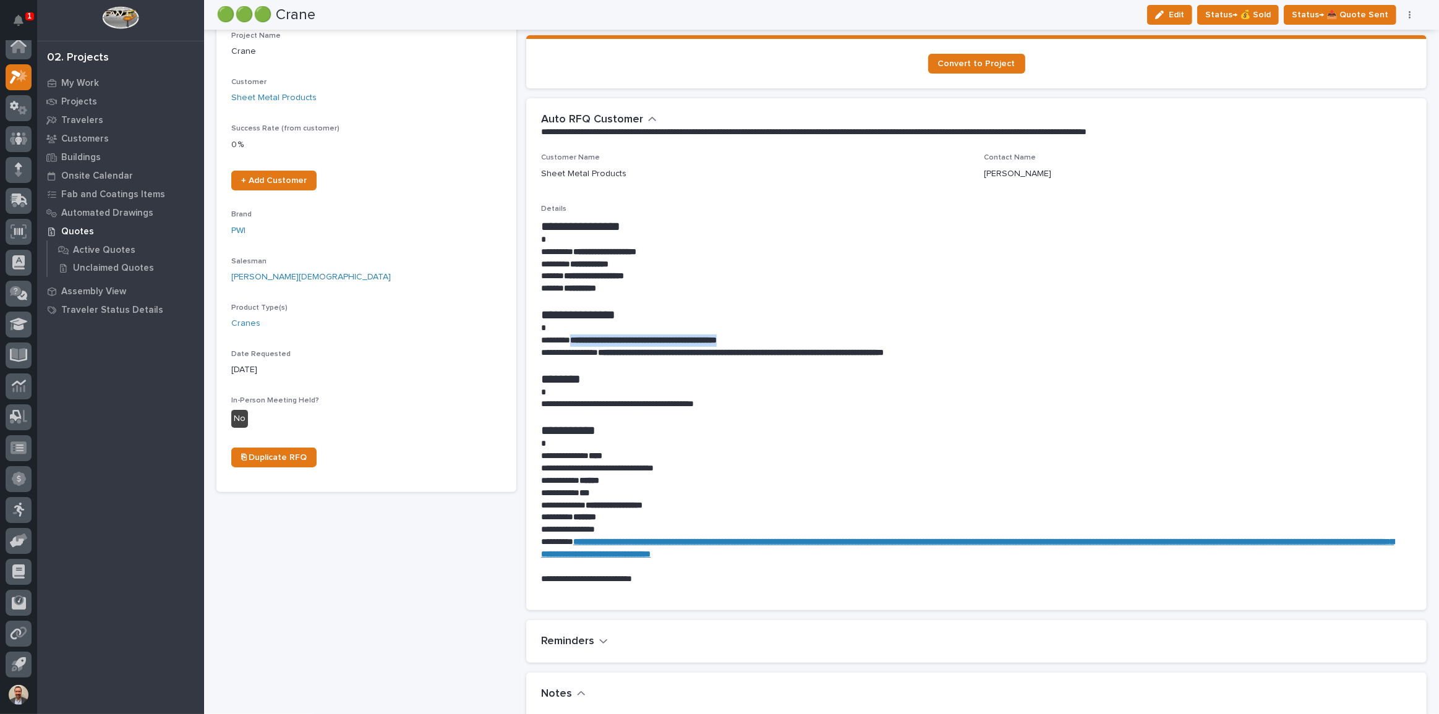
drag, startPoint x: 575, startPoint y: 338, endPoint x: 776, endPoint y: 335, distance: 201.7
click at [776, 335] on p "**********" at bounding box center [973, 341] width 865 height 12
copy strong "**********"
click at [792, 278] on p "**********" at bounding box center [973, 276] width 865 height 12
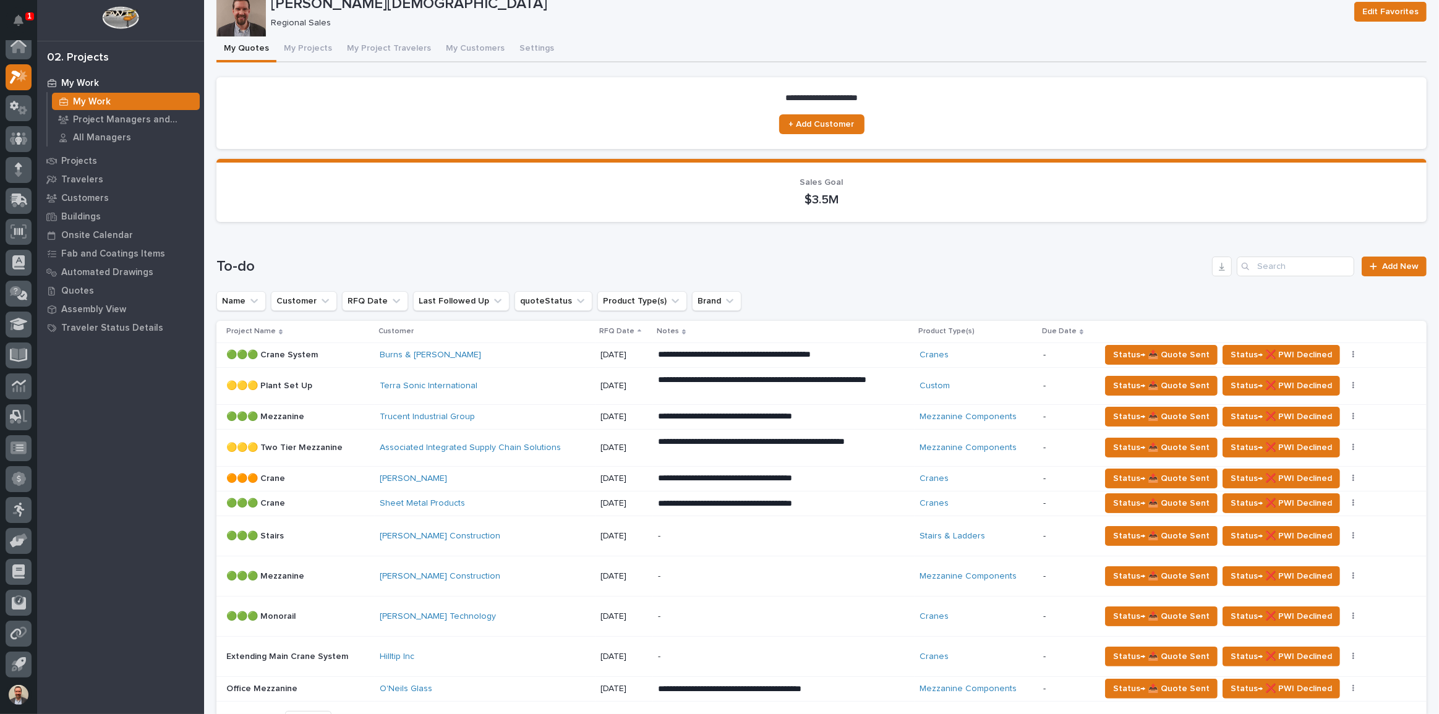
scroll to position [56, 0]
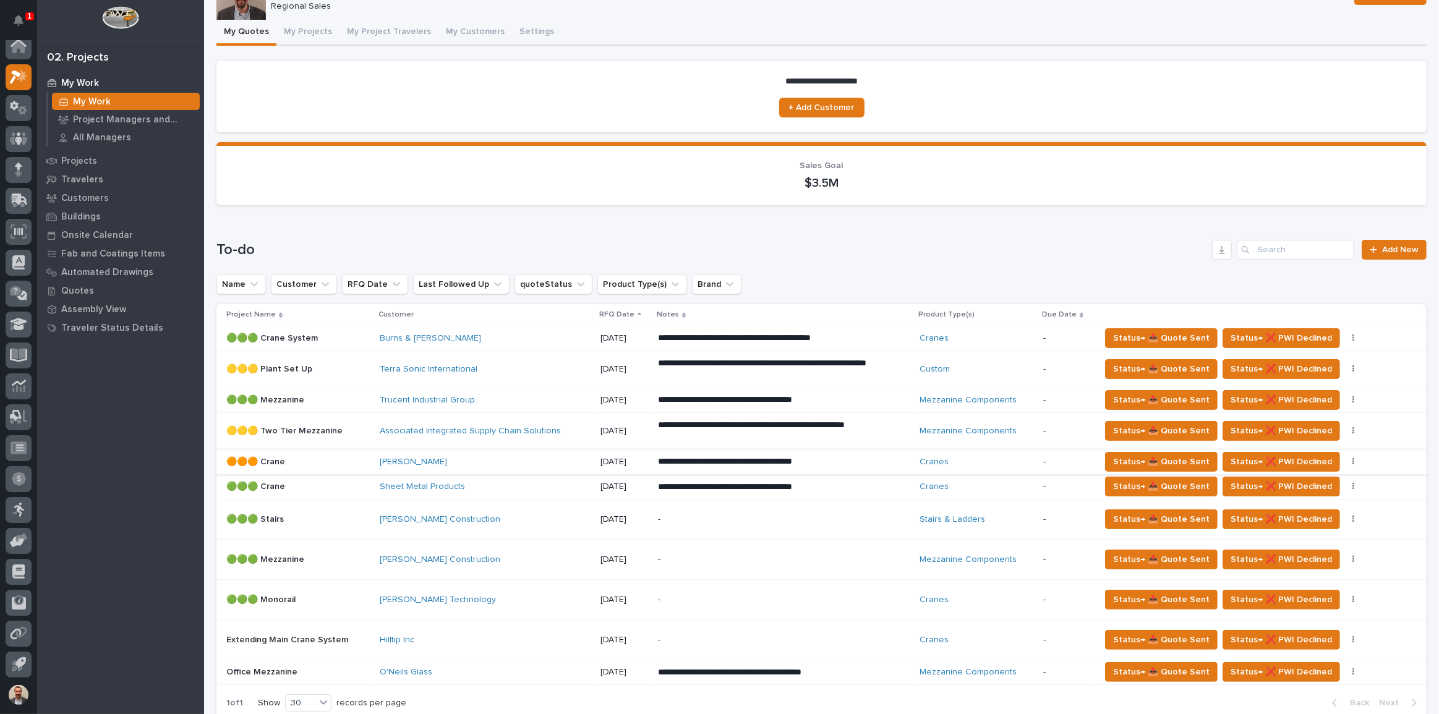
click at [1345, 458] on button "button" at bounding box center [1353, 462] width 17 height 9
click at [1325, 480] on span "Status→ ⏳ Inactive" at bounding box center [1306, 486] width 75 height 15
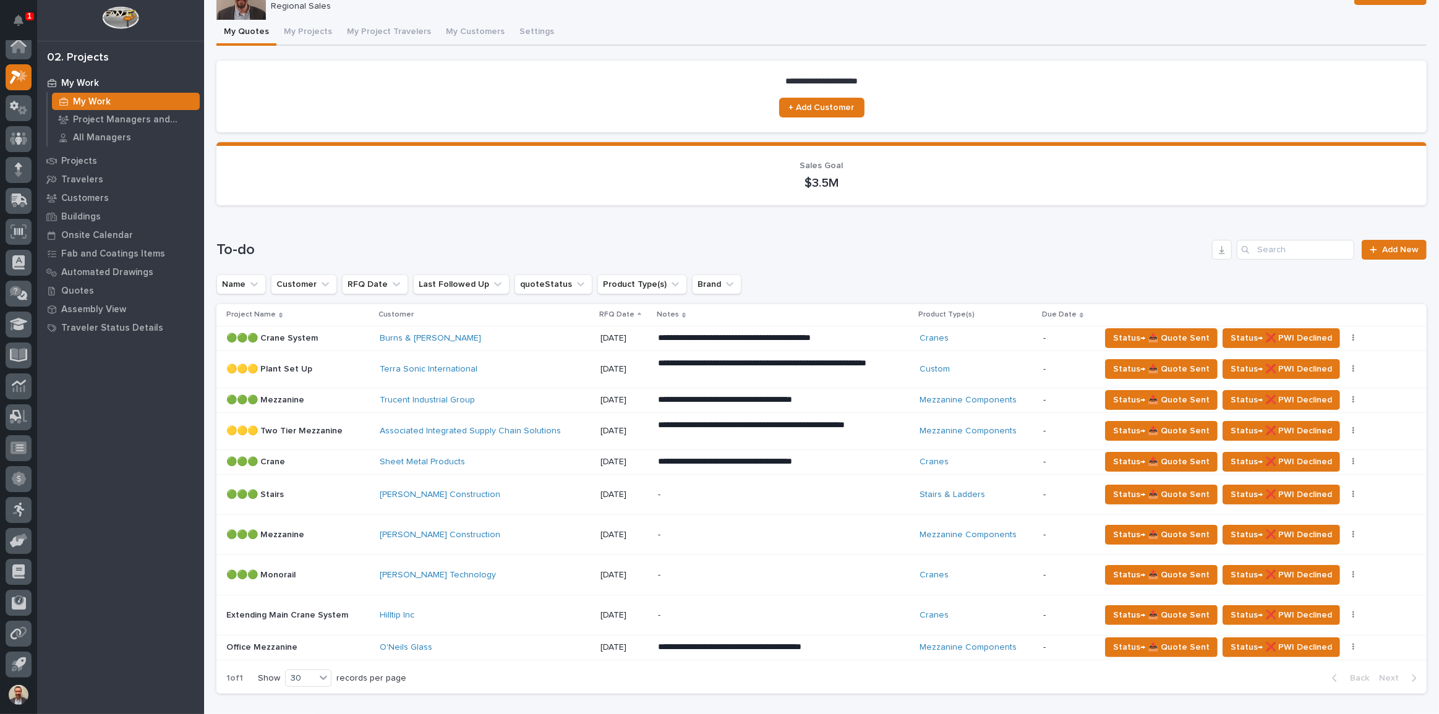
click at [518, 395] on div "Trucent Industrial Group" at bounding box center [485, 400] width 211 height 11
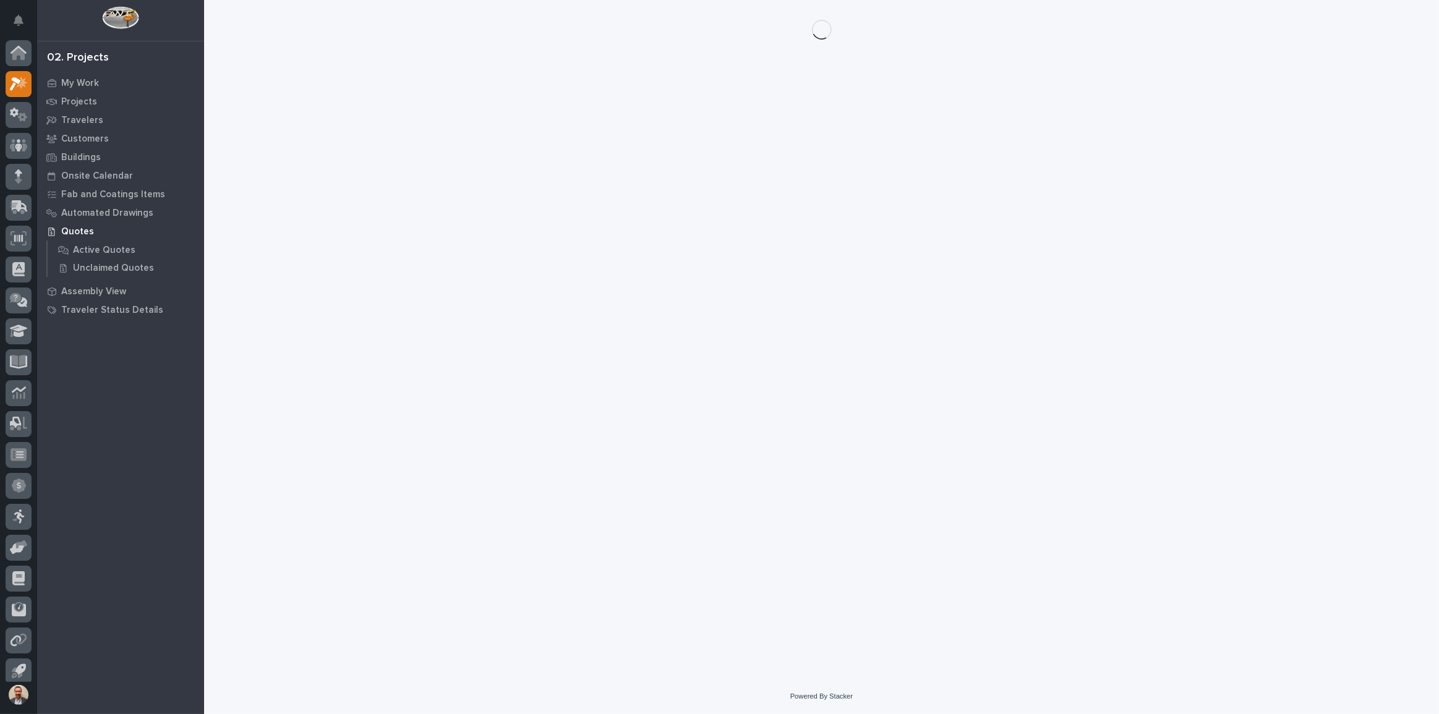
scroll to position [7, 0]
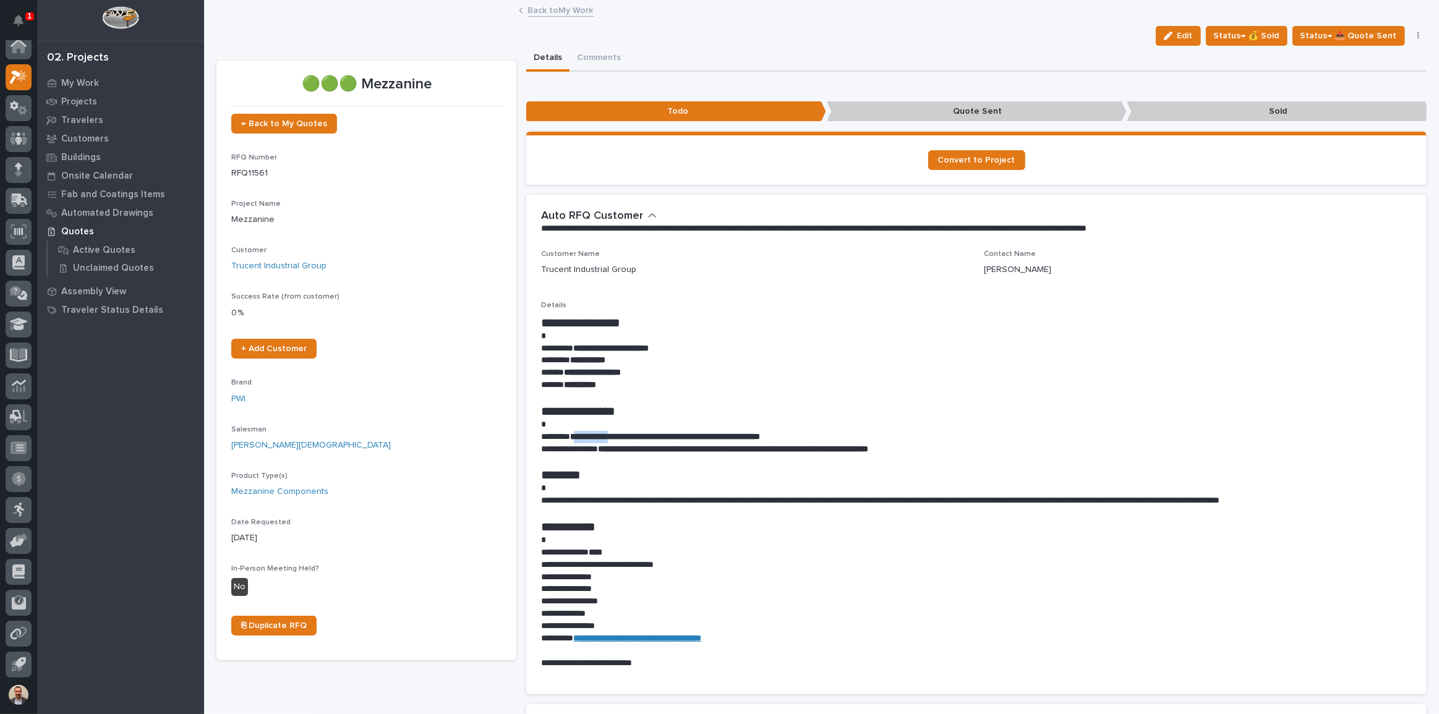
drag, startPoint x: 582, startPoint y: 434, endPoint x: 630, endPoint y: 434, distance: 47.6
click at [630, 434] on strong "**********" at bounding box center [665, 436] width 190 height 9
click at [575, 437] on strong "**********" at bounding box center [665, 436] width 190 height 9
drag, startPoint x: 575, startPoint y: 437, endPoint x: 757, endPoint y: 432, distance: 181.9
click at [757, 432] on strong "**********" at bounding box center [665, 436] width 190 height 9
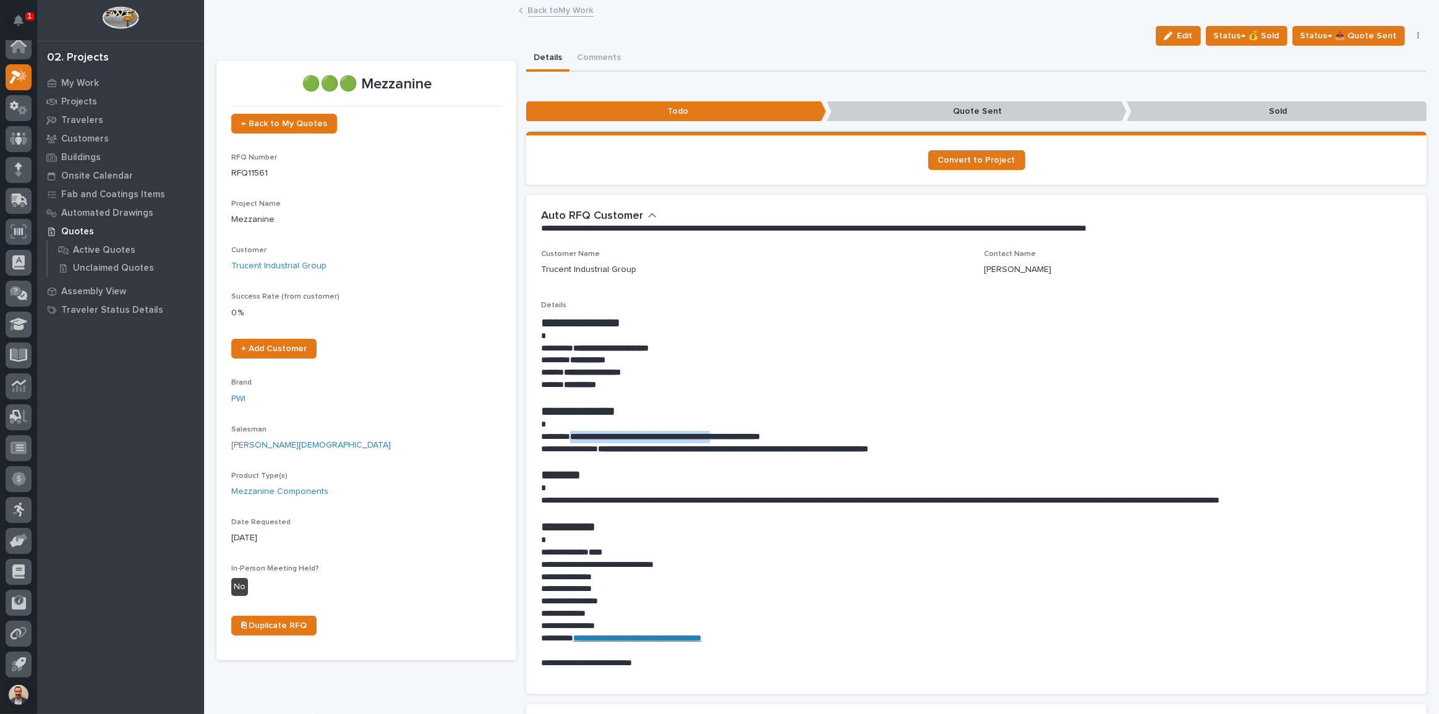
copy strong "**********"
click at [663, 472] on h1 "********" at bounding box center [973, 475] width 865 height 15
click at [24, 101] on icon at bounding box center [19, 108] width 18 height 14
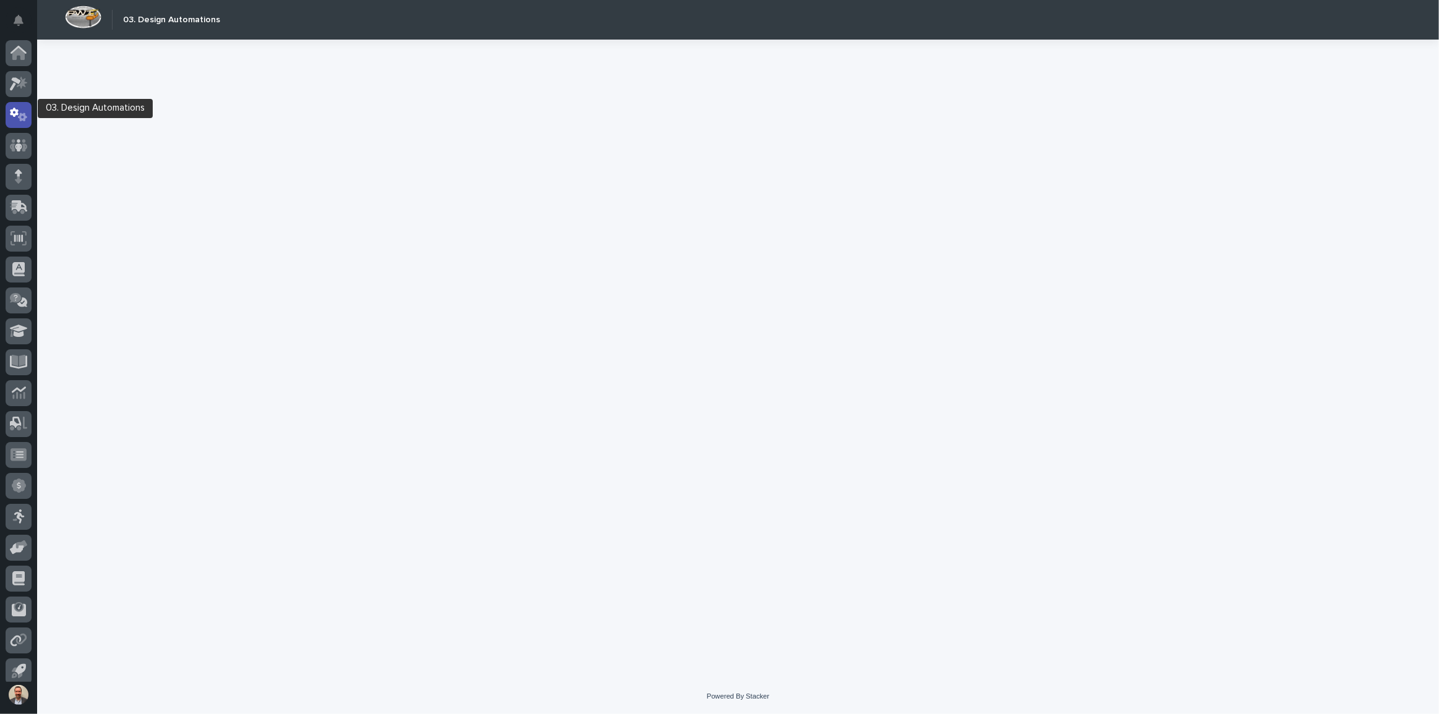
scroll to position [7, 0]
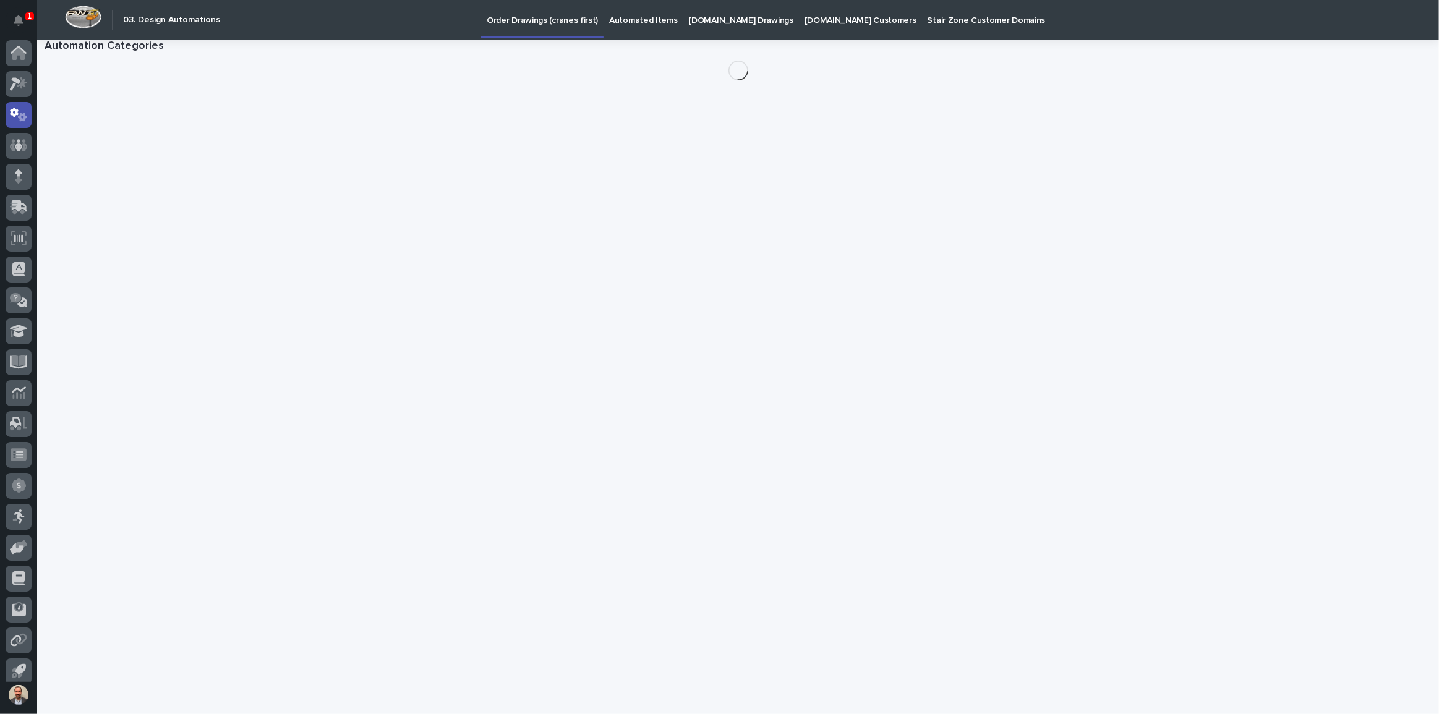
scroll to position [7, 0]
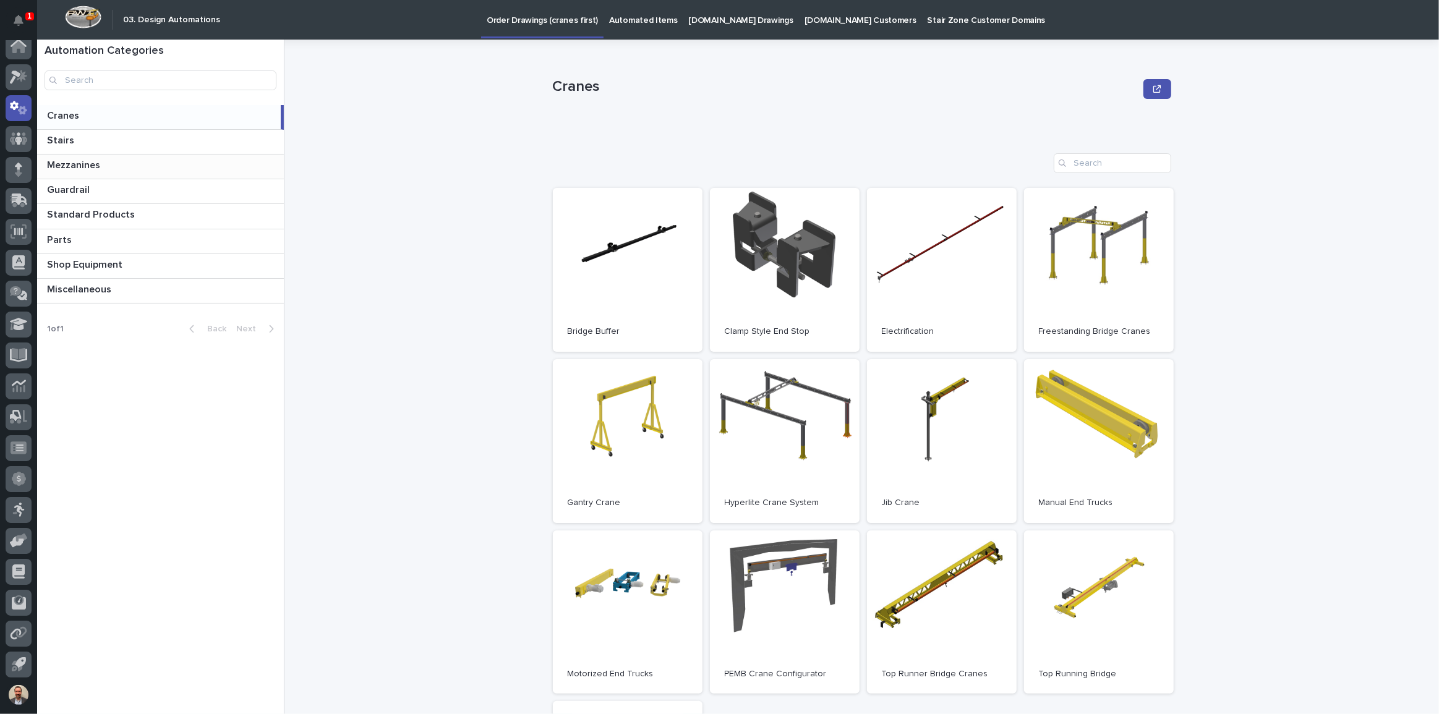
click at [196, 163] on p at bounding box center [163, 166] width 232 height 12
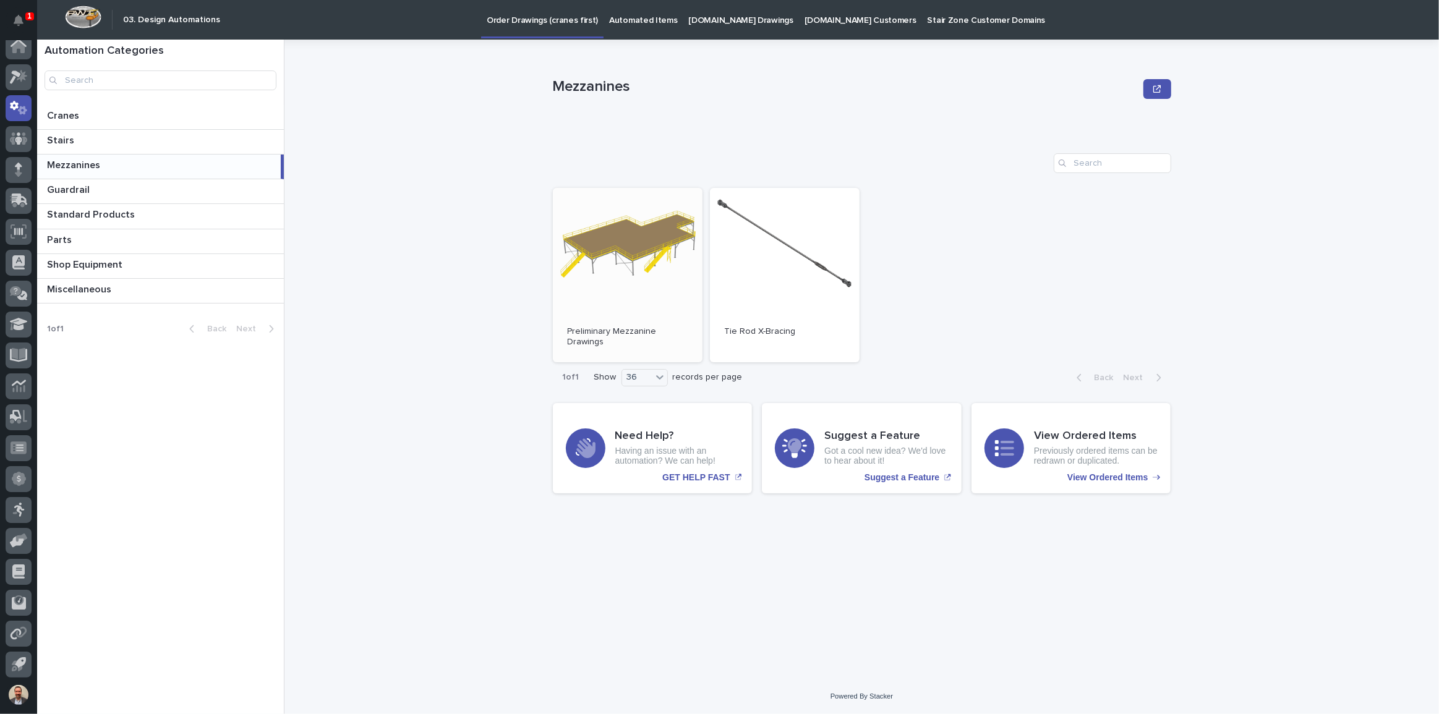
click at [597, 226] on link "Open" at bounding box center [628, 275] width 150 height 174
click at [65, 113] on p "Cranes" at bounding box center [64, 115] width 35 height 14
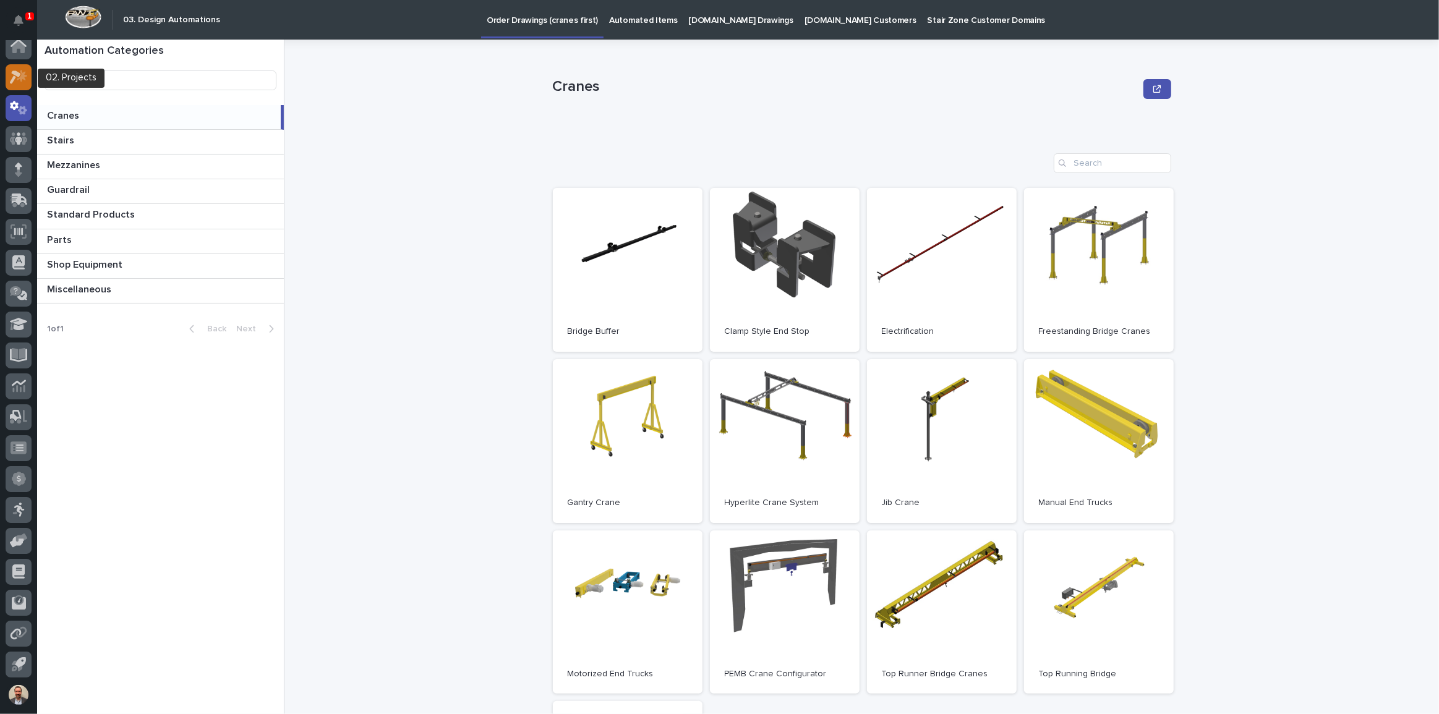
click at [19, 74] on icon at bounding box center [15, 78] width 11 height 14
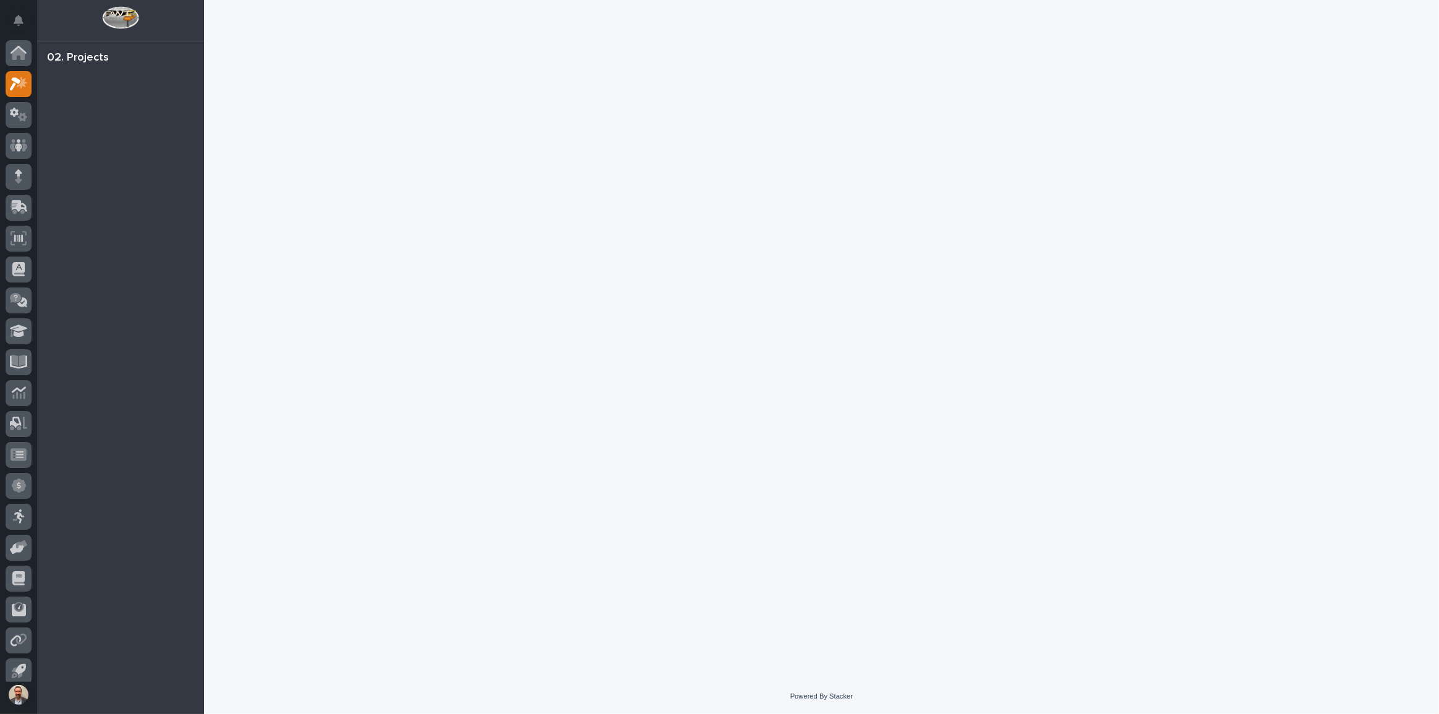
scroll to position [7, 0]
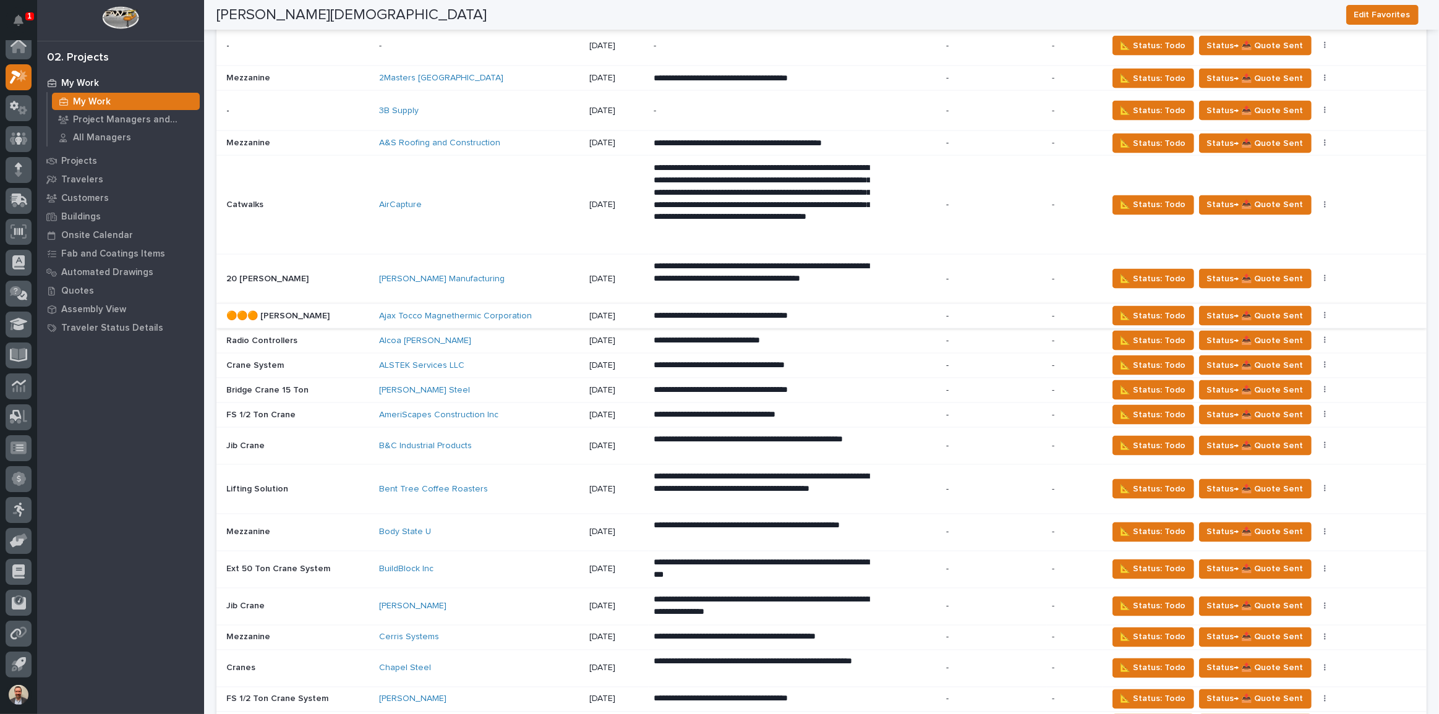
scroll to position [2193, 0]
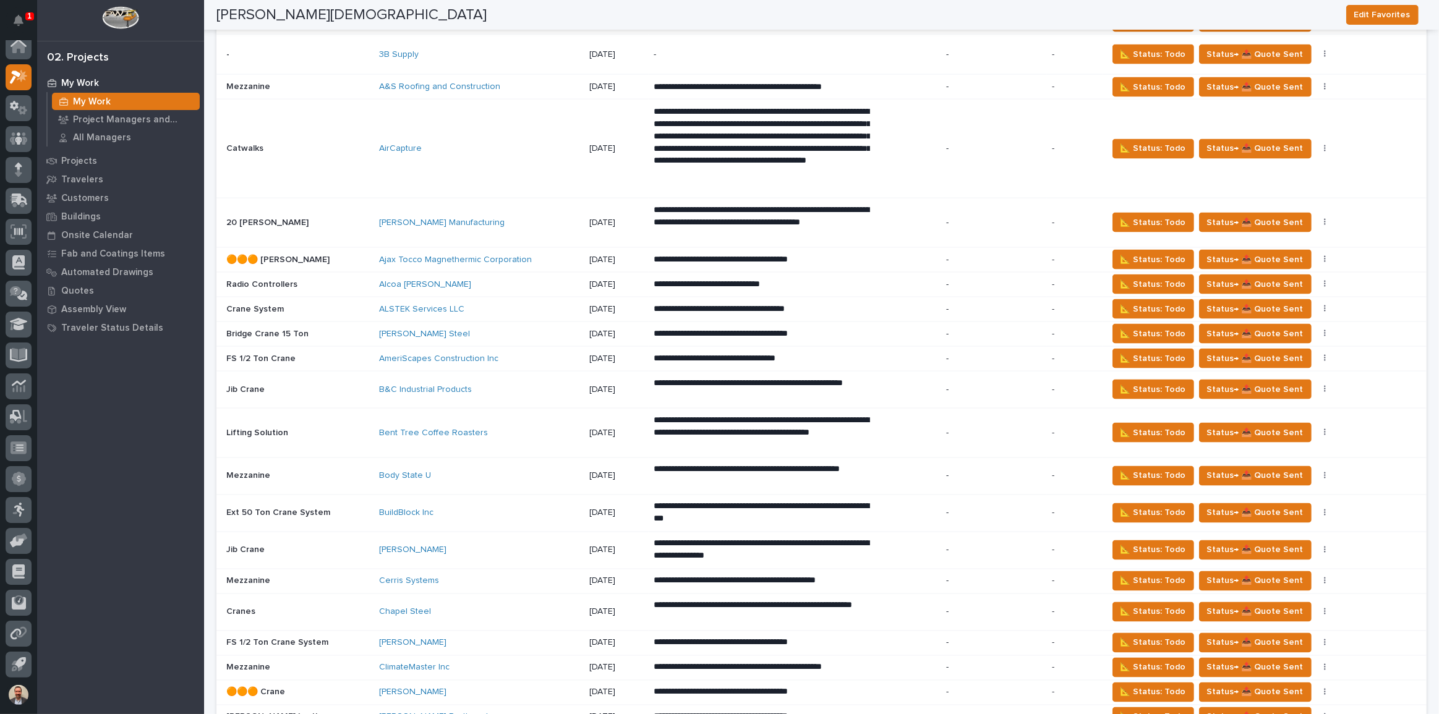
click at [956, 255] on p "-" at bounding box center [994, 260] width 96 height 11
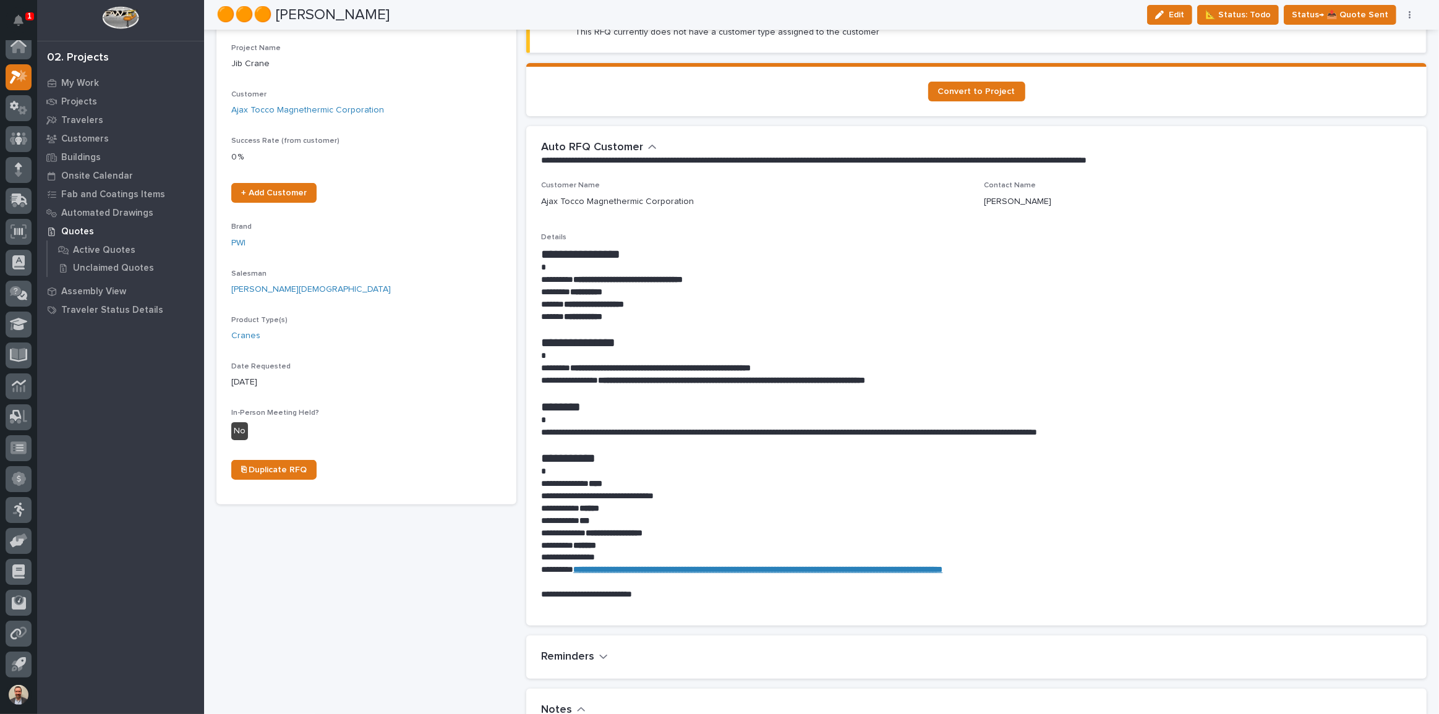
scroll to position [112, 0]
